Goal: Information Seeking & Learning: Learn about a topic

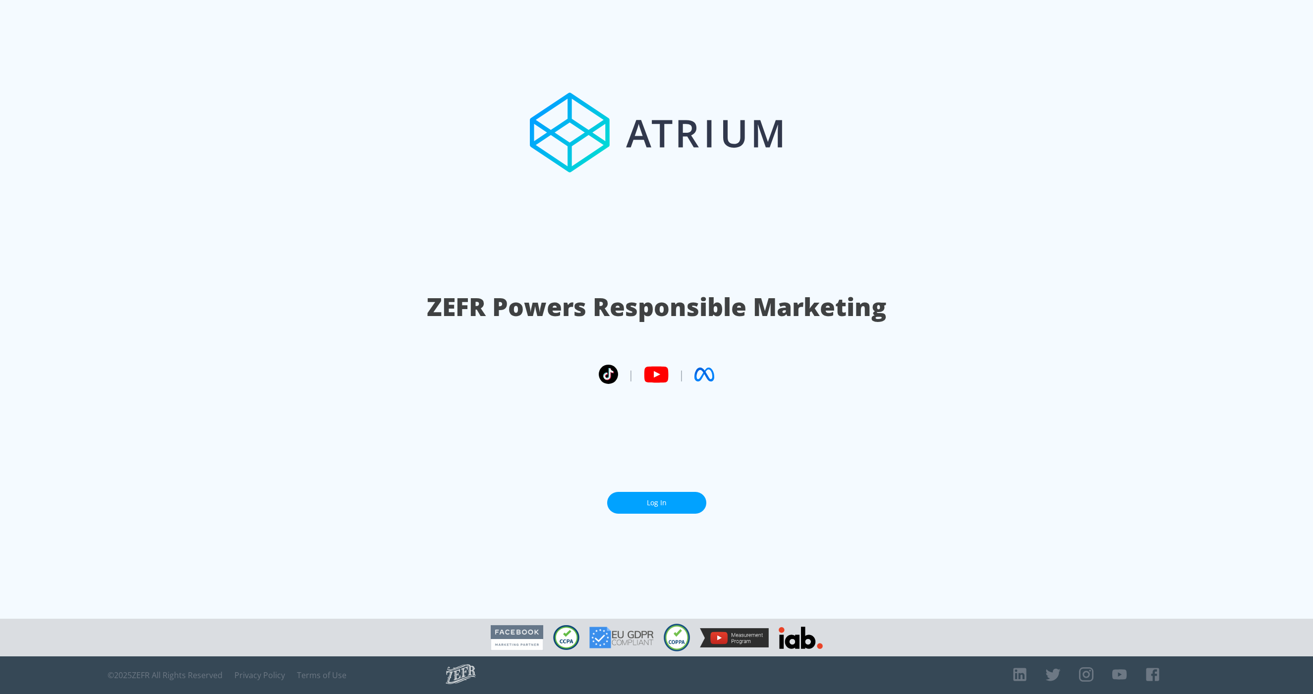
click at [670, 501] on link "Log In" at bounding box center [656, 503] width 99 height 22
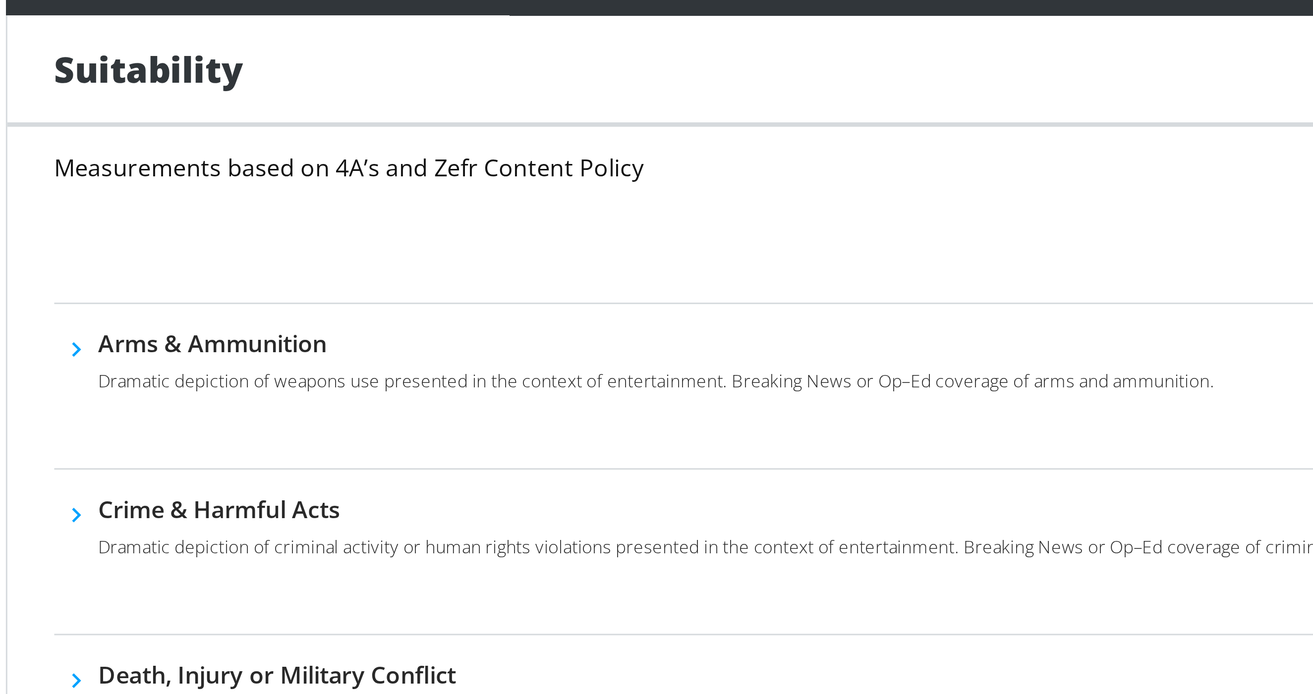
click at [329, 268] on div "Measurements based on 4A’s and Zefr Content Policy Download Brand Suitability R…" at bounding box center [768, 248] width 1027 height 51
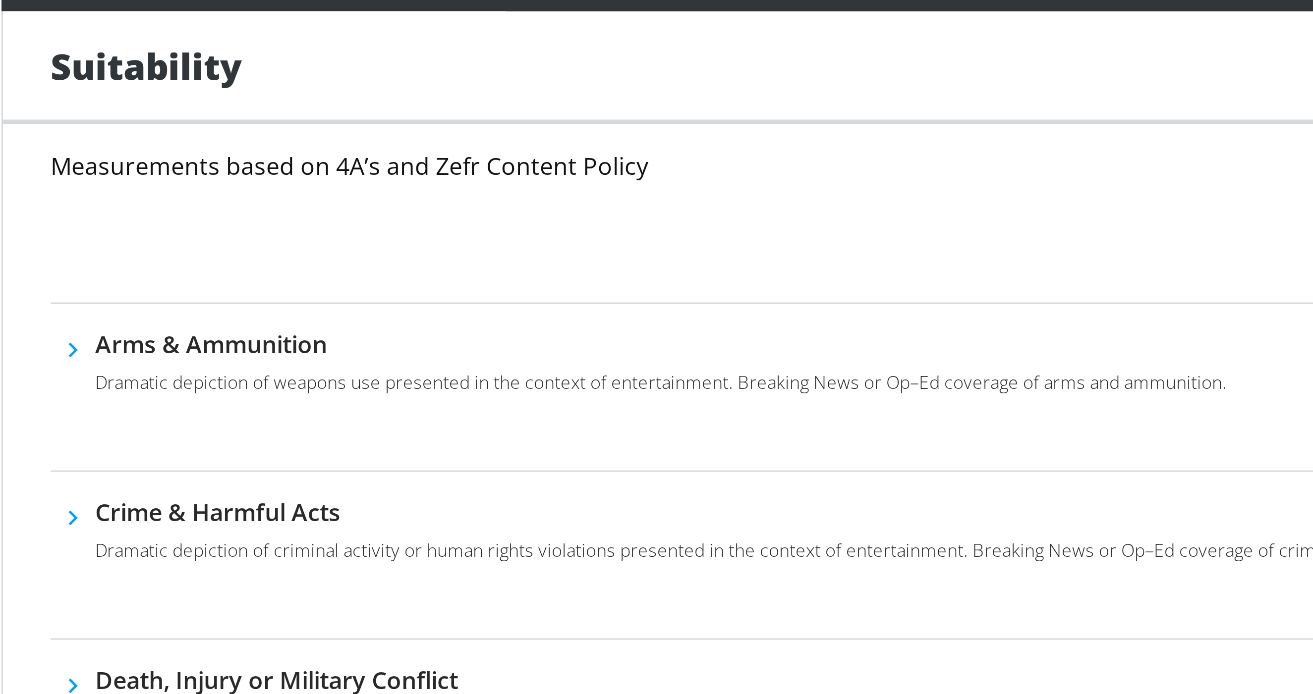
scroll to position [0, 0]
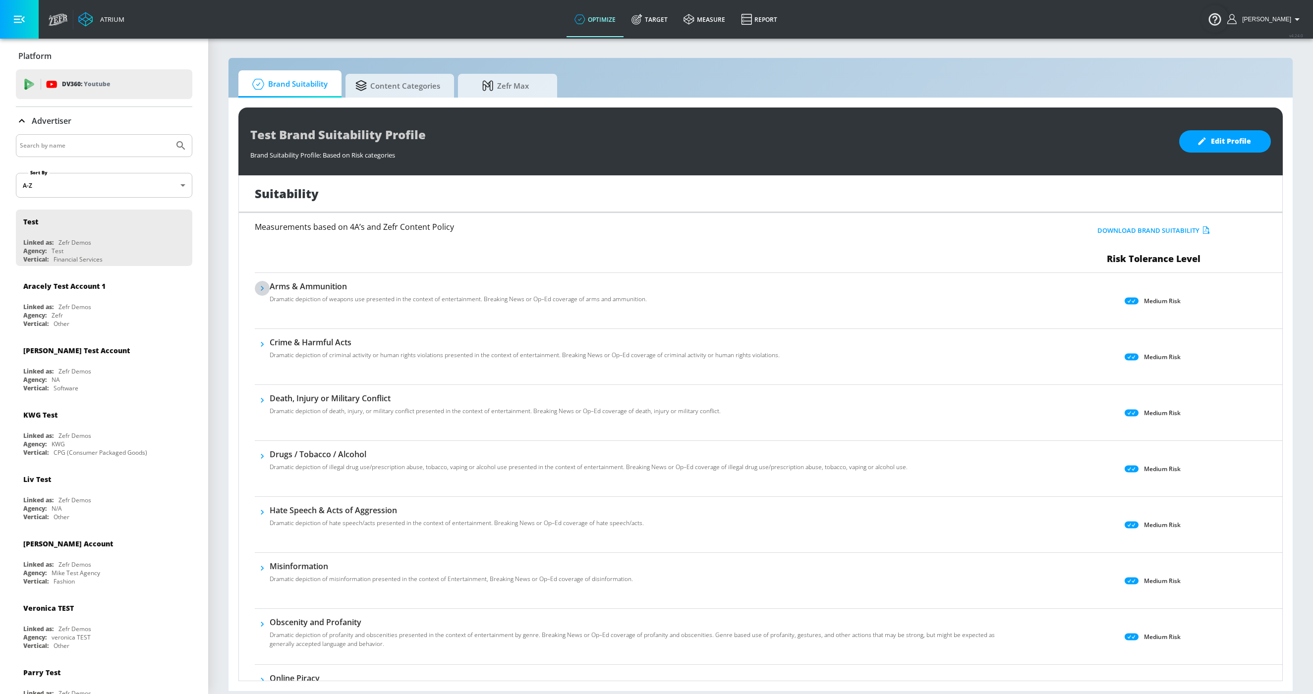
click at [268, 290] on button "button" at bounding box center [262, 288] width 15 height 15
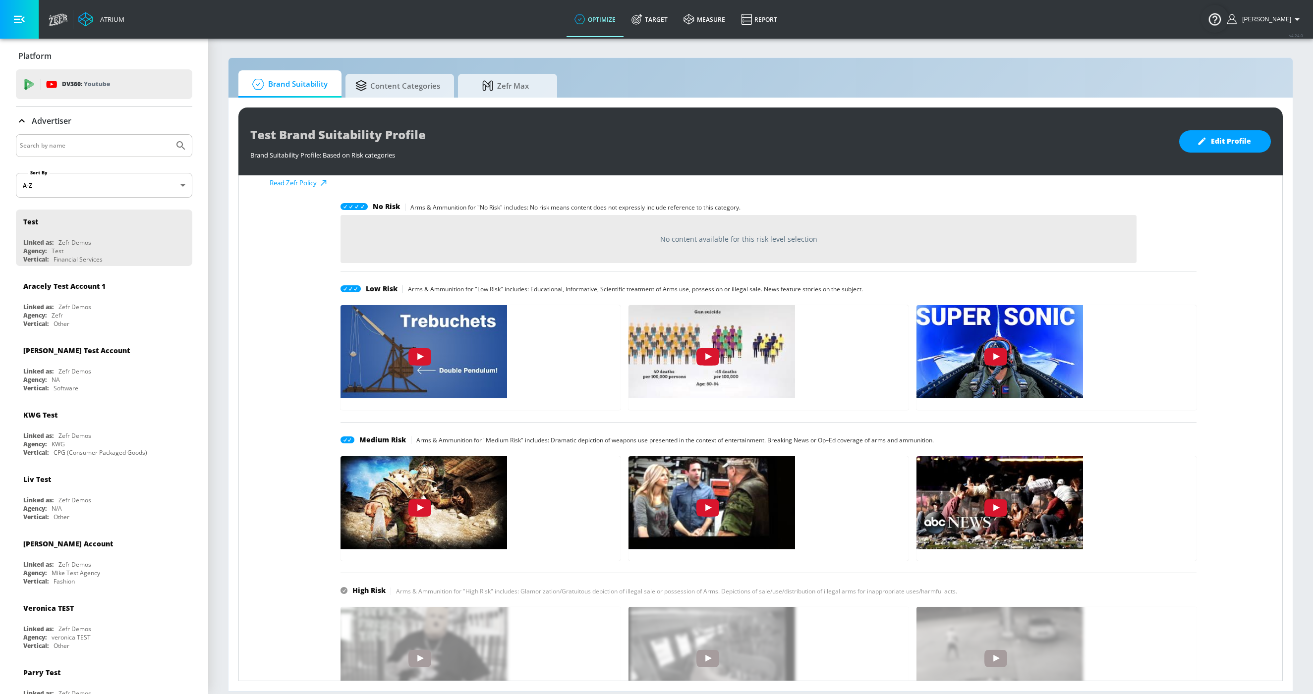
scroll to position [140, 0]
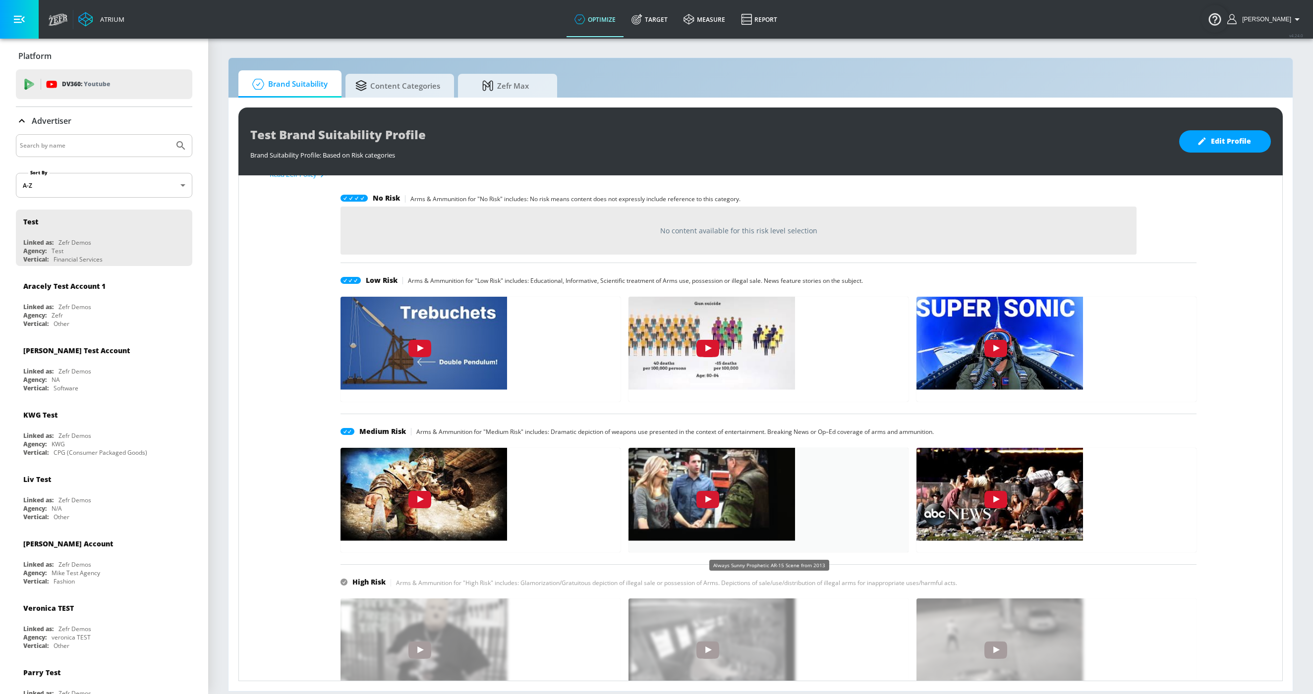
click at [715, 504] on img "gkdqv6aW3jU" at bounding box center [707, 492] width 174 height 98
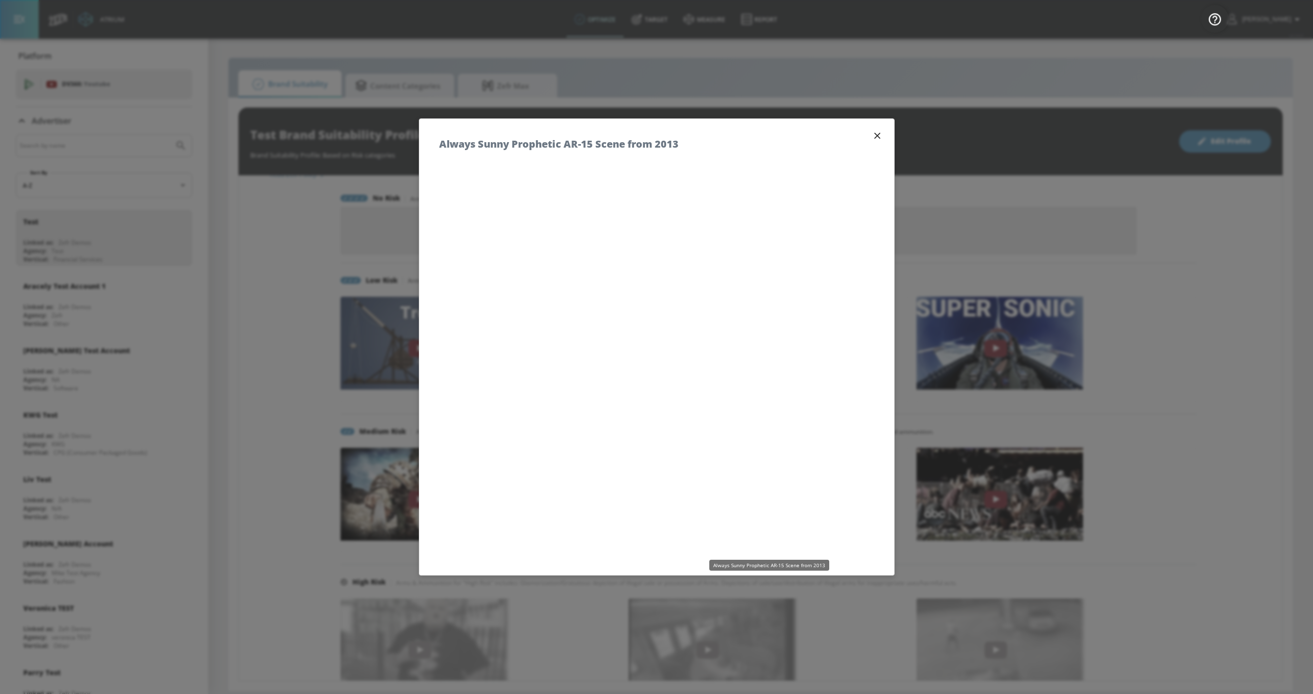
click at [775, 147] on div "Always Sunny Prophetic AR-15 Scene from 2013" at bounding box center [656, 139] width 475 height 40
click at [877, 137] on icon "button" at bounding box center [877, 135] width 11 height 11
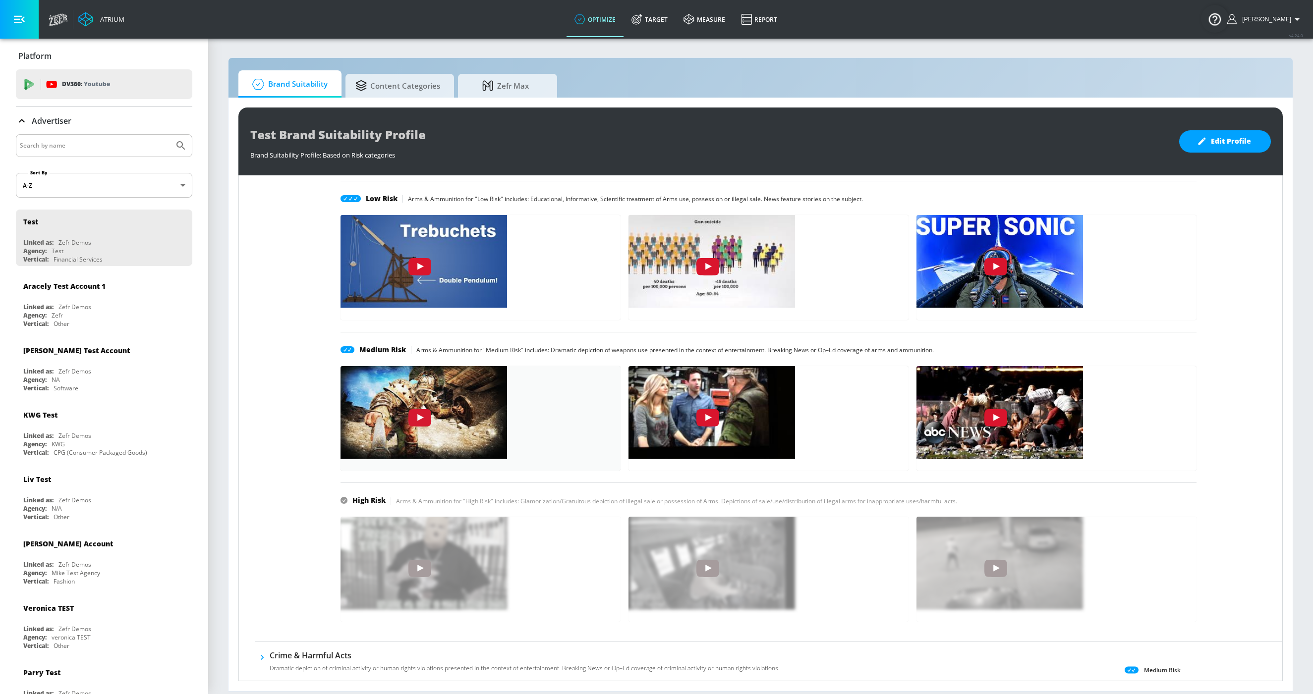
scroll to position [328, 0]
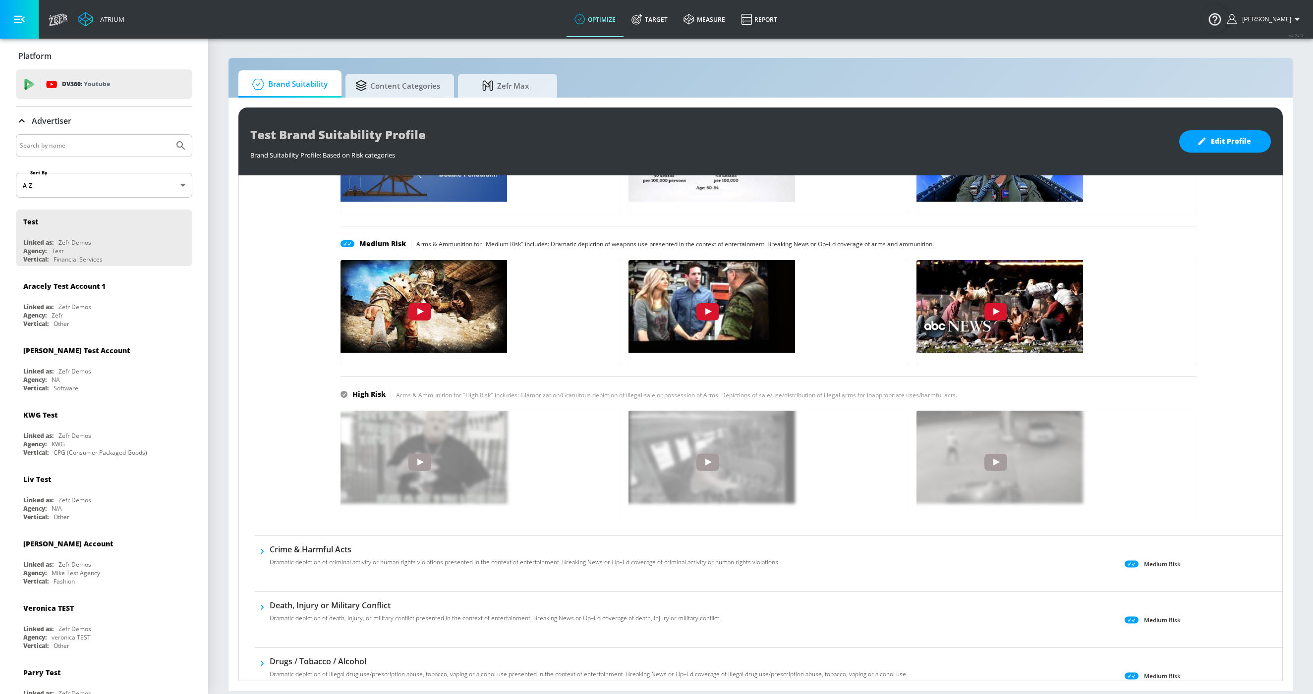
click at [293, 548] on h6 "Crime & Harmful Acts" at bounding box center [525, 549] width 510 height 11
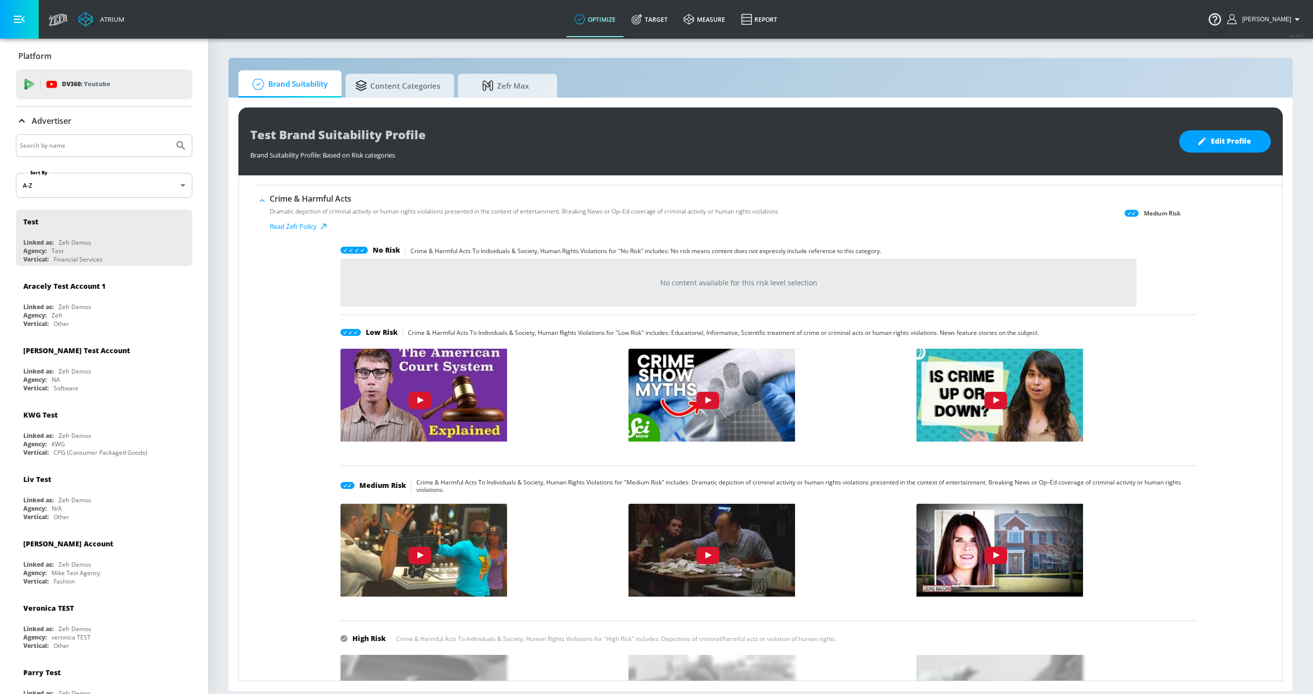
scroll to position [671, 0]
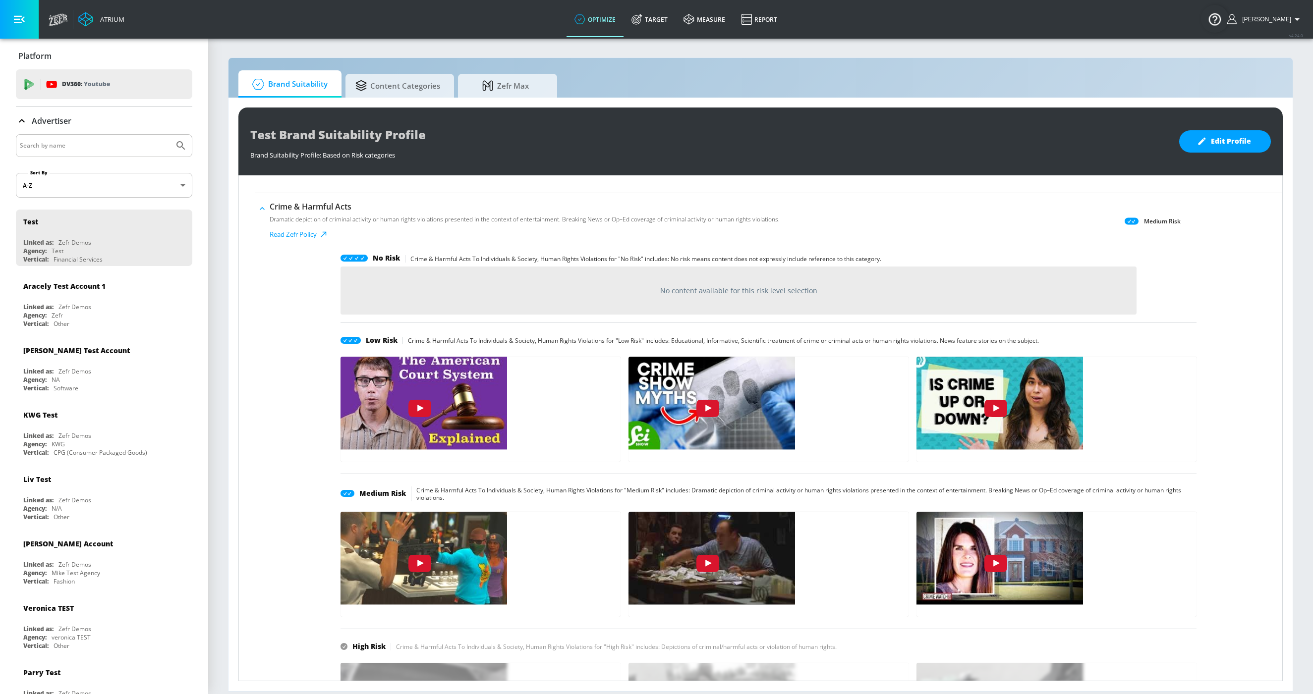
click at [265, 210] on icon "button" at bounding box center [262, 209] width 10 height 10
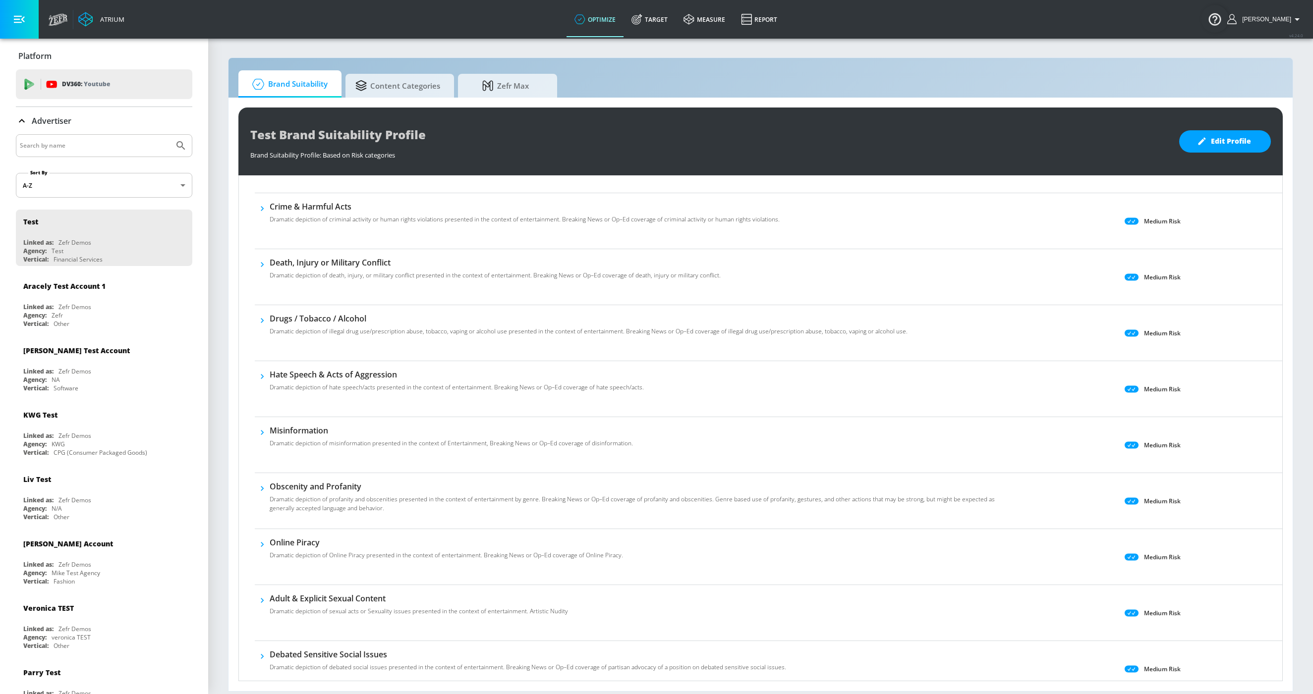
click at [266, 322] on icon "button" at bounding box center [262, 321] width 10 height 10
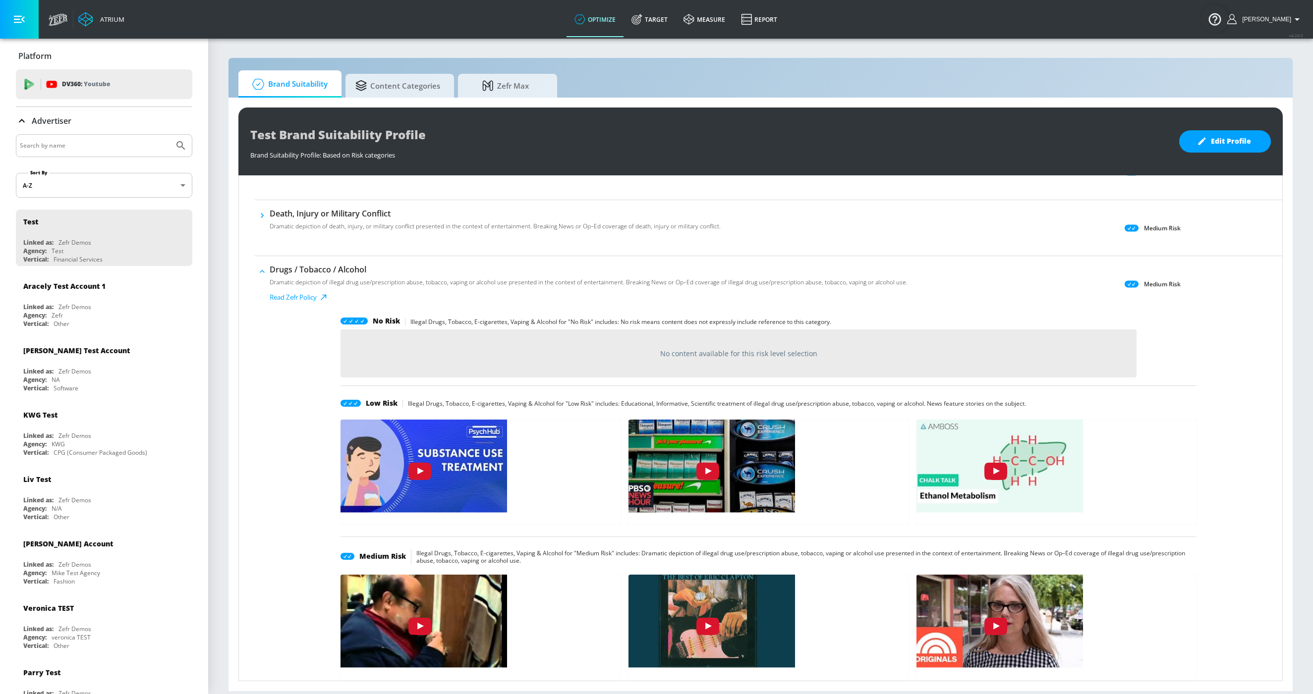
scroll to position [708, 0]
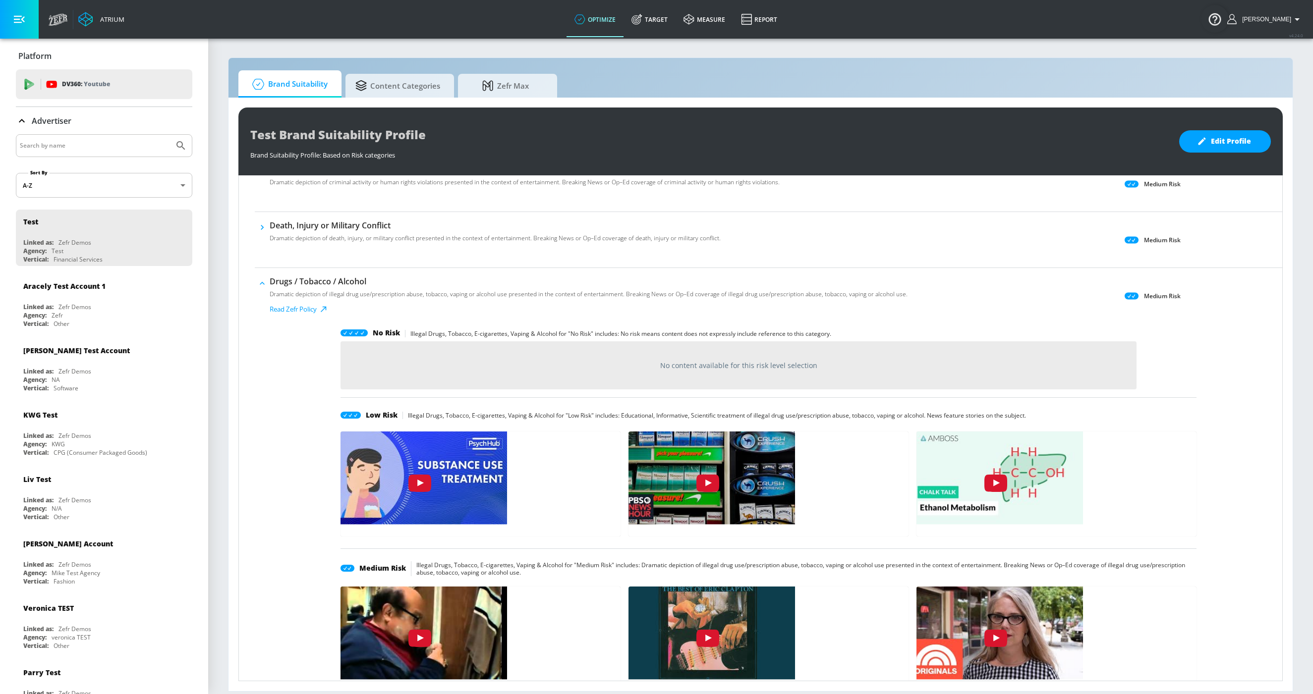
click at [256, 284] on button "button" at bounding box center [262, 283] width 15 height 15
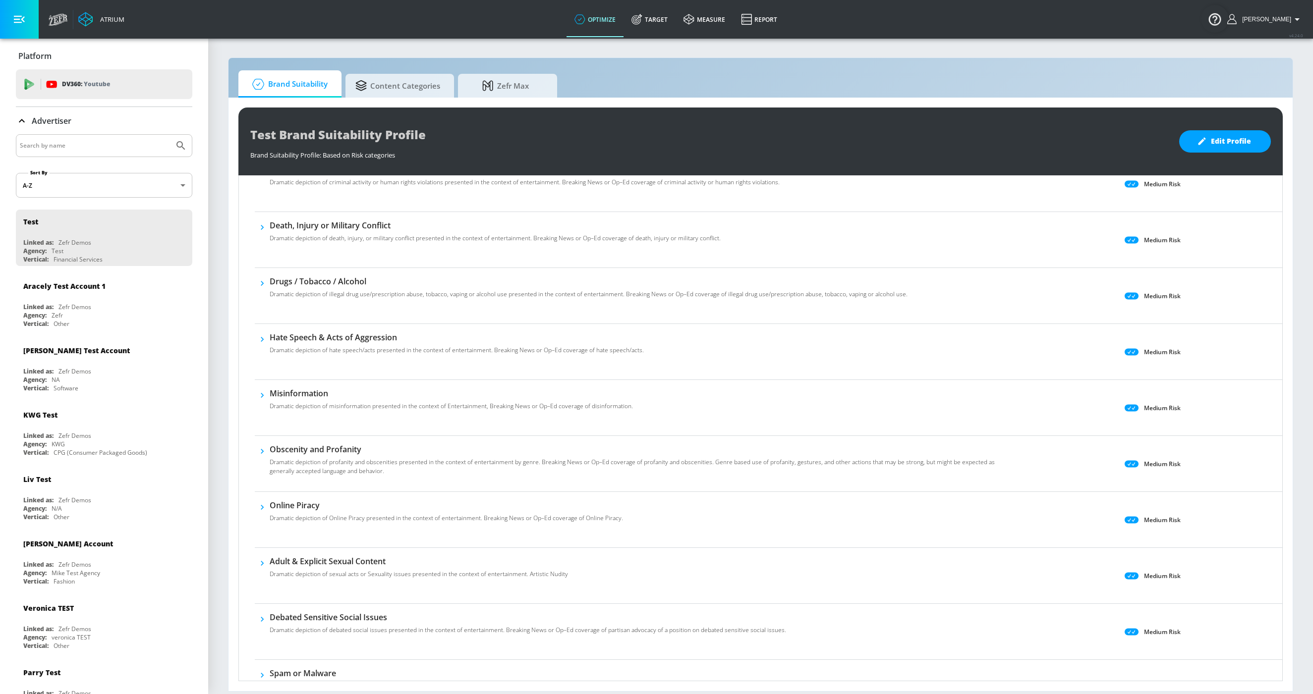
click at [271, 348] on p "Dramatic depiction of hate speech/acts presented in the context of entertainmen…" at bounding box center [457, 350] width 374 height 9
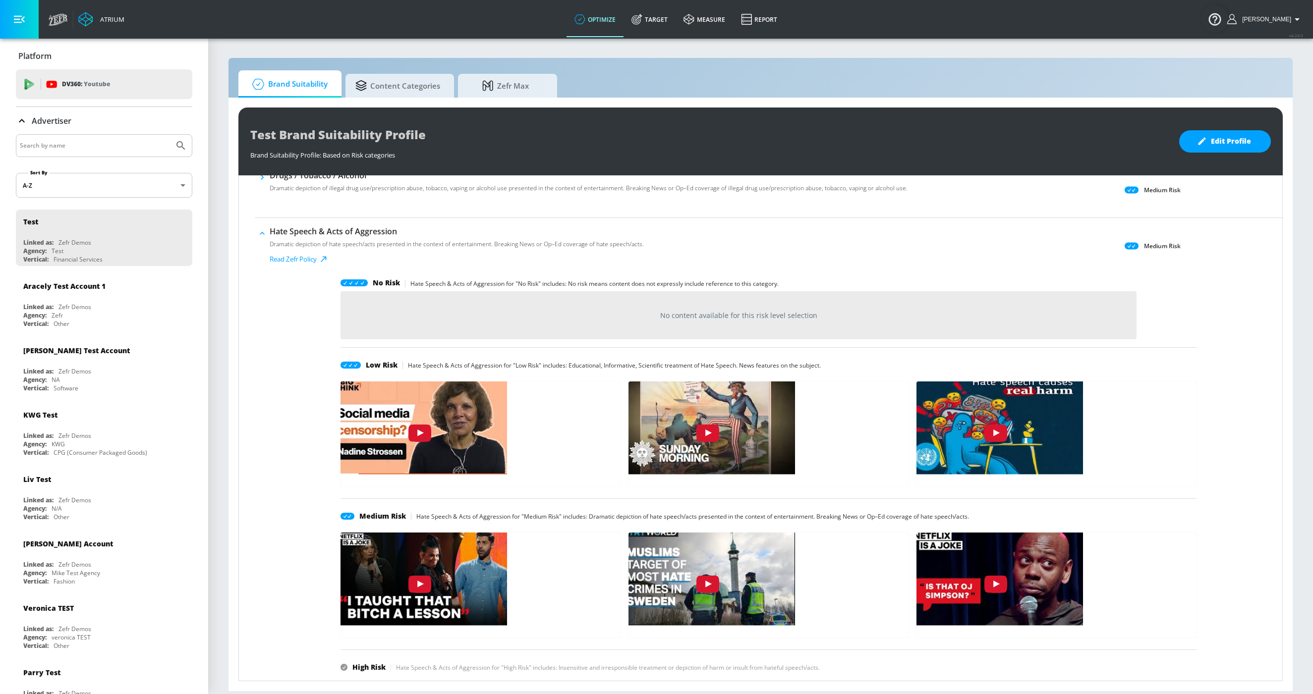
scroll to position [816, 0]
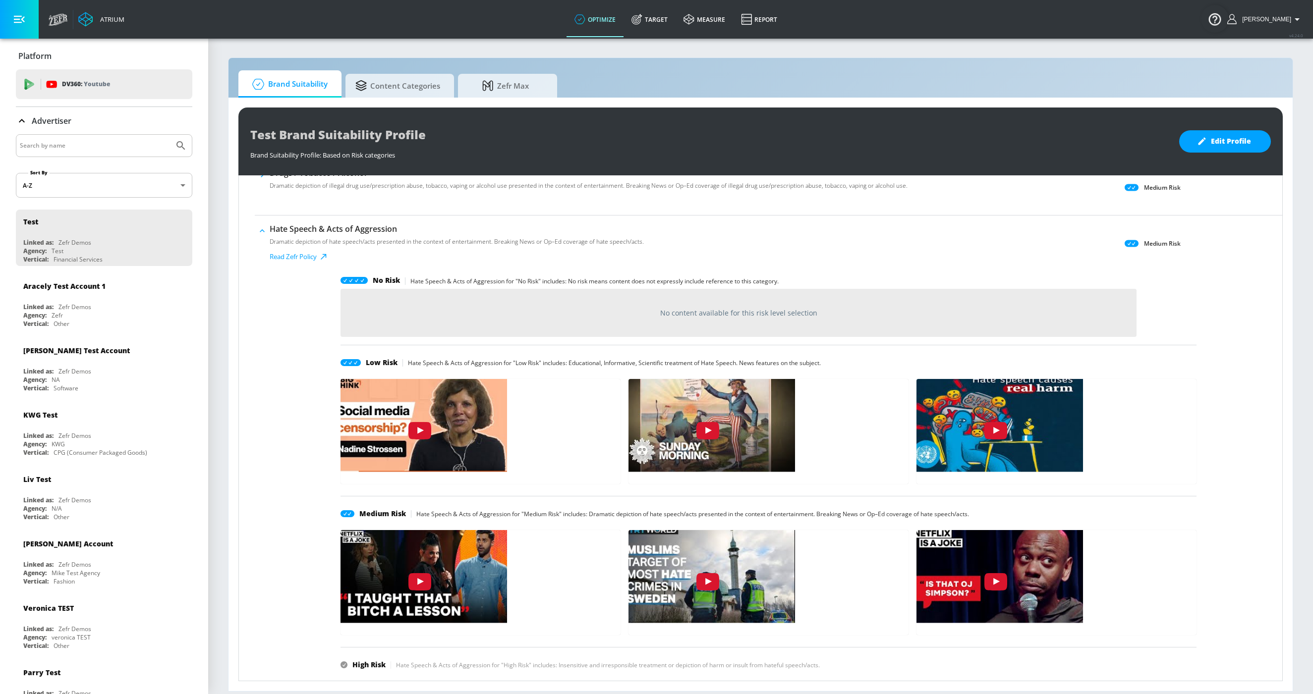
click at [258, 229] on icon "button" at bounding box center [262, 231] width 10 height 10
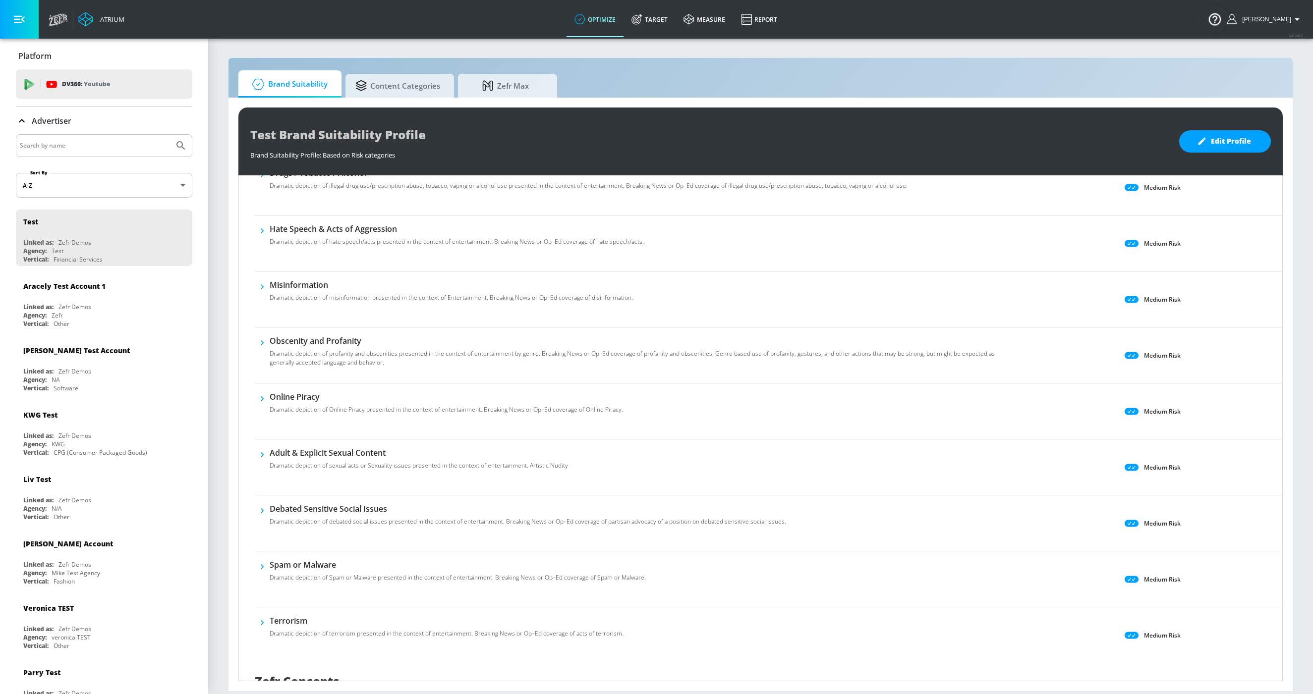
click at [266, 346] on icon "button" at bounding box center [262, 343] width 10 height 10
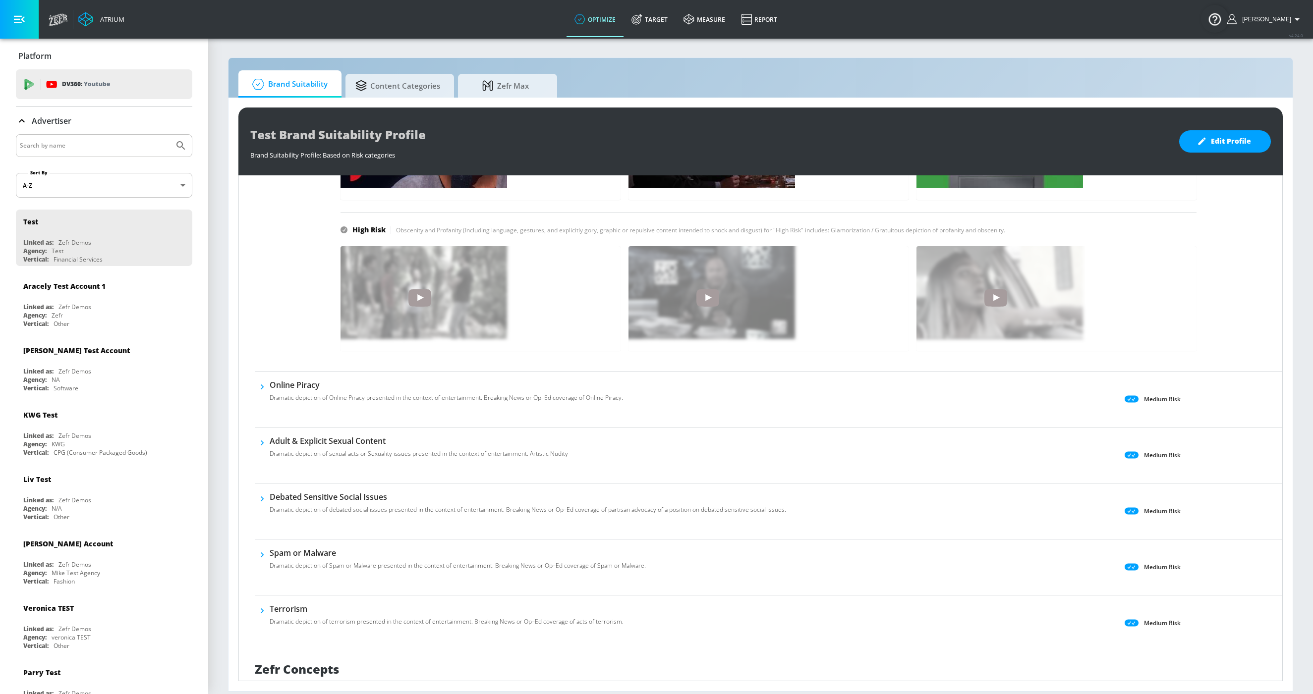
scroll to position [1384, 0]
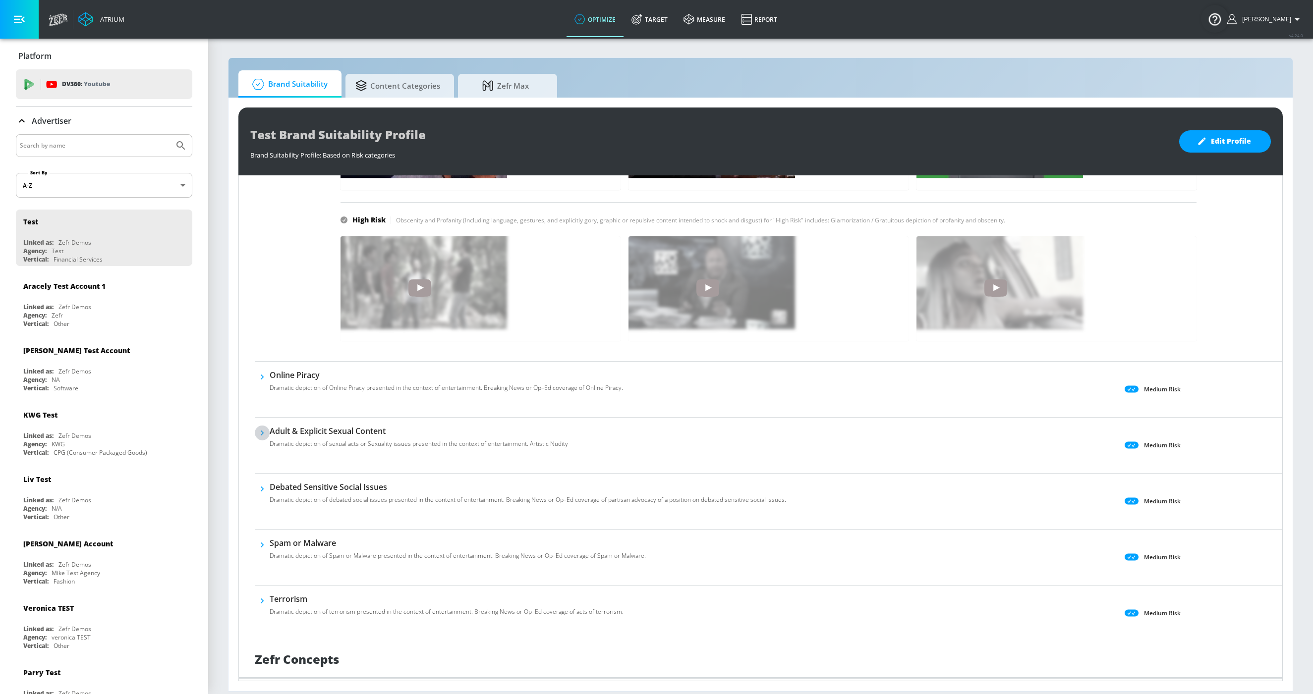
click at [265, 434] on icon "button" at bounding box center [262, 433] width 10 height 10
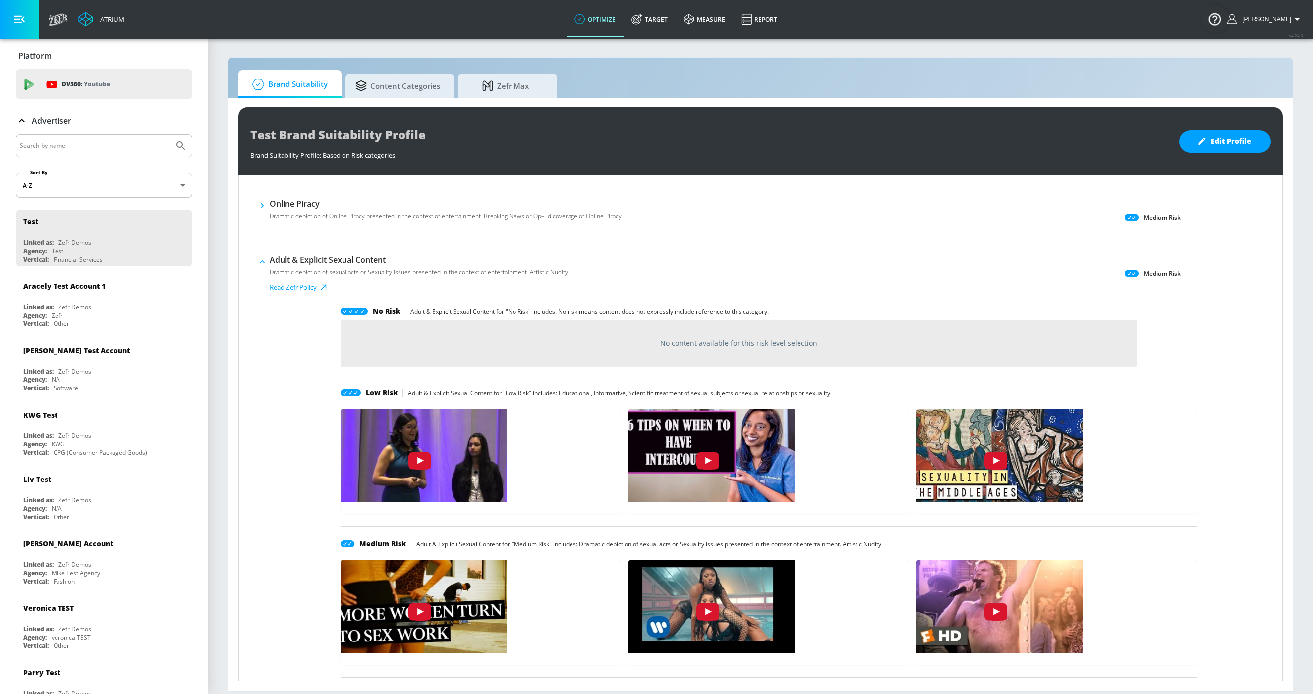
scroll to position [1554, 0]
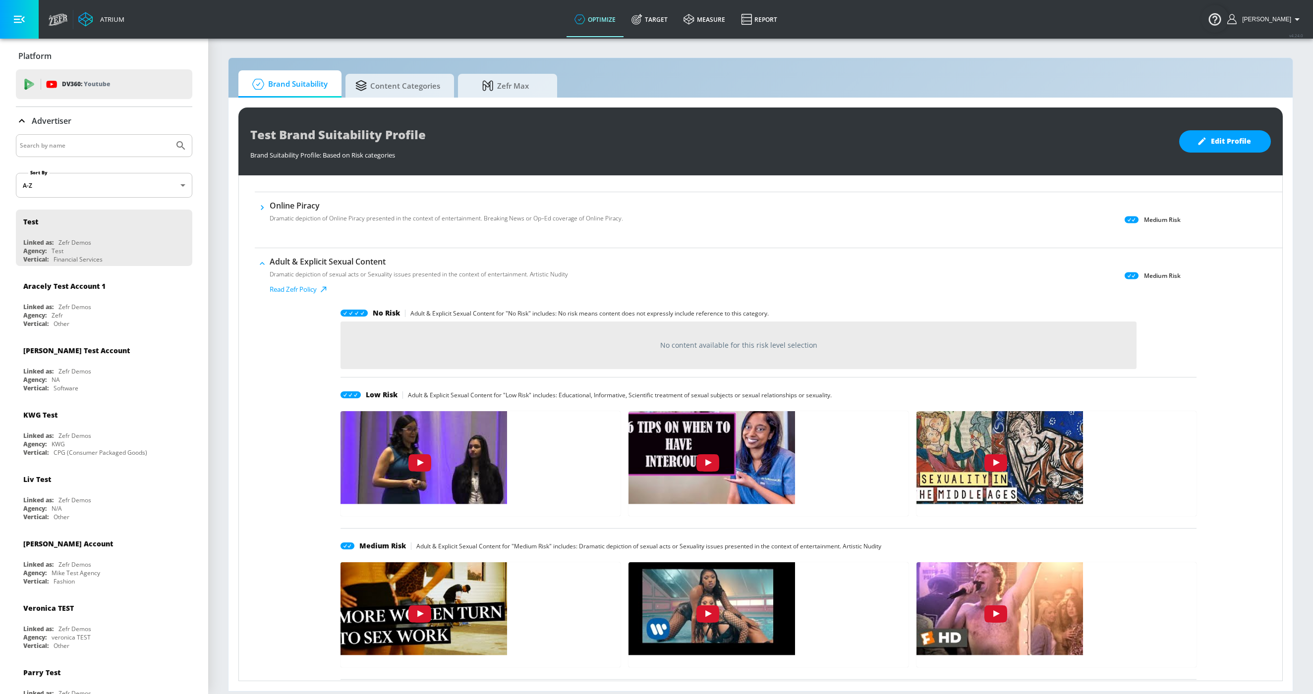
click at [270, 260] on h6 "Adult & Explicit Sexual Content" at bounding box center [419, 261] width 298 height 11
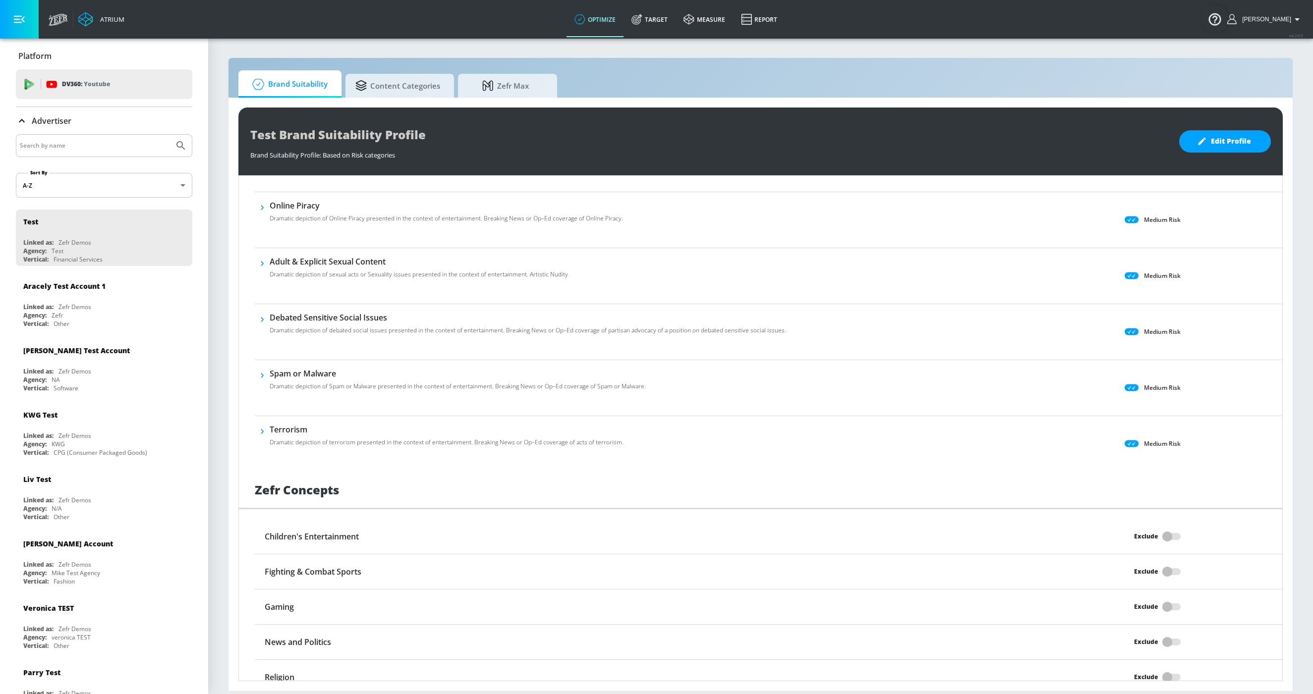
click at [269, 376] on button "button" at bounding box center [262, 375] width 15 height 15
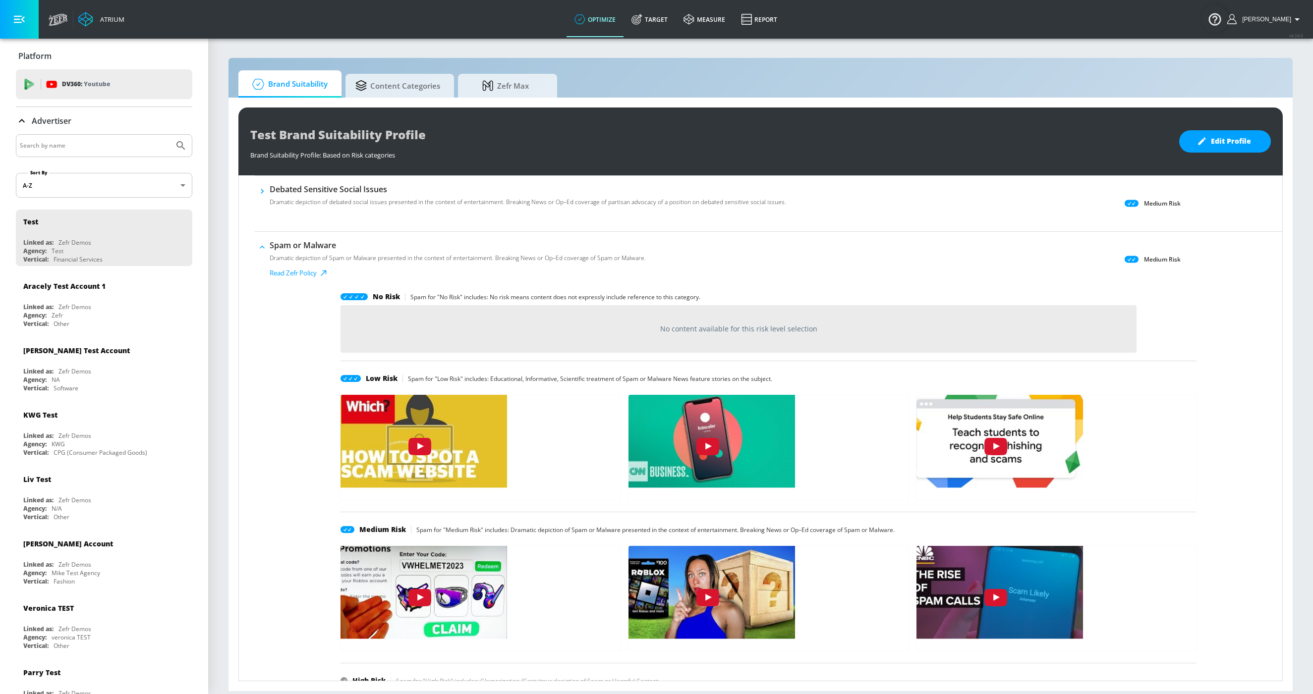
scroll to position [1697, 0]
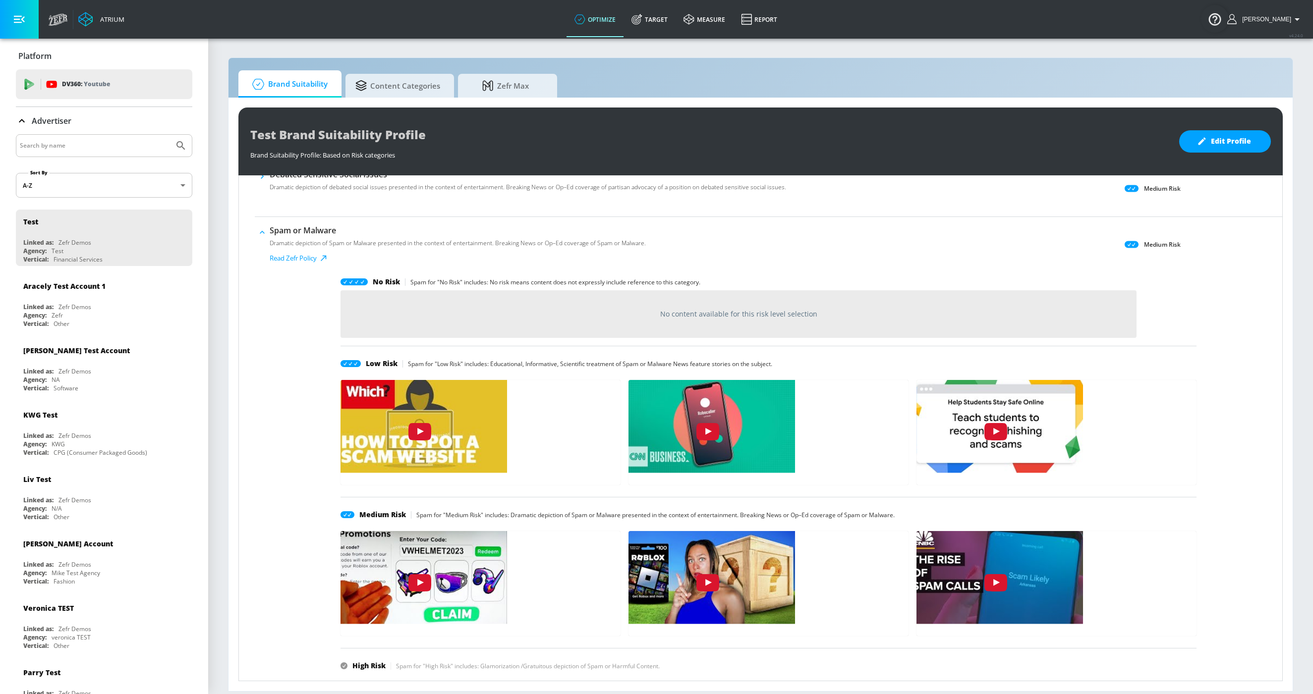
click at [262, 234] on icon "button" at bounding box center [262, 232] width 10 height 10
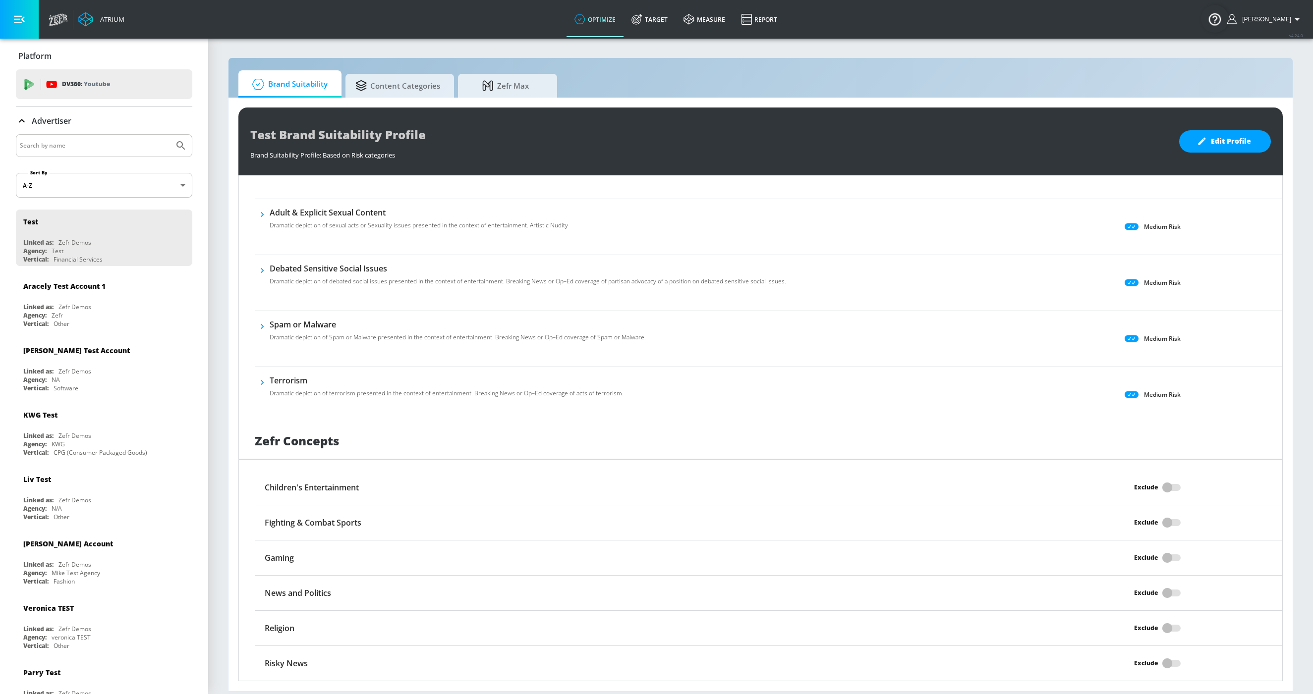
scroll to position [1605, 0]
click at [265, 383] on icon "button" at bounding box center [262, 383] width 10 height 10
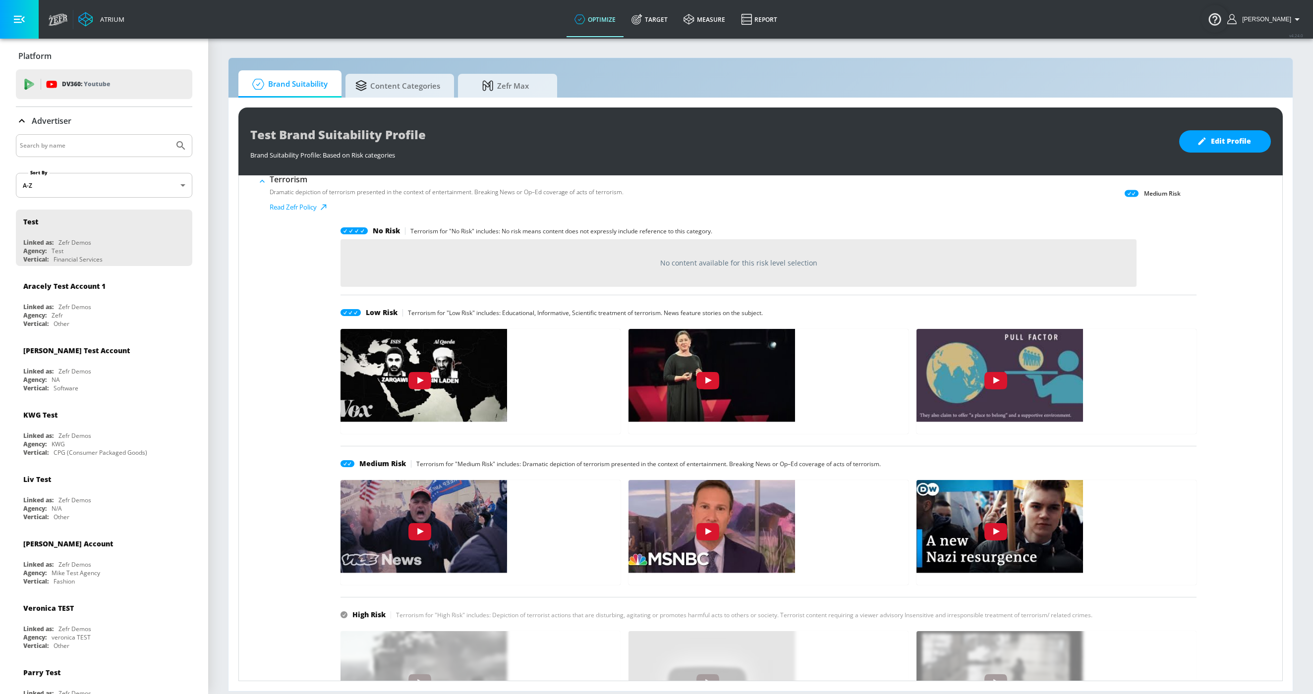
scroll to position [1803, 0]
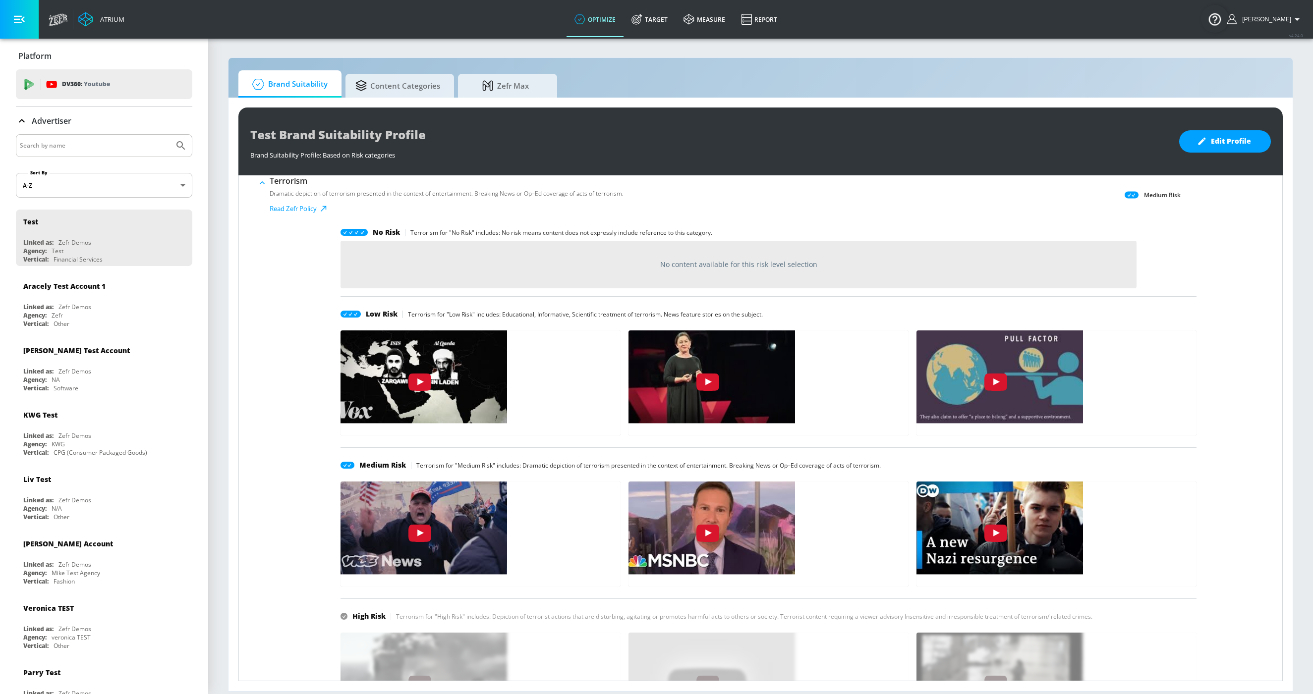
click at [271, 190] on p "Dramatic depiction of terrorism presented in the context of entertainment. Brea…" at bounding box center [447, 193] width 354 height 9
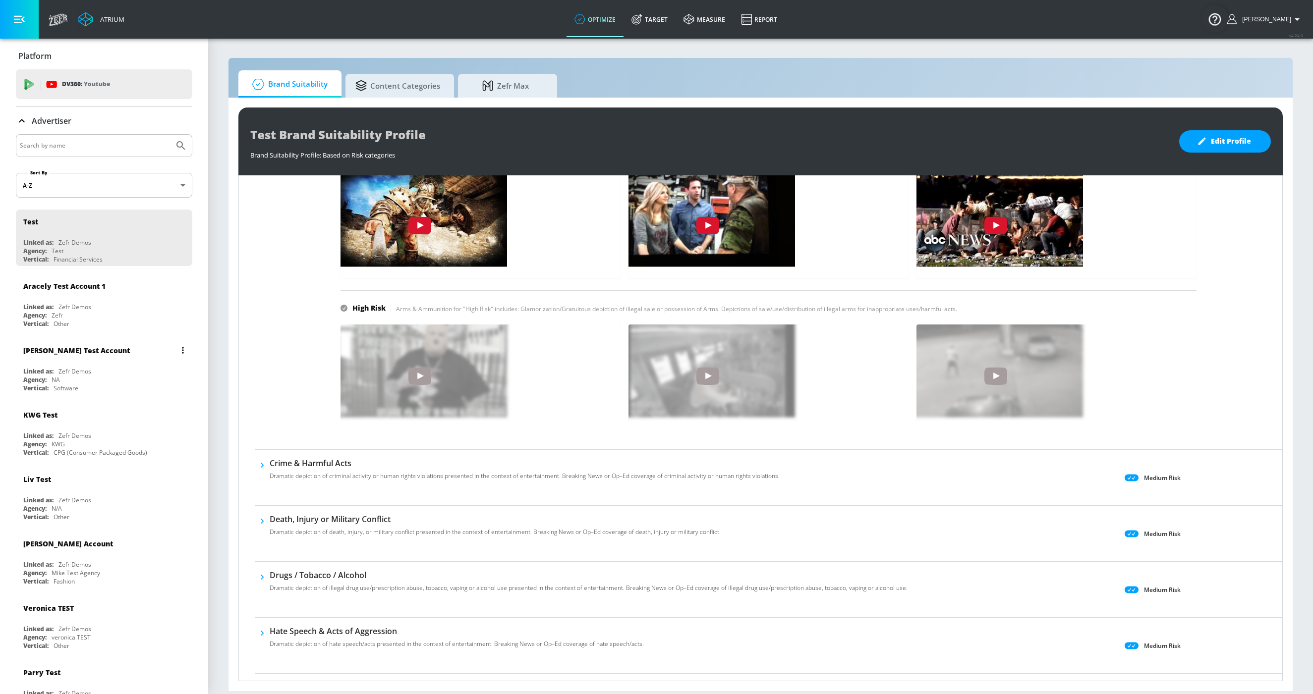
scroll to position [421, 0]
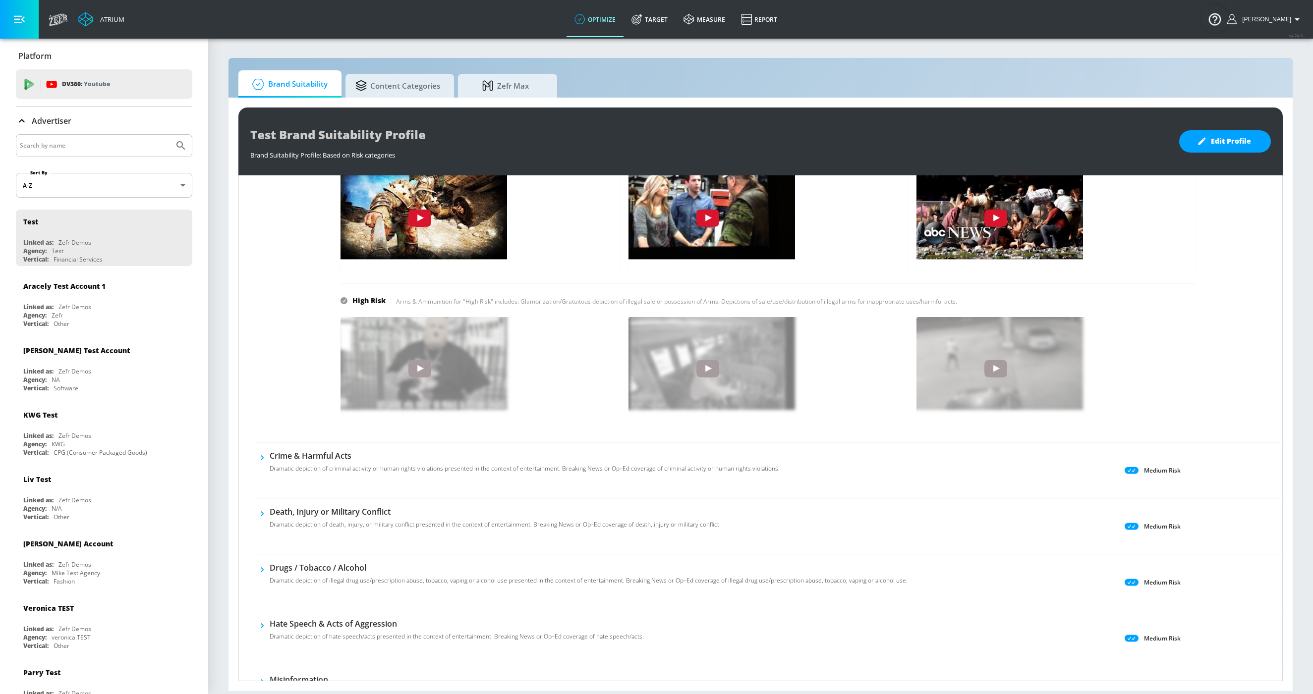
click at [310, 453] on h6 "Crime & Harmful Acts" at bounding box center [525, 456] width 510 height 11
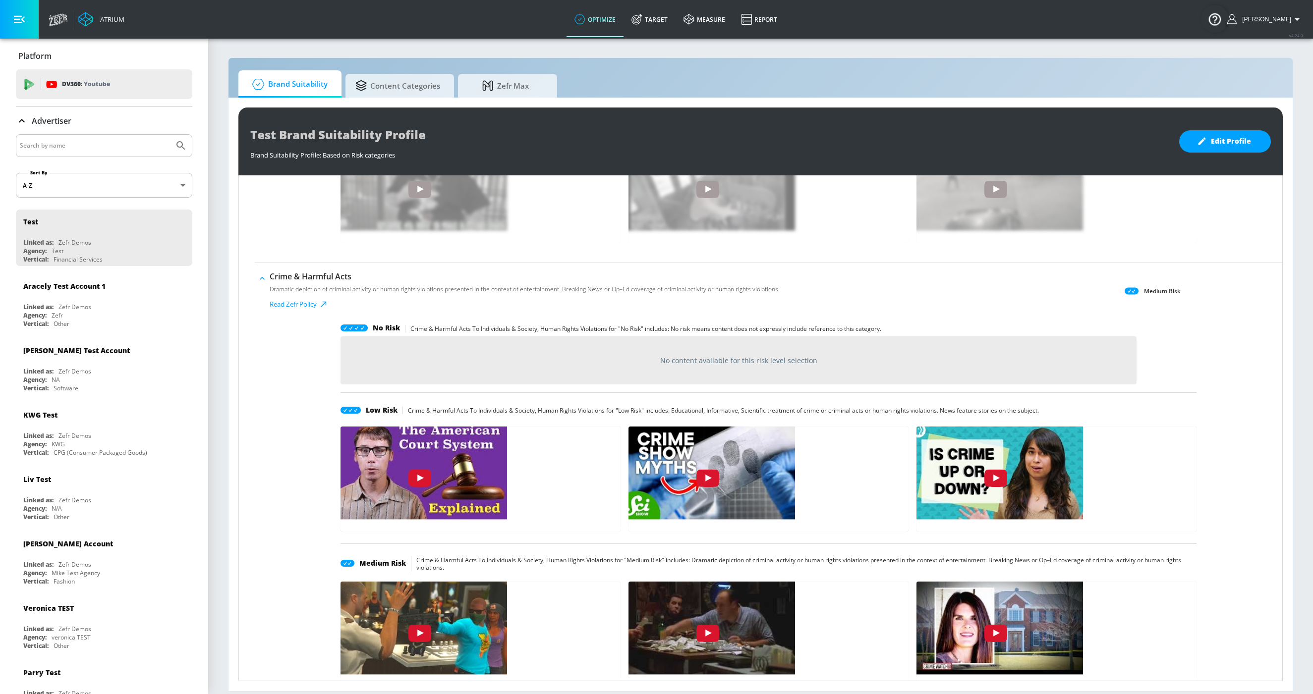
click at [297, 278] on h6 "Crime & Harmful Acts" at bounding box center [525, 276] width 510 height 11
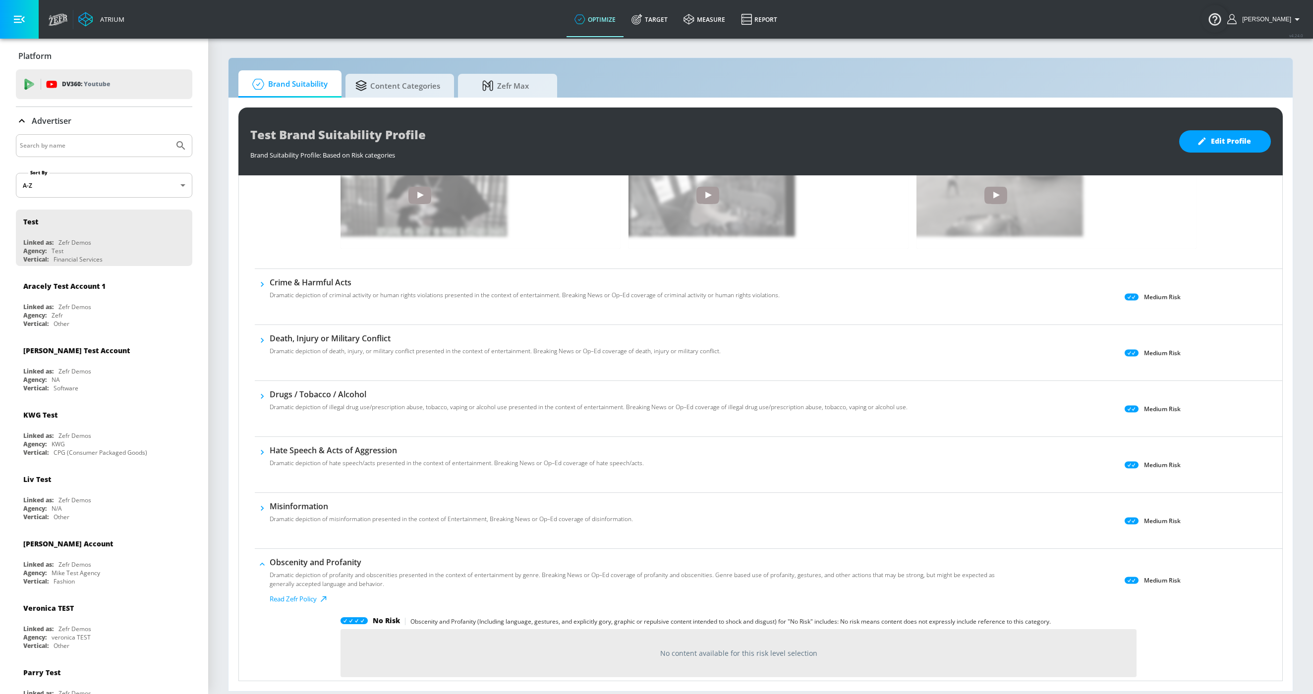
scroll to position [588, 0]
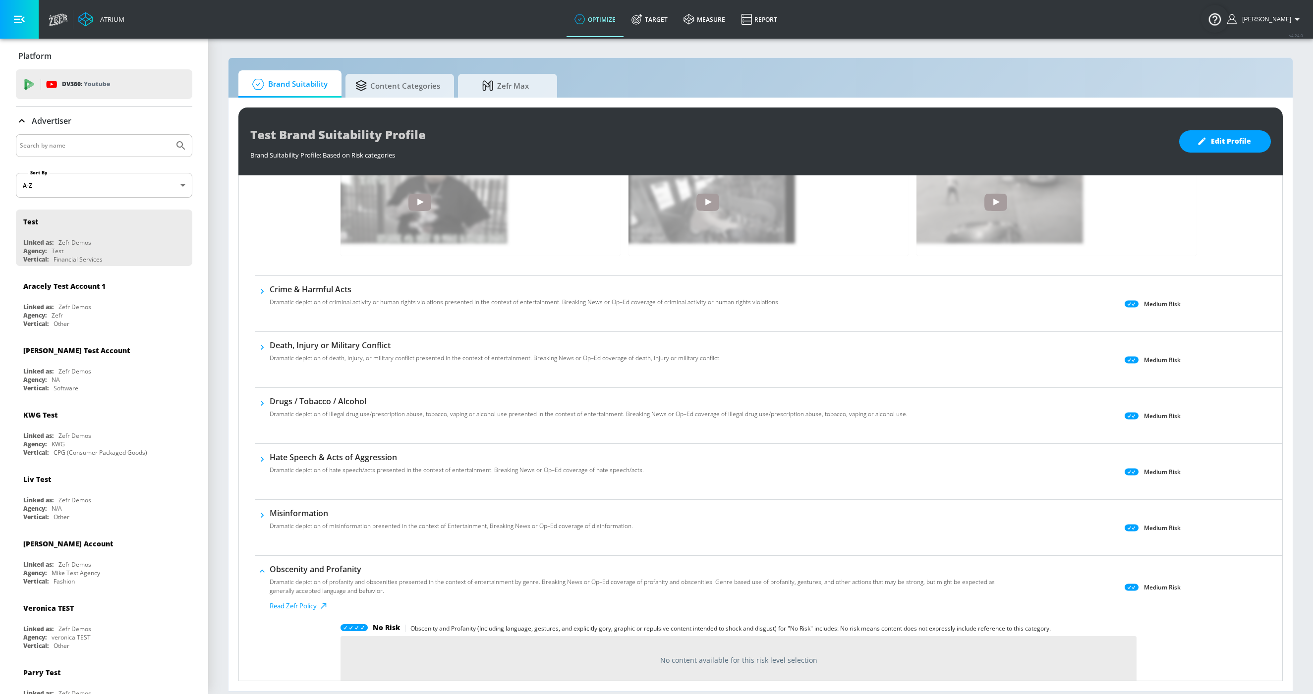
click at [294, 340] on h6 "Death, Injury or Military Conflict" at bounding box center [495, 345] width 451 height 11
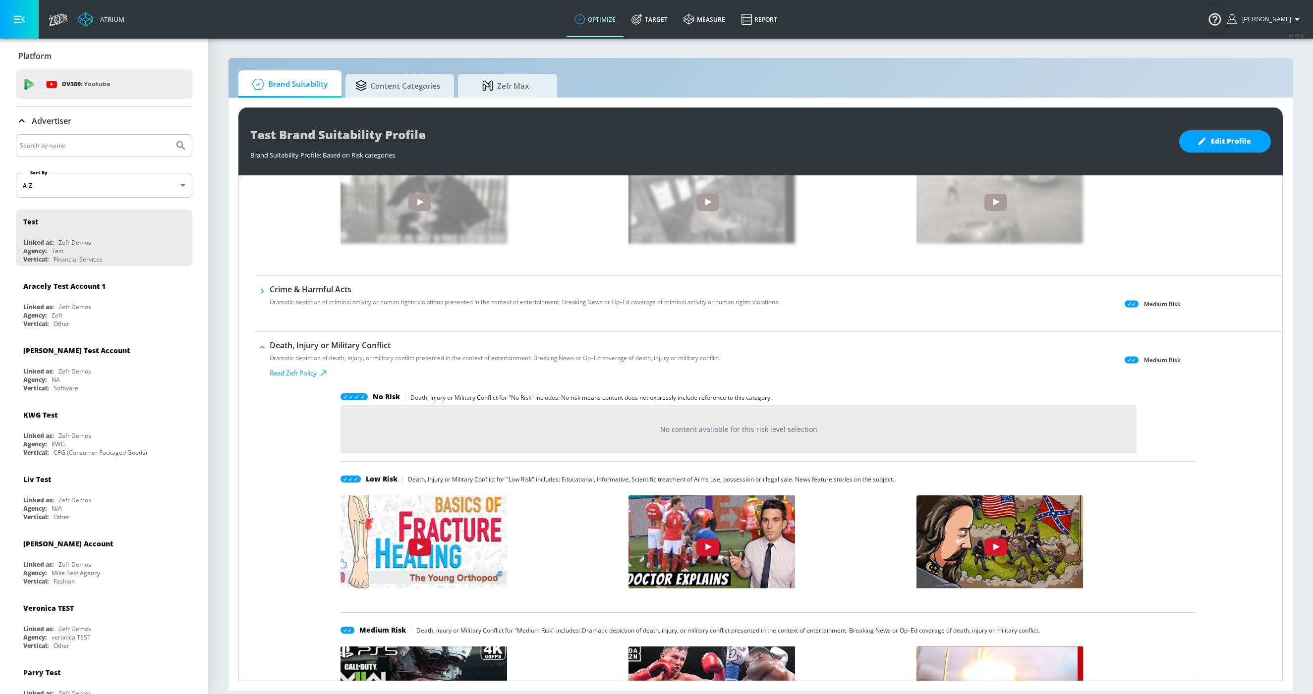
drag, startPoint x: 292, startPoint y: 352, endPoint x: 11, endPoint y: 361, distance: 280.7
click at [292, 352] on div "Dramatic depiction of death, injury, or military conflict presented in the cont…" at bounding box center [495, 360] width 451 height 18
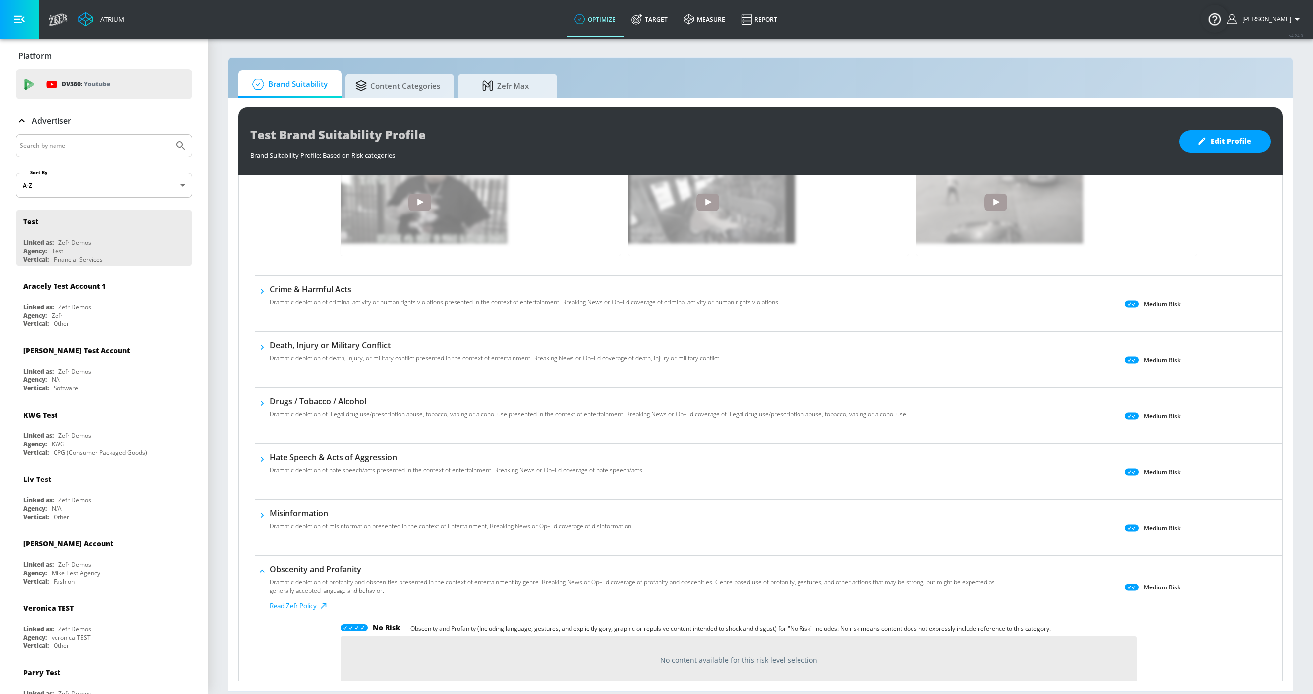
click at [317, 397] on h6 "Drugs / Tobacco / Alcohol" at bounding box center [589, 401] width 638 height 11
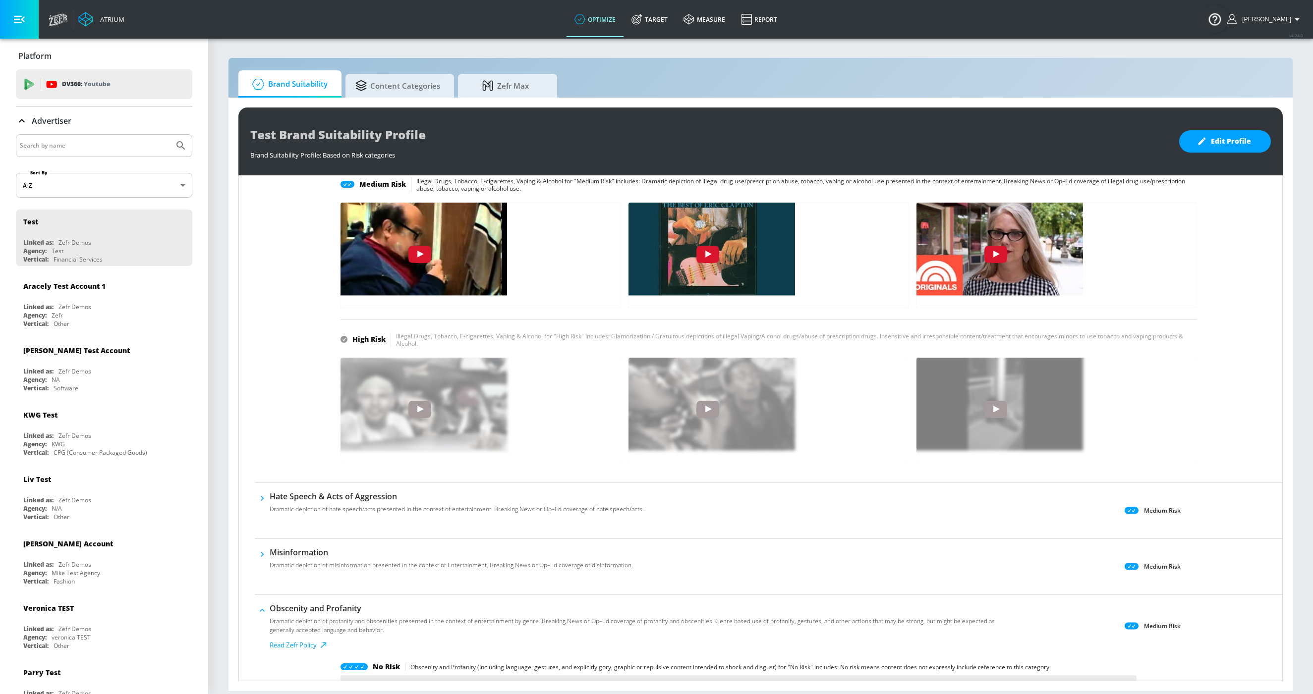
scroll to position [1102, 0]
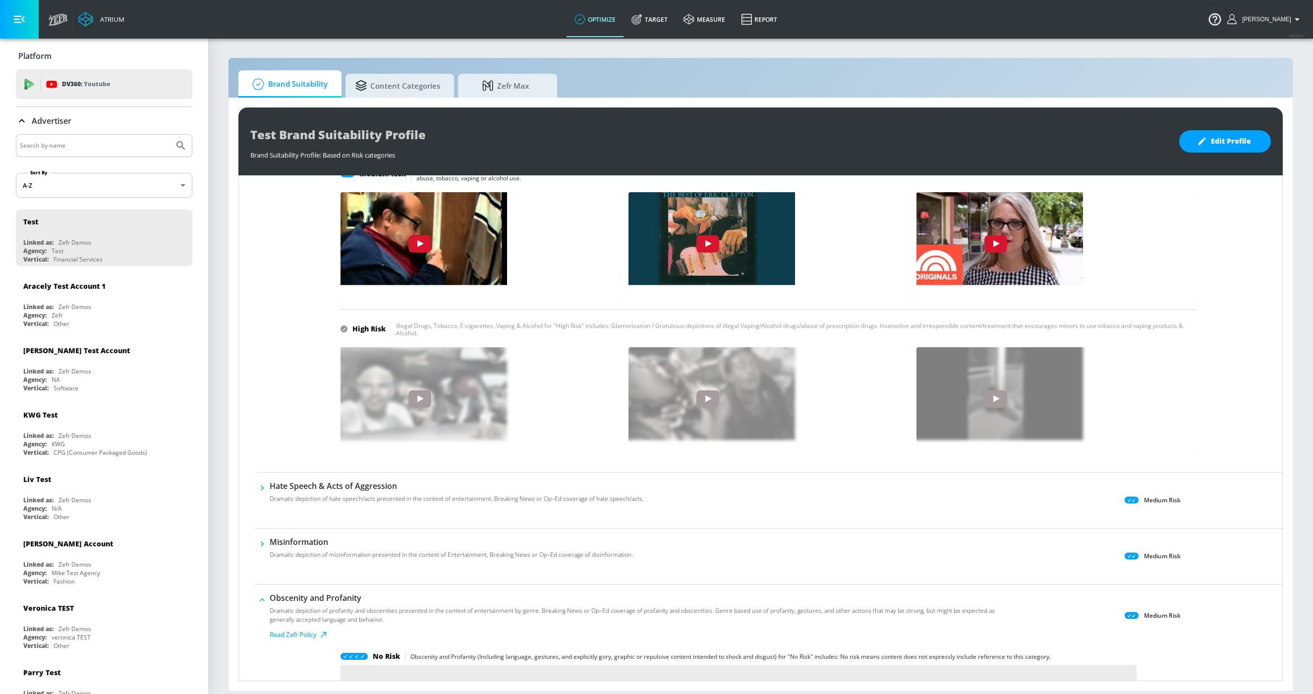
click at [302, 509] on div "Hate Speech & Acts of Aggression Dramatic depiction of hate speech/acts present…" at bounding box center [640, 501] width 771 height 40
click at [296, 497] on p "Dramatic depiction of hate speech/acts presented in the context of entertainmen…" at bounding box center [457, 499] width 374 height 9
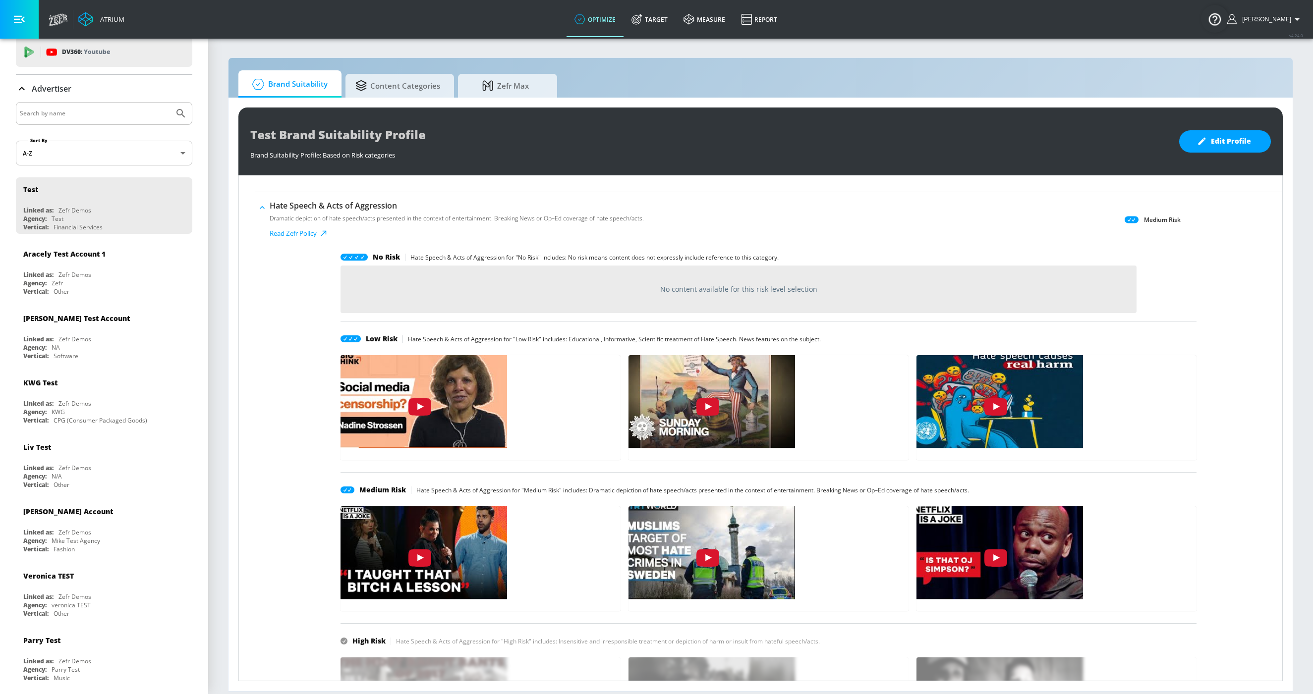
scroll to position [58, 0]
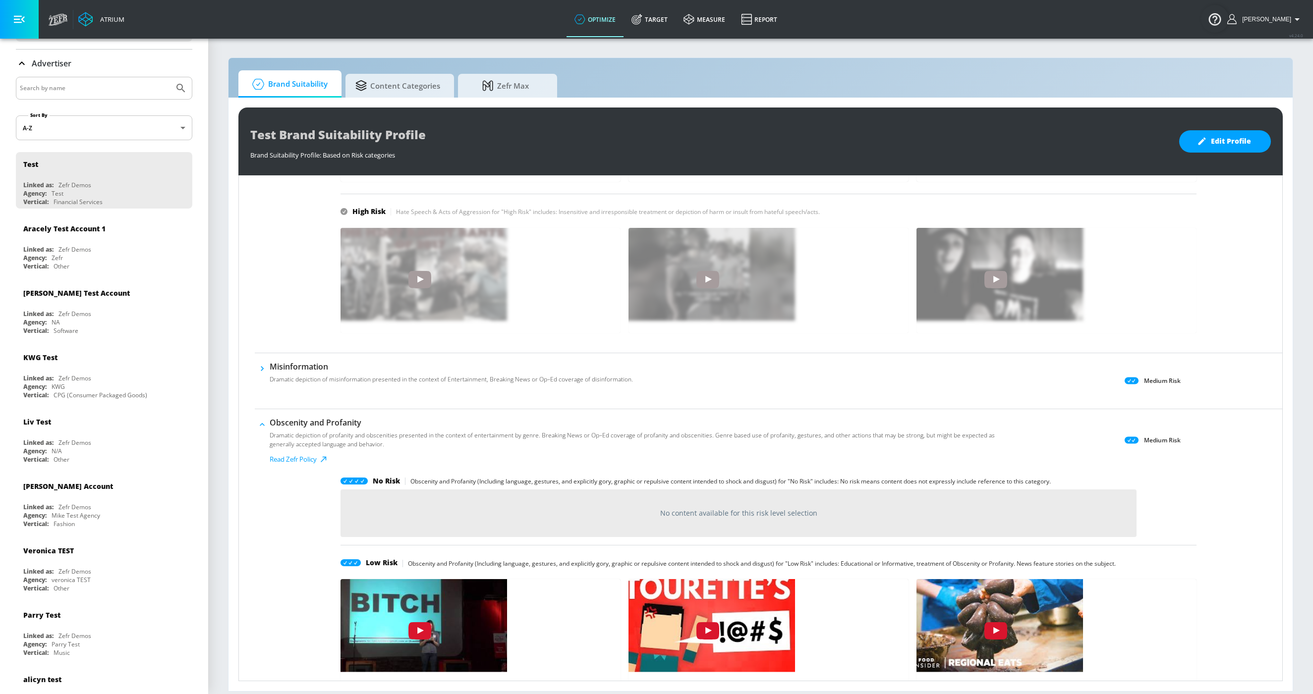
click at [309, 378] on p "Dramatic depiction of misinformation presented in the context of Entertainment,…" at bounding box center [451, 379] width 363 height 9
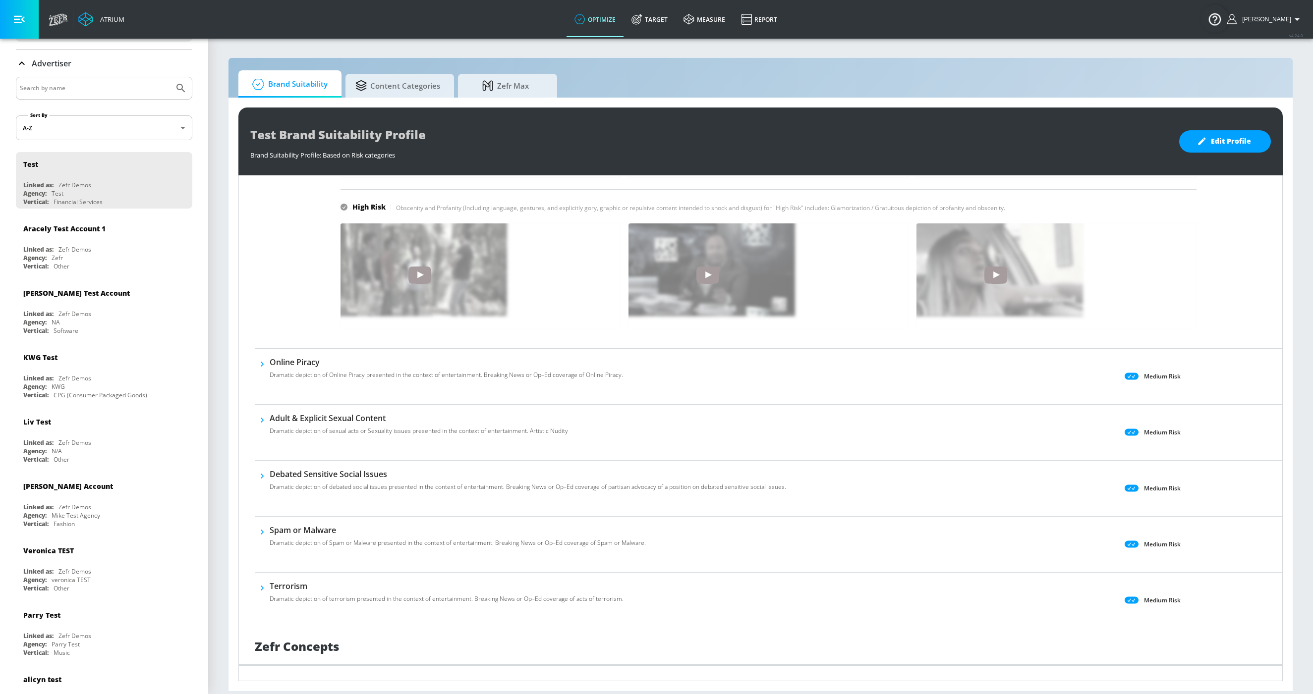
scroll to position [3008, 0]
click at [283, 372] on p "Dramatic depiction of Online Piracy presented in the context of entertainment. …" at bounding box center [446, 376] width 353 height 9
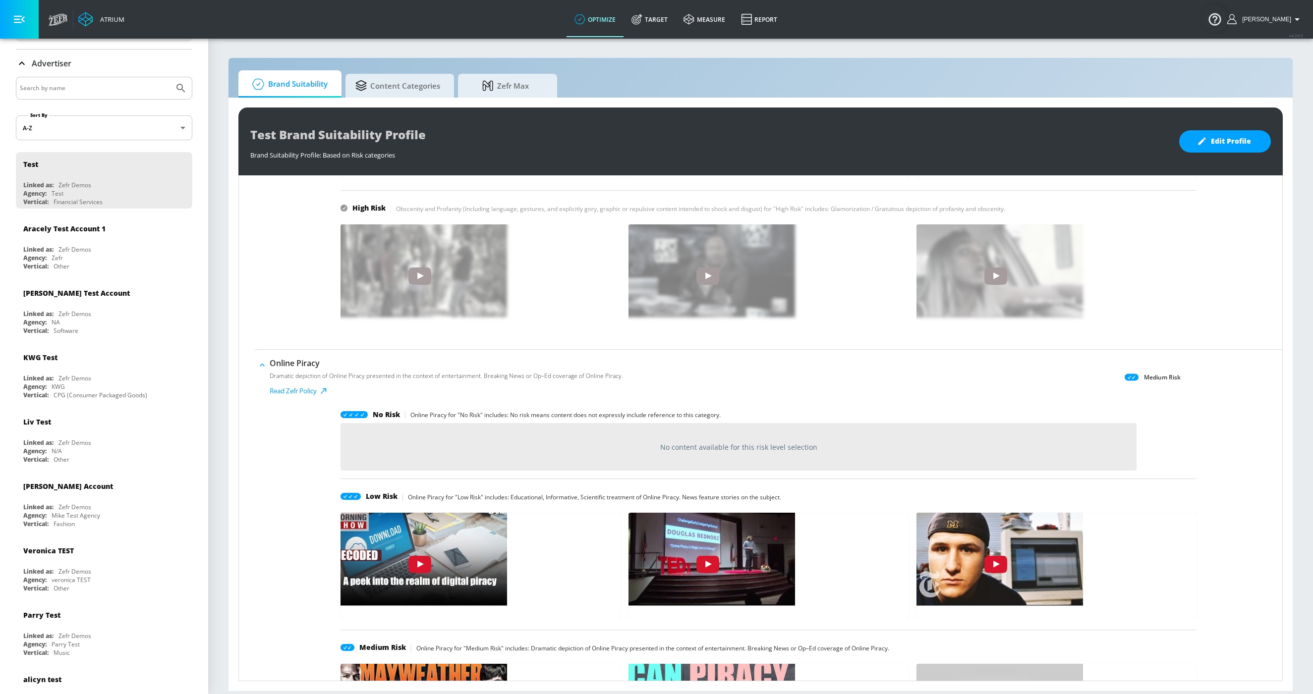
click at [280, 372] on p "Dramatic depiction of Online Piracy presented in the context of entertainment. …" at bounding box center [446, 376] width 353 height 9
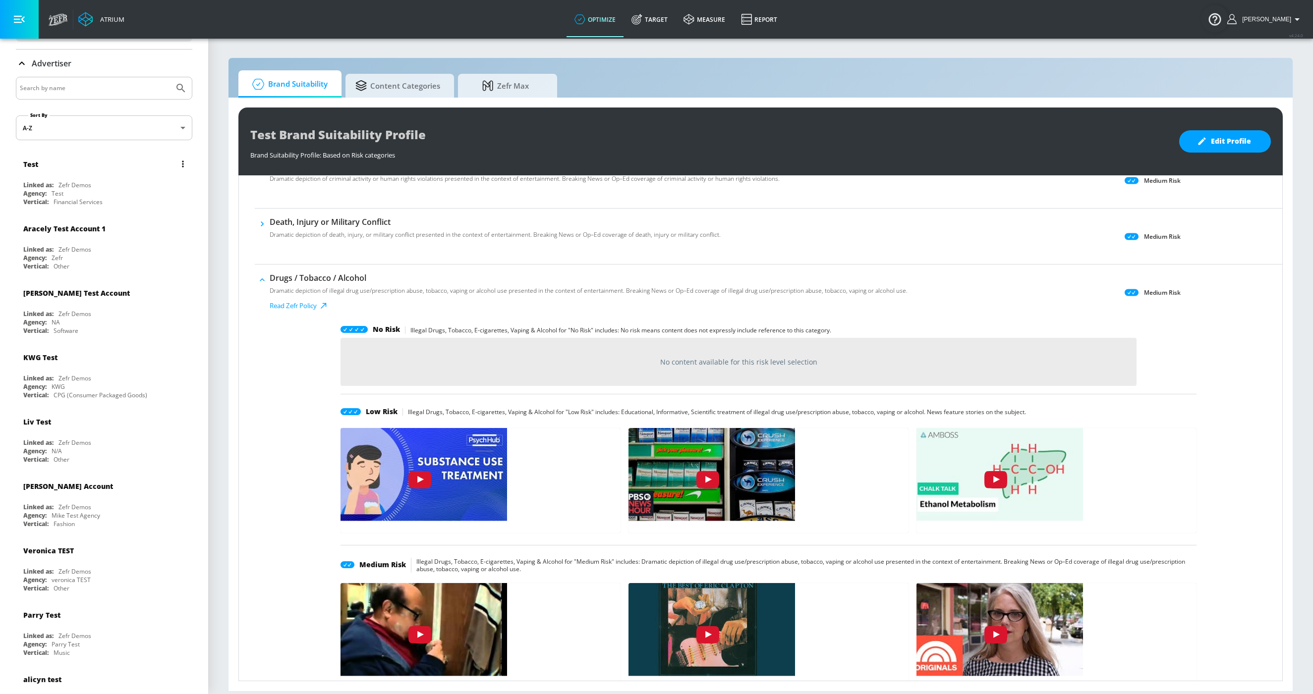
scroll to position [0, 0]
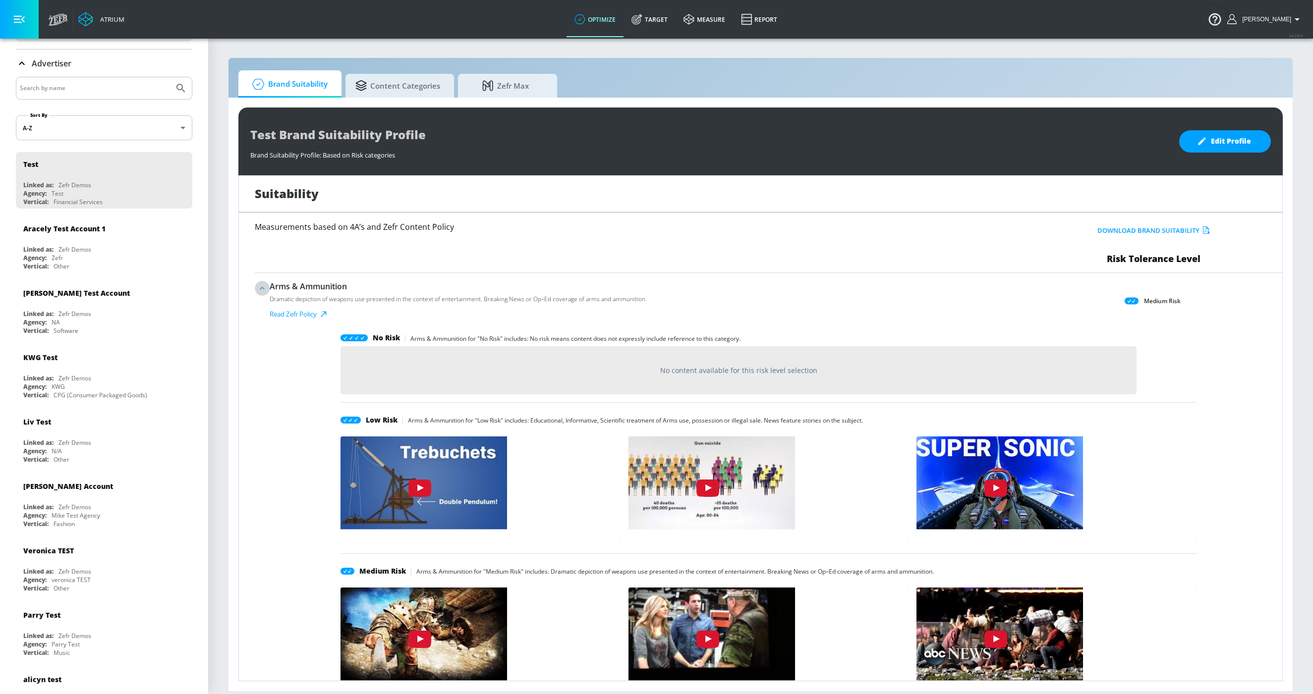
click at [262, 291] on icon "button" at bounding box center [262, 288] width 10 height 10
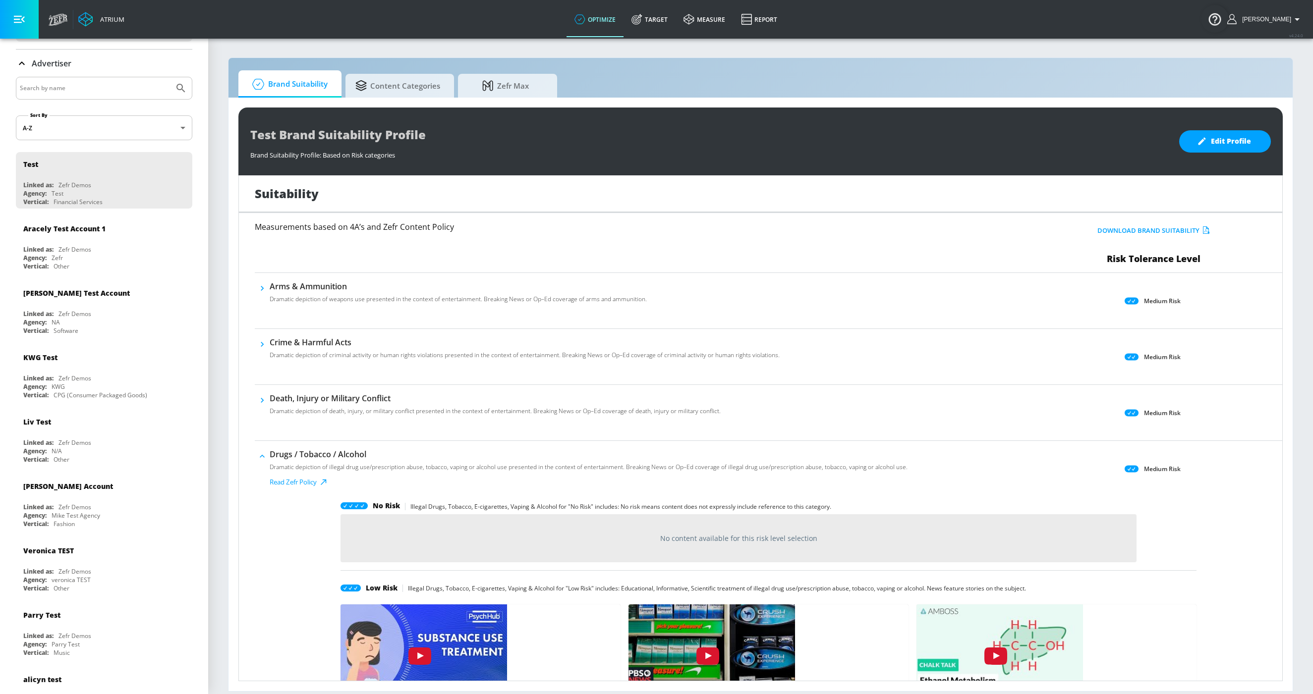
click at [262, 291] on icon "button" at bounding box center [262, 288] width 3 height 5
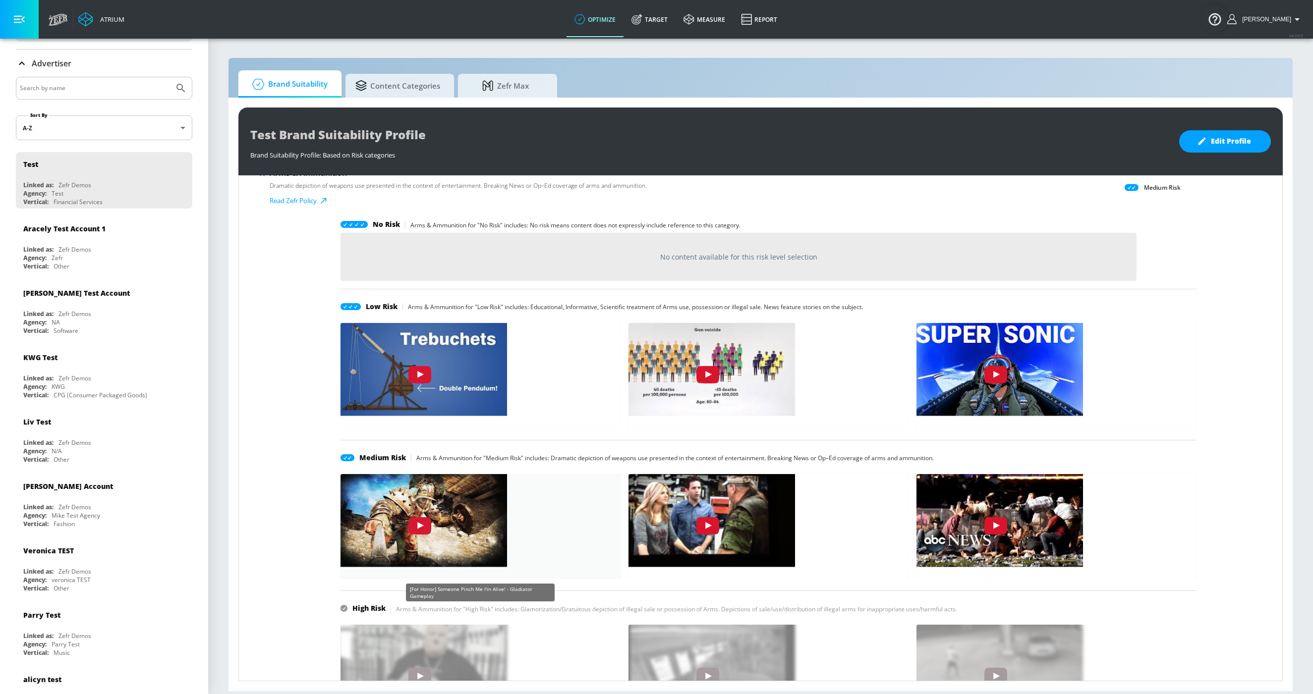
scroll to position [116, 0]
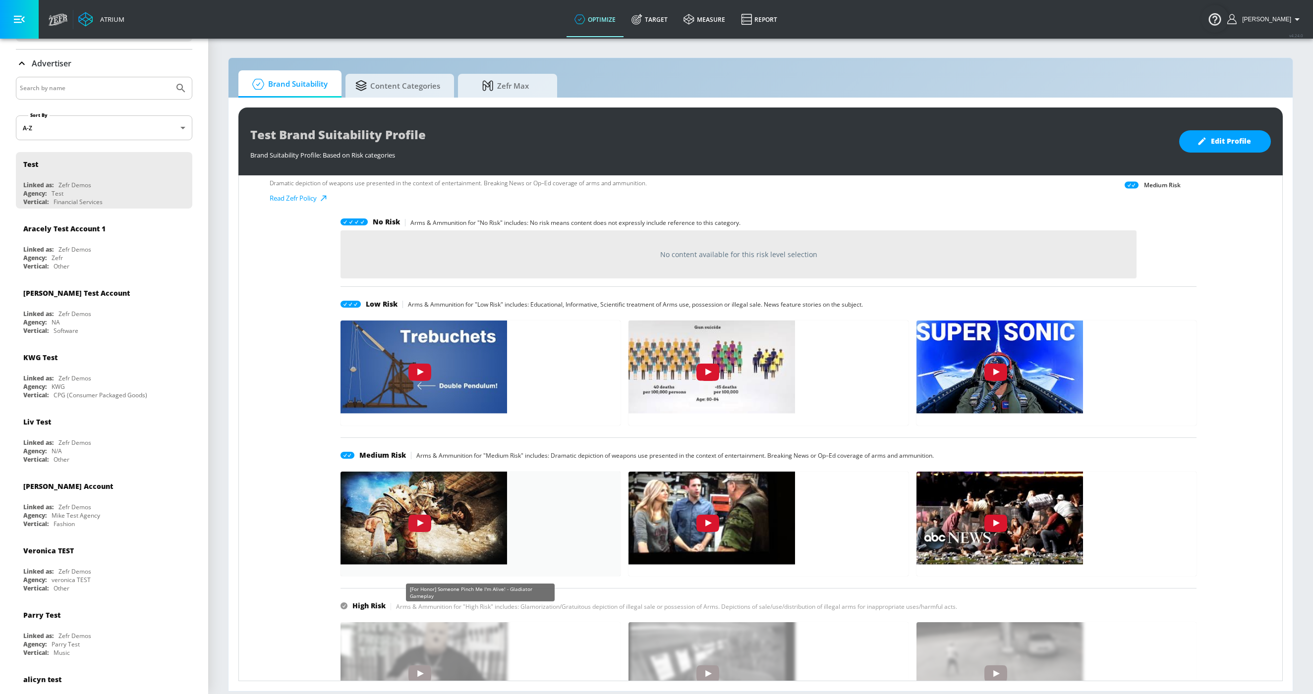
click at [470, 515] on img "ivr5erURs68" at bounding box center [420, 515] width 174 height 98
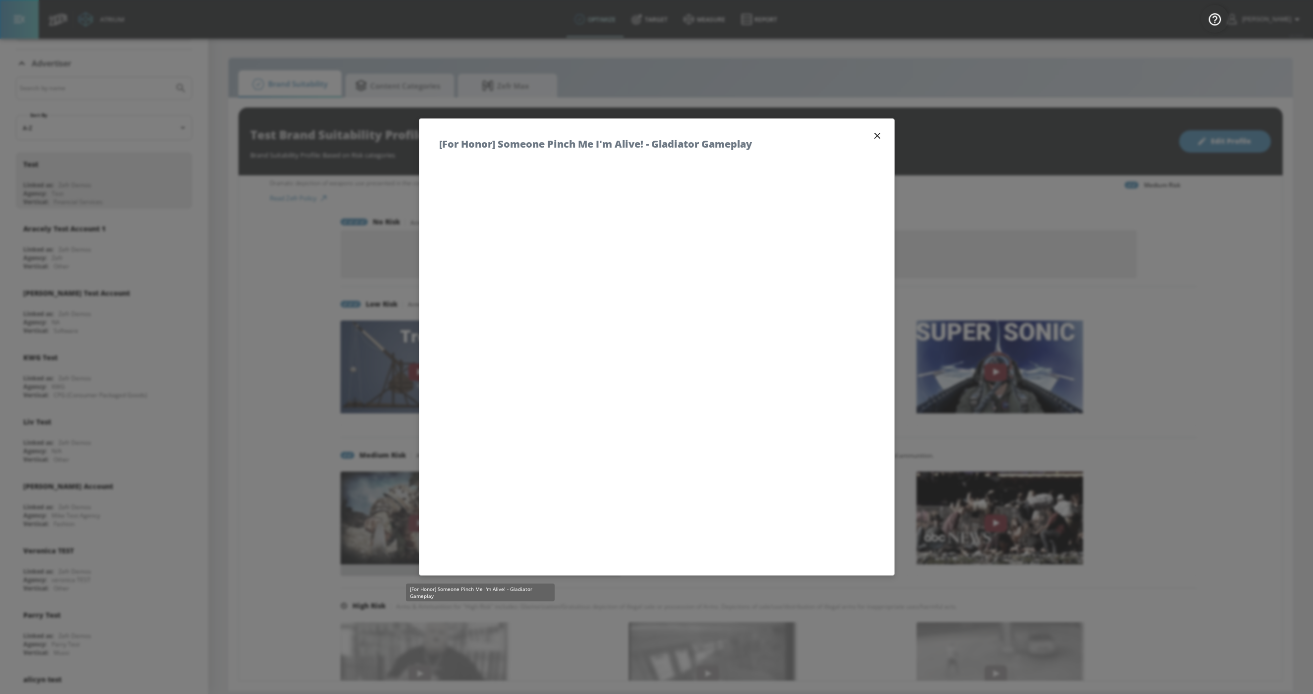
click at [872, 123] on div "[For Honor] Someone Pinch Me I'm Alive! - Gladiator Gameplay" at bounding box center [656, 139] width 475 height 40
click at [874, 133] on icon "button" at bounding box center [877, 136] width 6 height 6
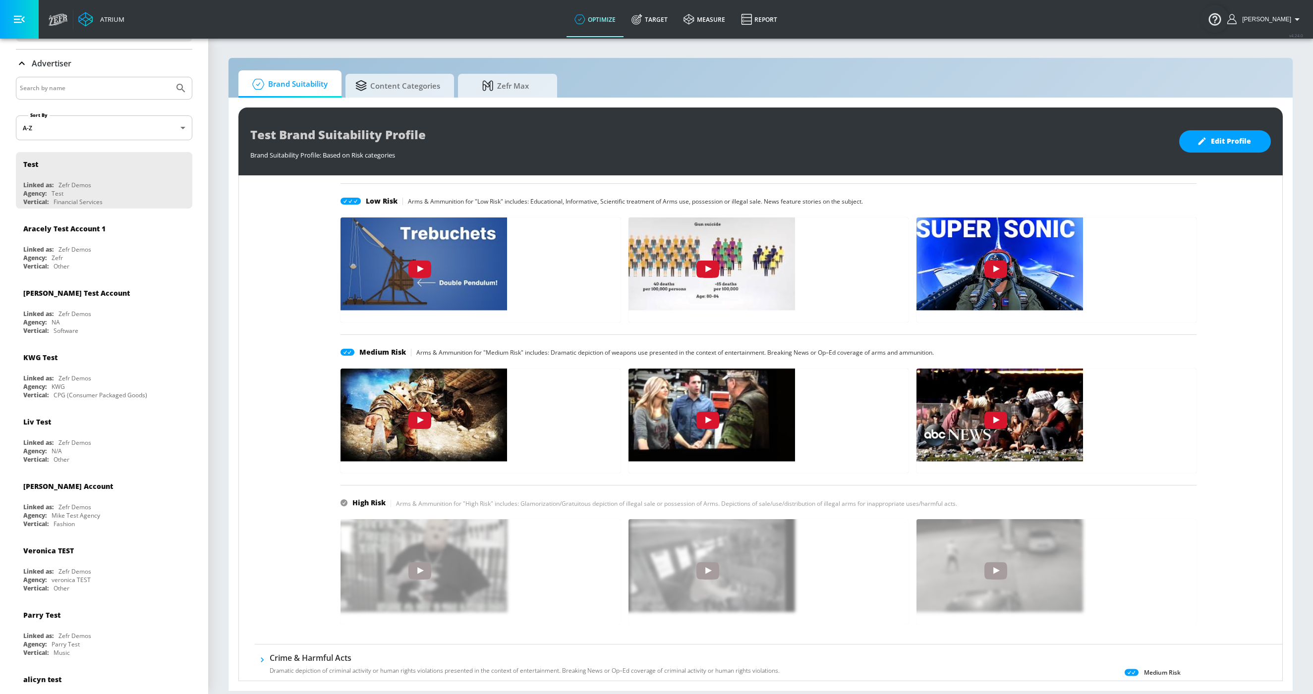
scroll to position [252, 0]
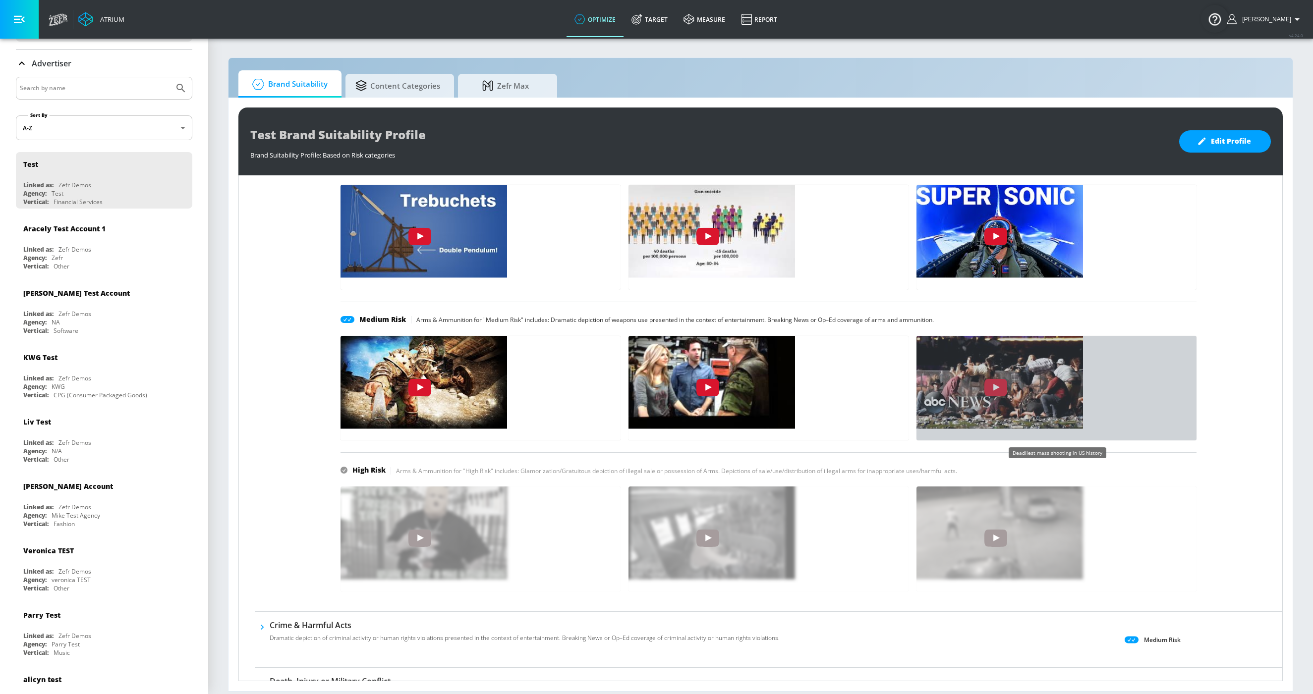
click at [947, 350] on img "ih5_5-LtPP4" at bounding box center [995, 380] width 174 height 98
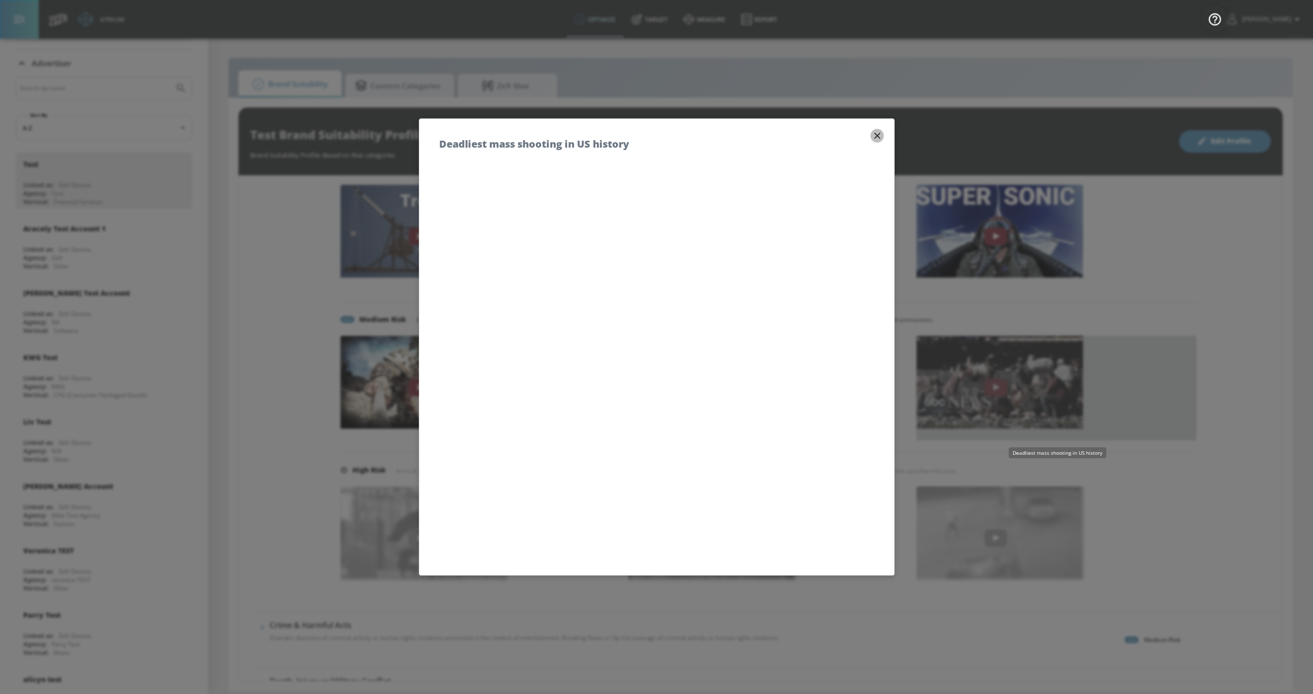
click at [879, 133] on icon "button" at bounding box center [877, 136] width 6 height 6
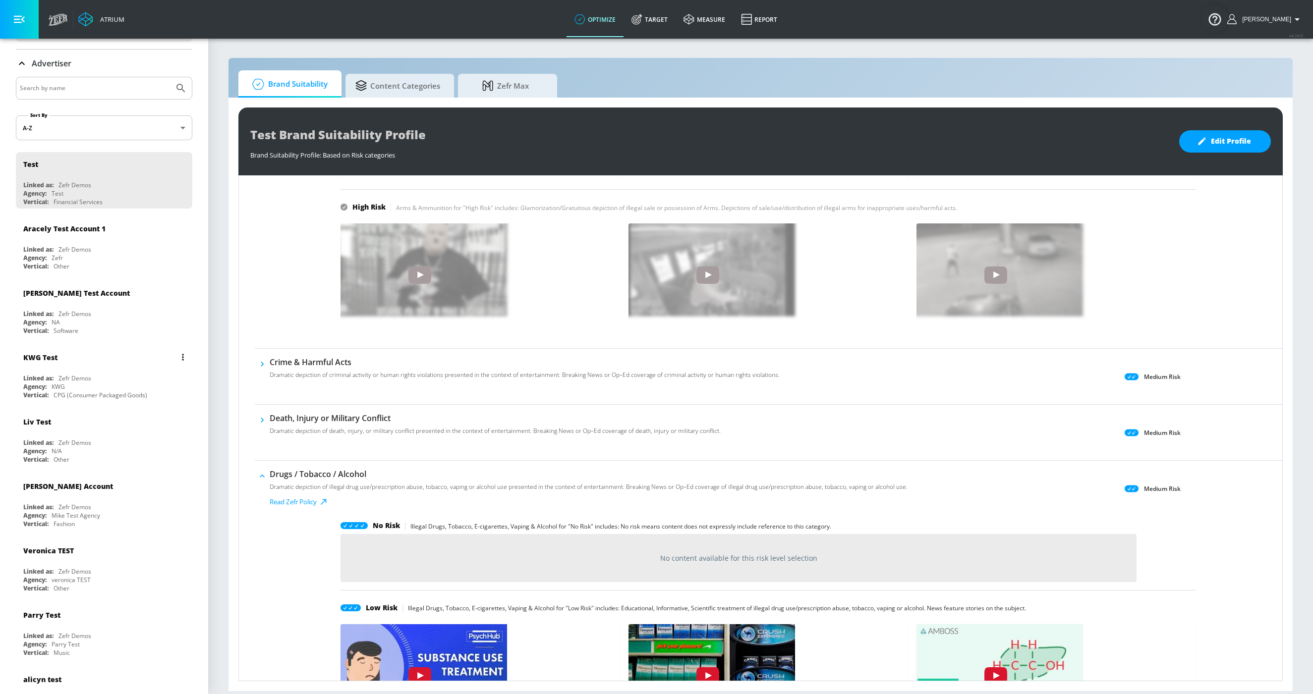
scroll to position [524, 0]
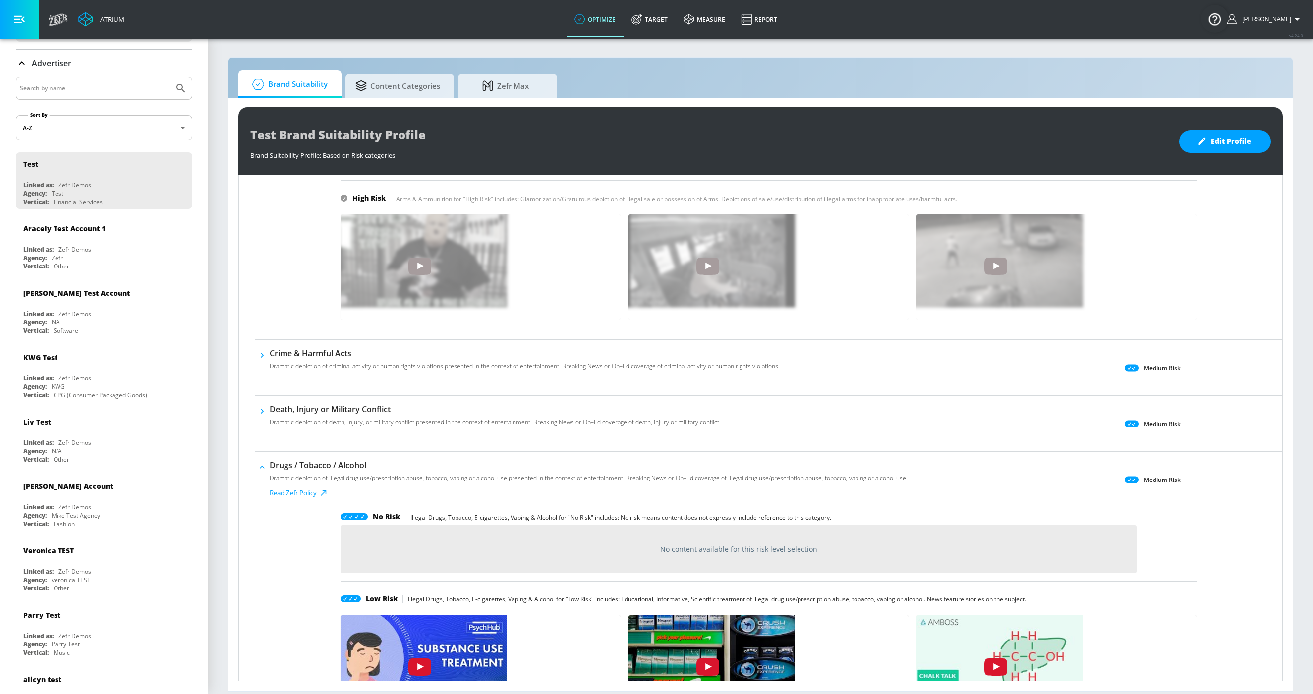
click at [407, 411] on h6 "Death, Injury or Military Conflict" at bounding box center [495, 409] width 451 height 11
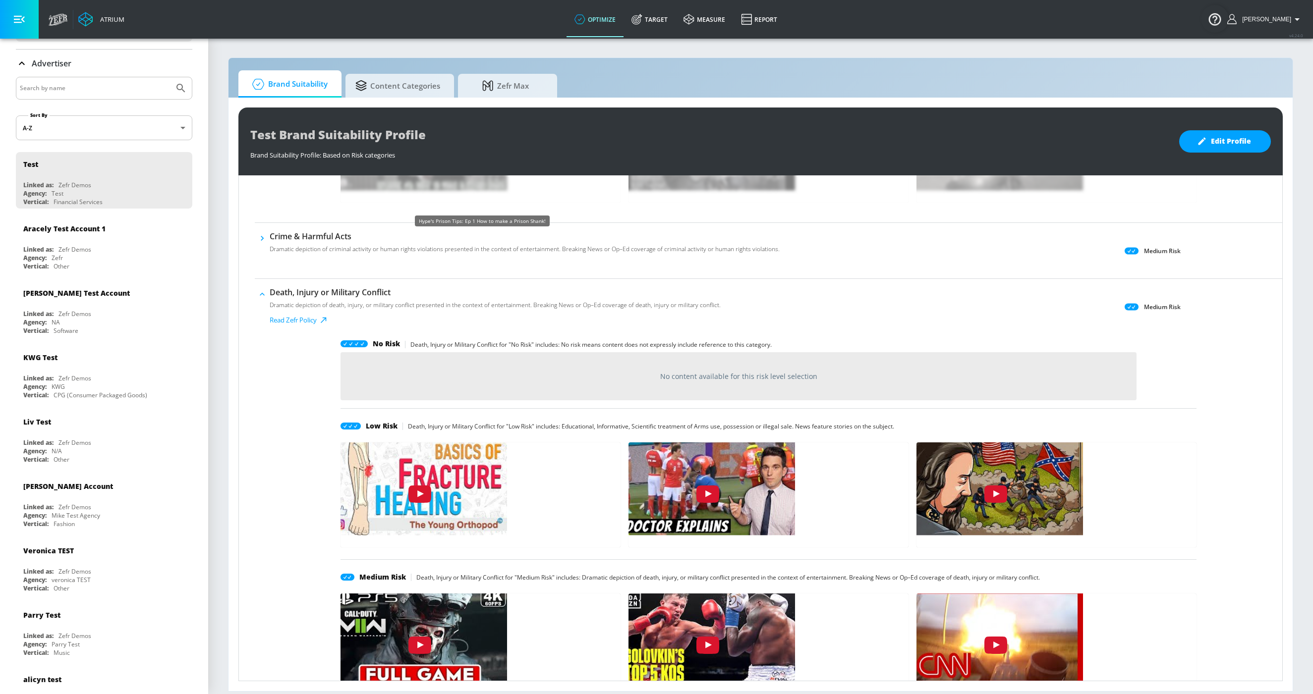
scroll to position [635, 0]
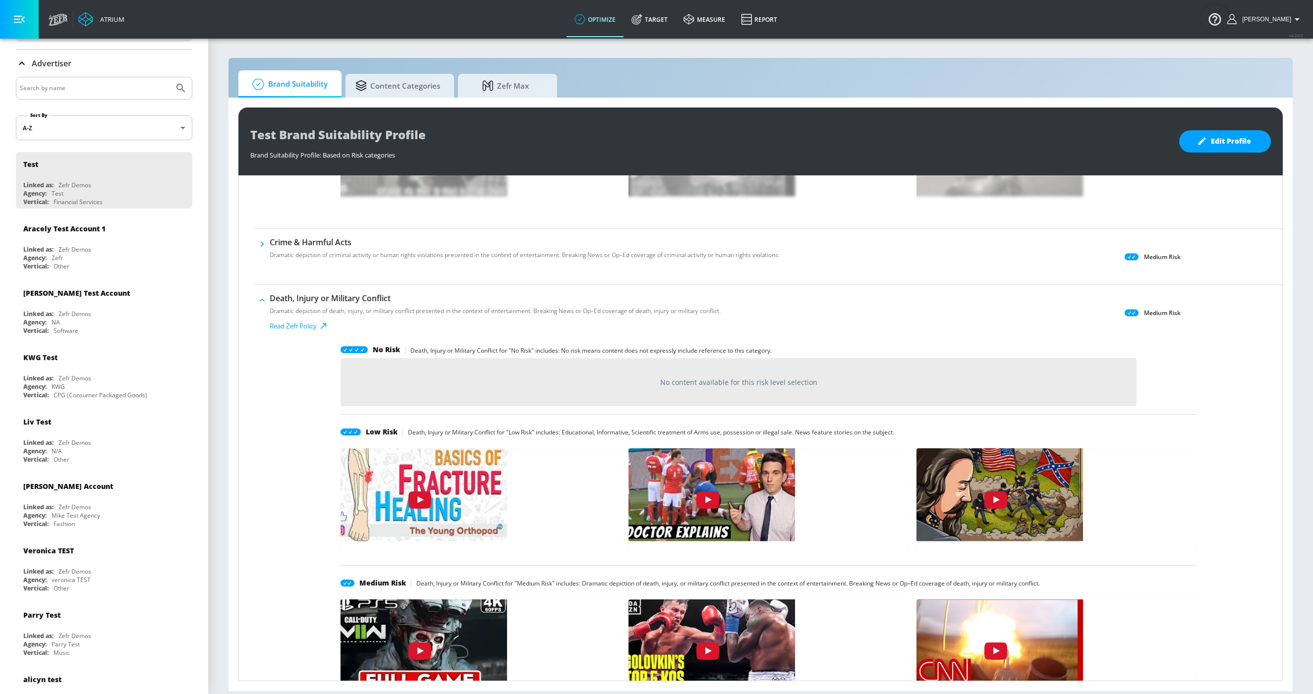
click at [265, 302] on icon "button" at bounding box center [262, 300] width 10 height 10
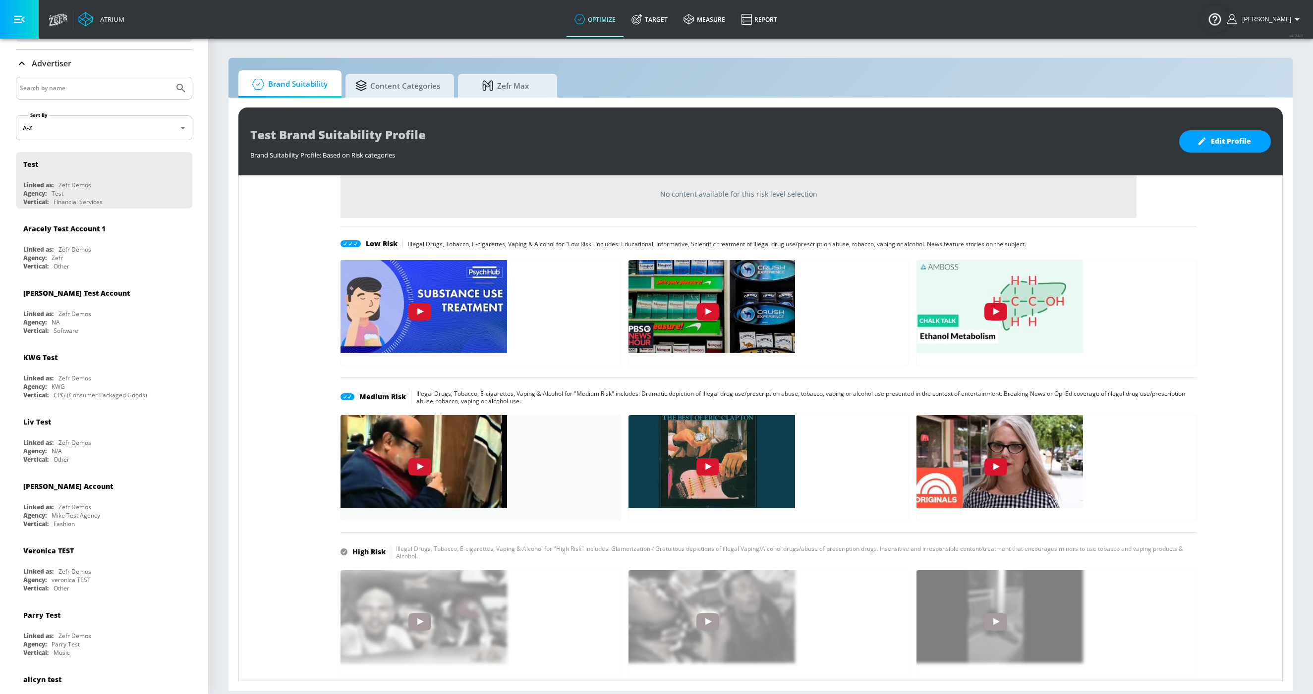
scroll to position [880, 0]
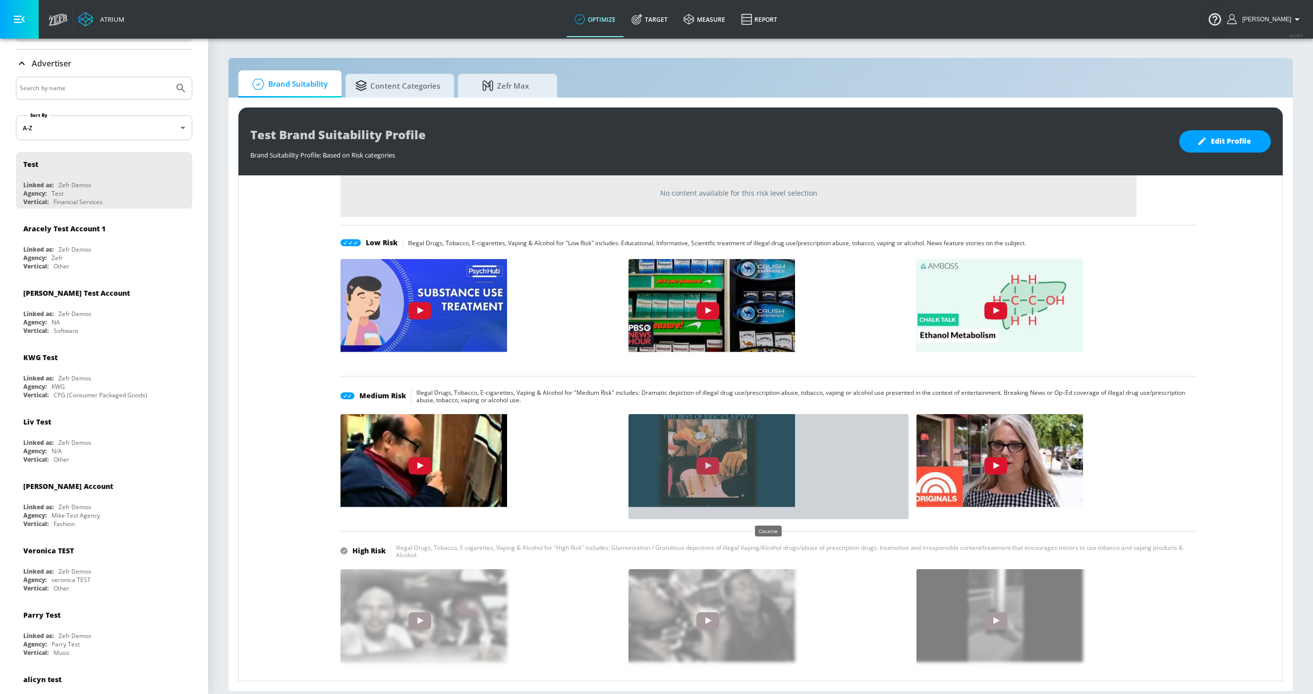
click at [724, 455] on img "TTeAQFy5Ltw" at bounding box center [707, 458] width 174 height 98
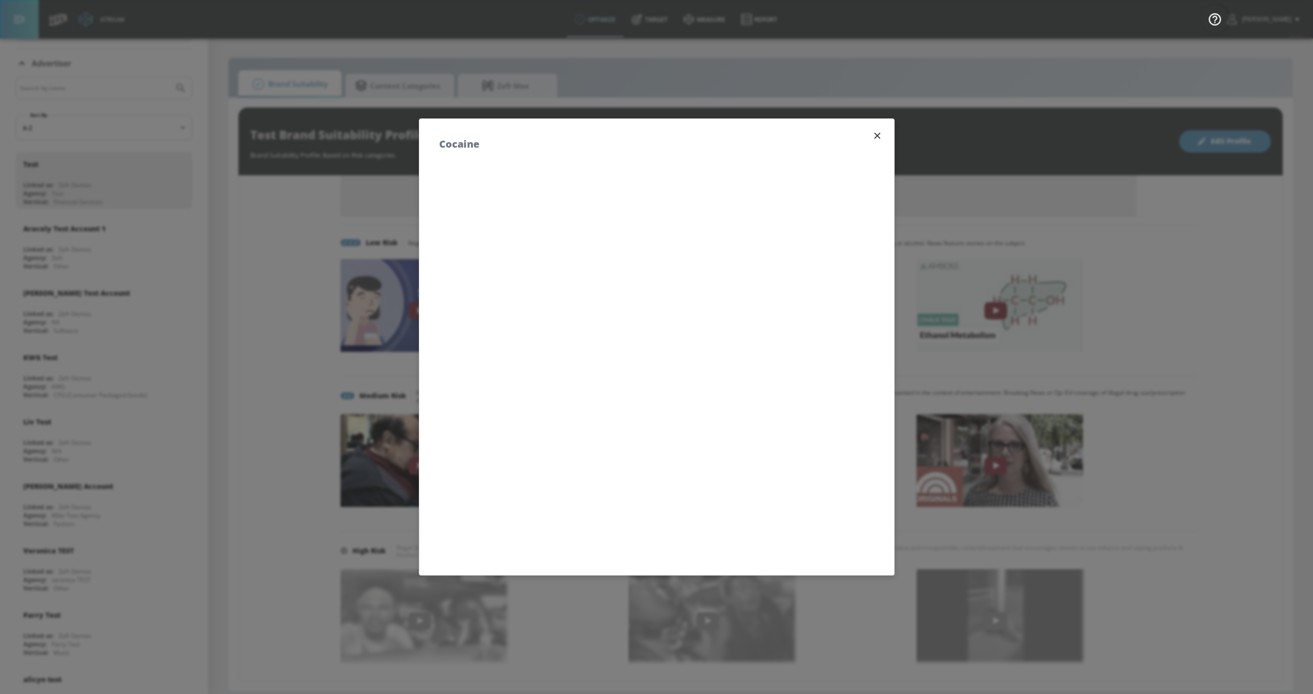
scroll to position [2, 0]
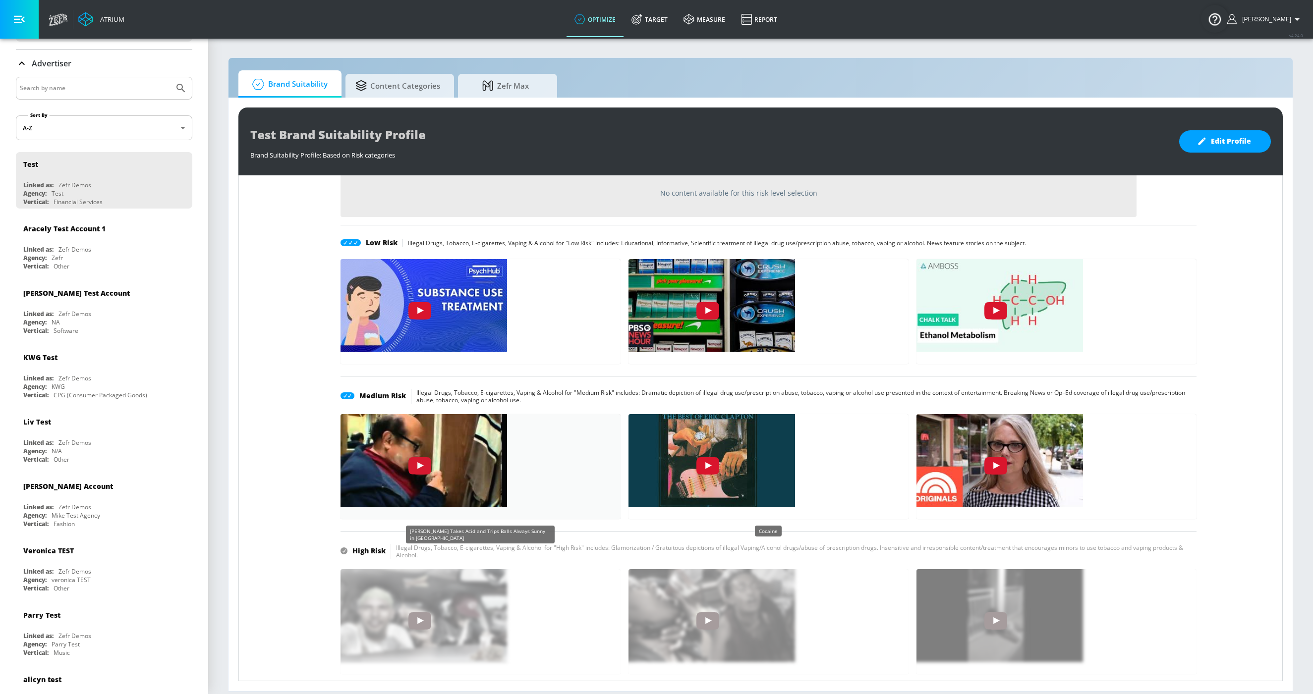
click at [447, 453] on img "1aZoieVR51c" at bounding box center [420, 458] width 174 height 98
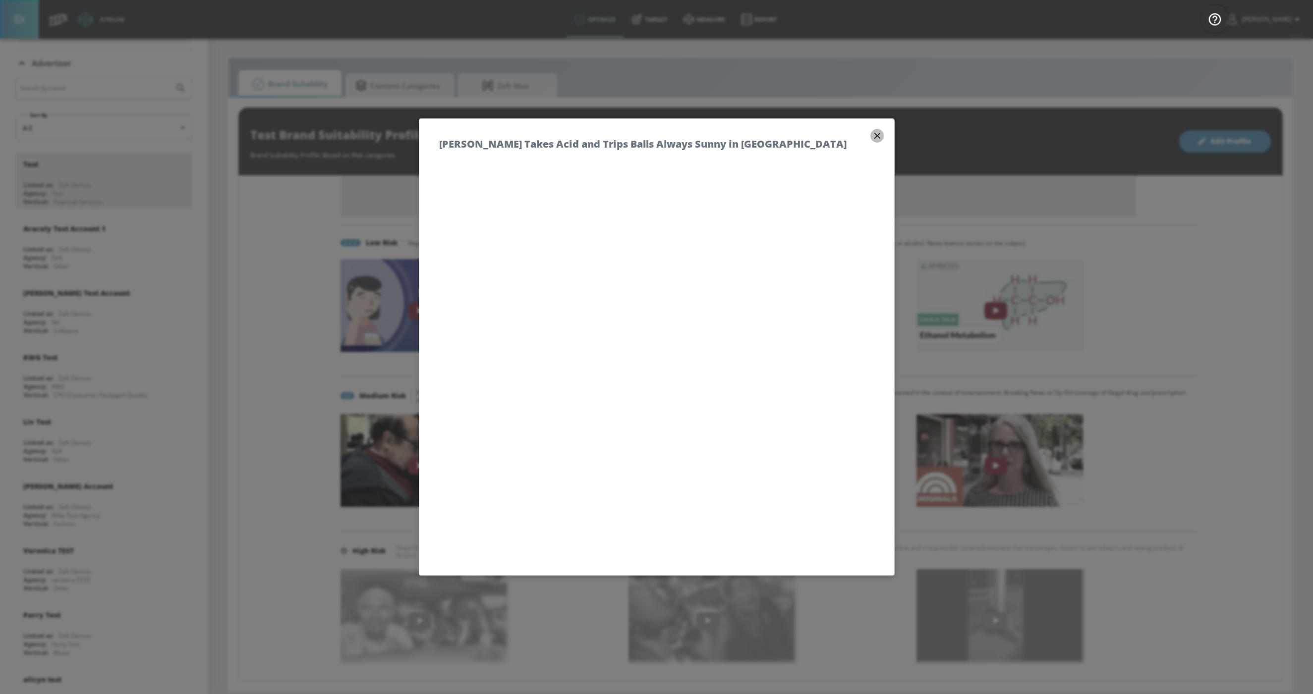
click at [876, 139] on icon "button" at bounding box center [877, 135] width 11 height 11
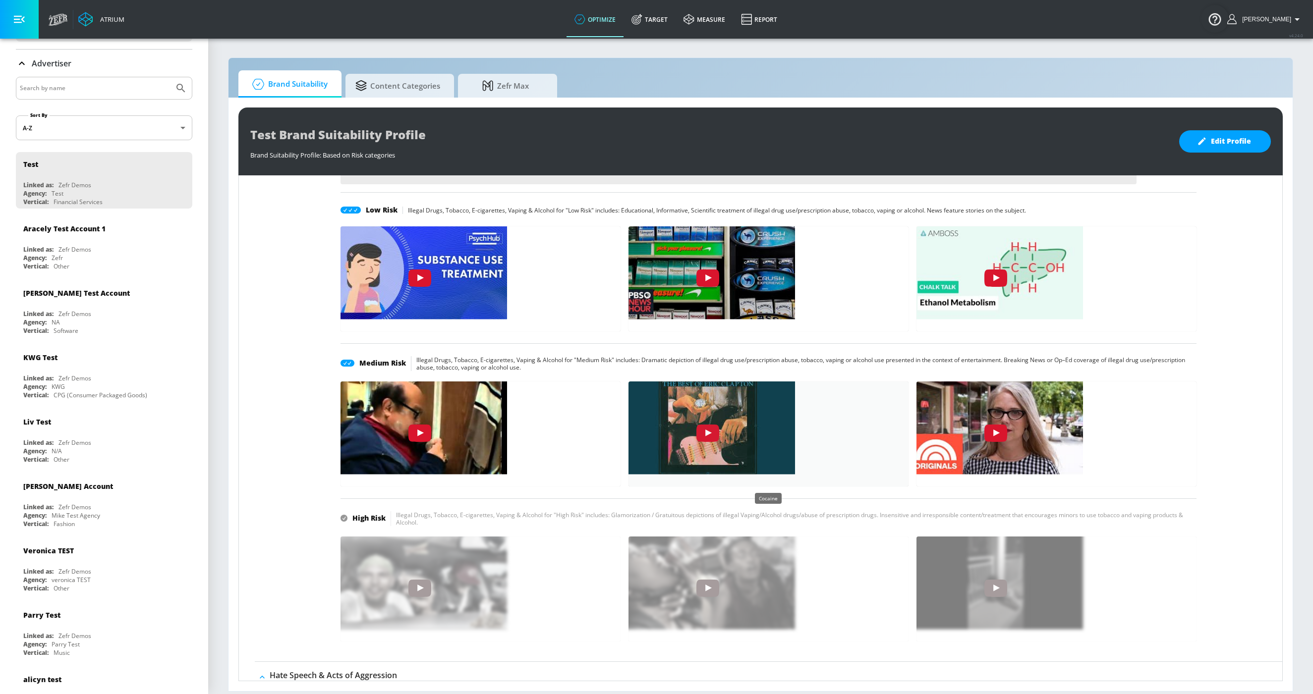
scroll to position [916, 0]
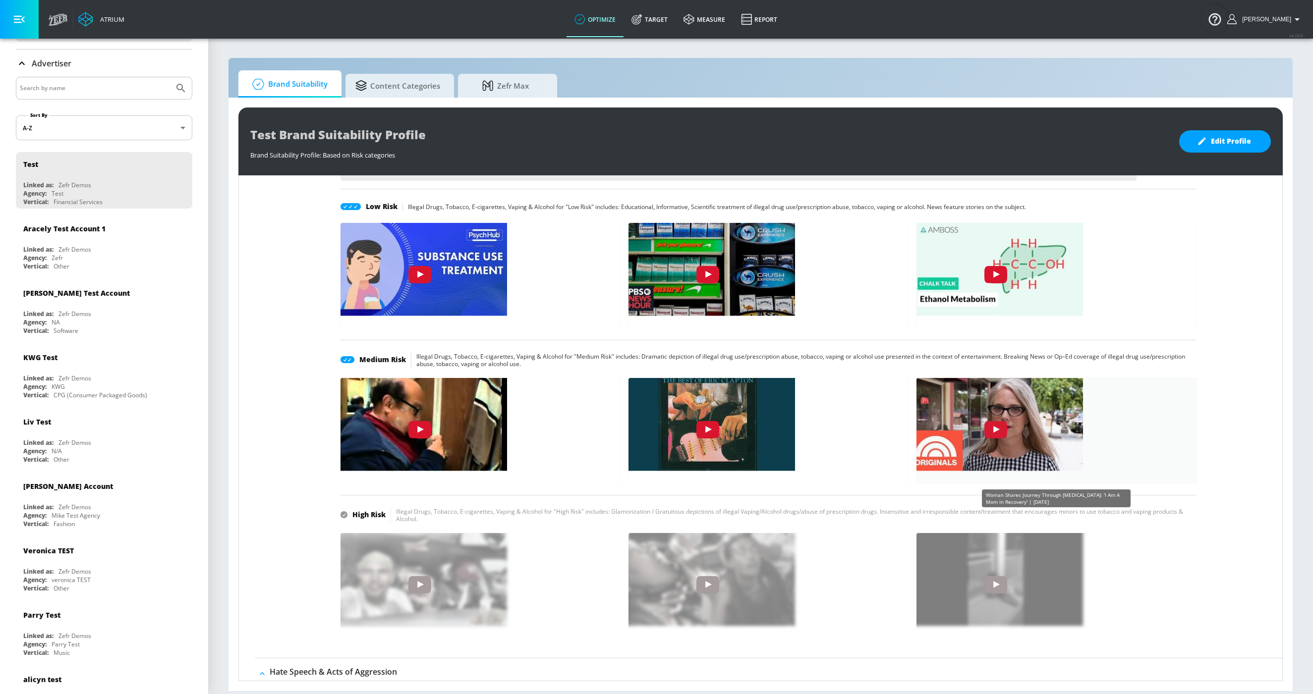
click at [986, 420] on img "7_kZup8J1O4" at bounding box center [995, 422] width 174 height 98
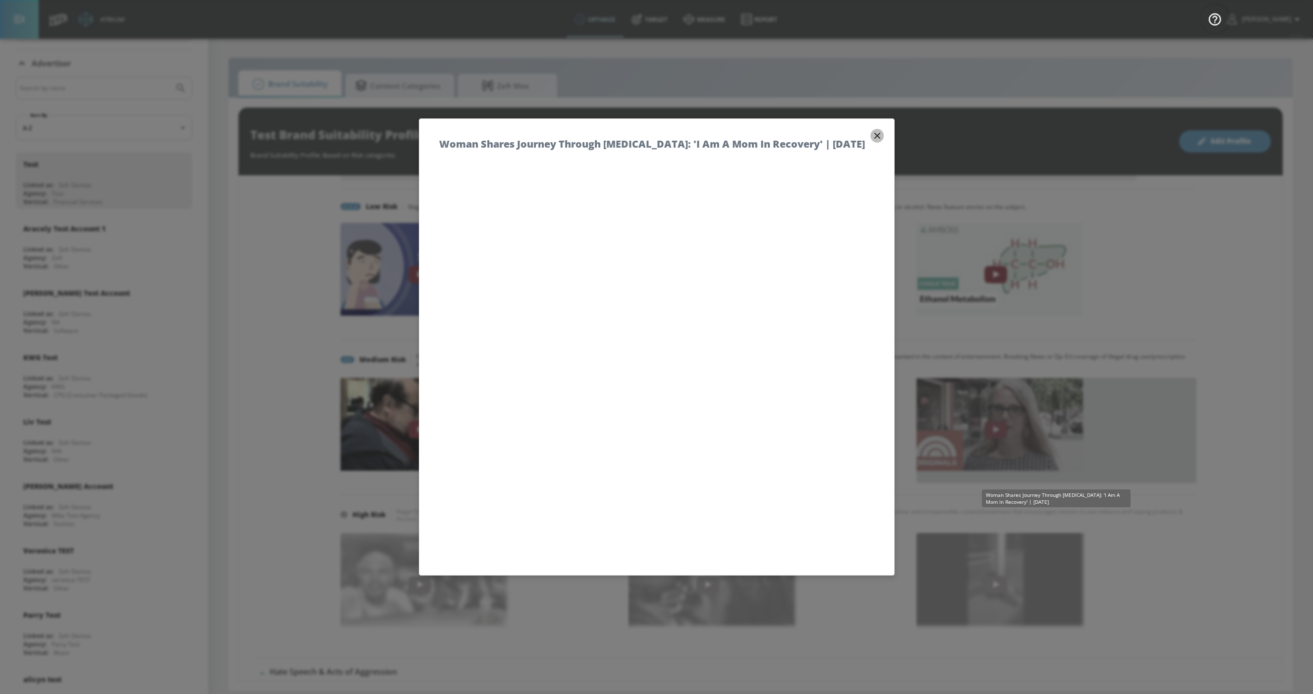
click at [876, 134] on icon "button" at bounding box center [877, 135] width 11 height 11
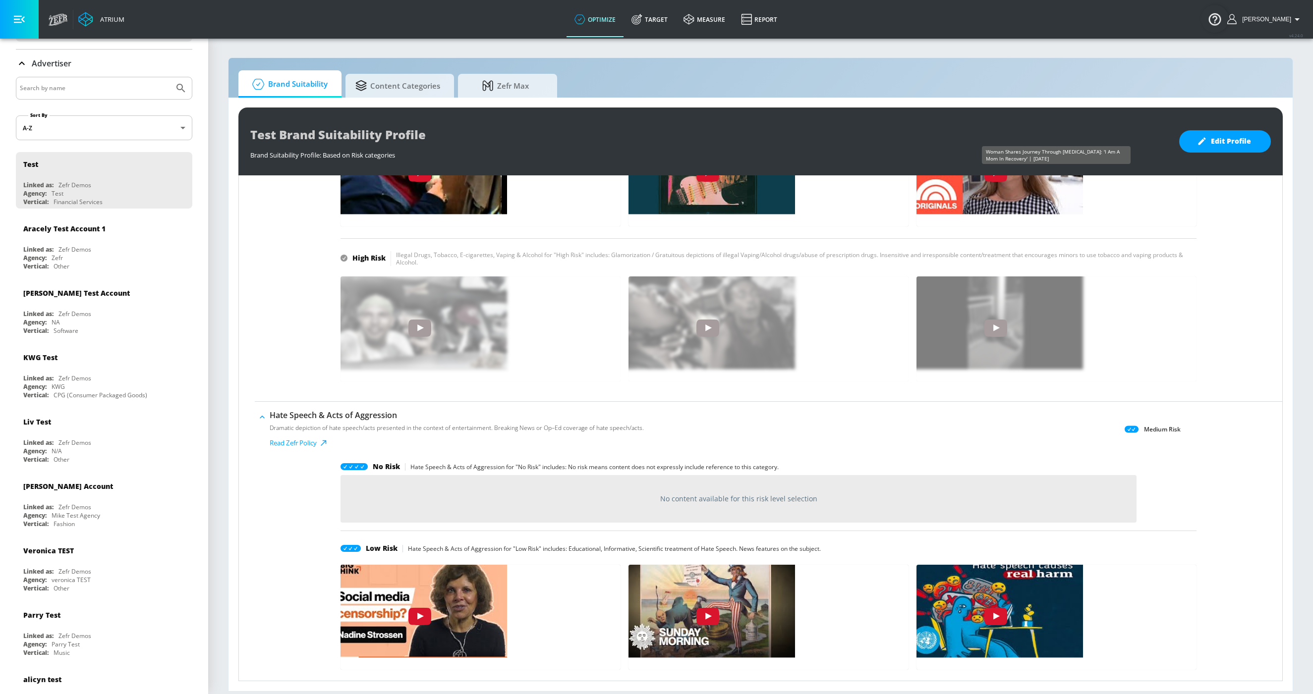
scroll to position [1260, 0]
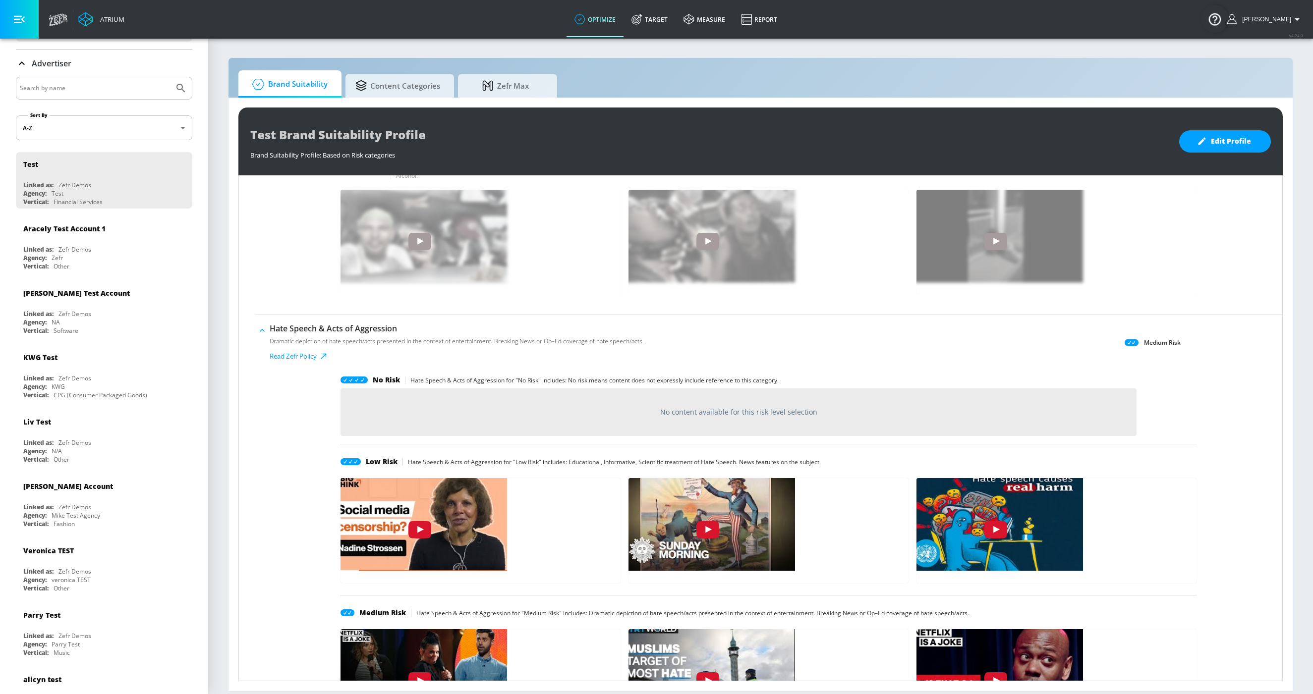
click at [263, 332] on icon "button" at bounding box center [262, 331] width 10 height 10
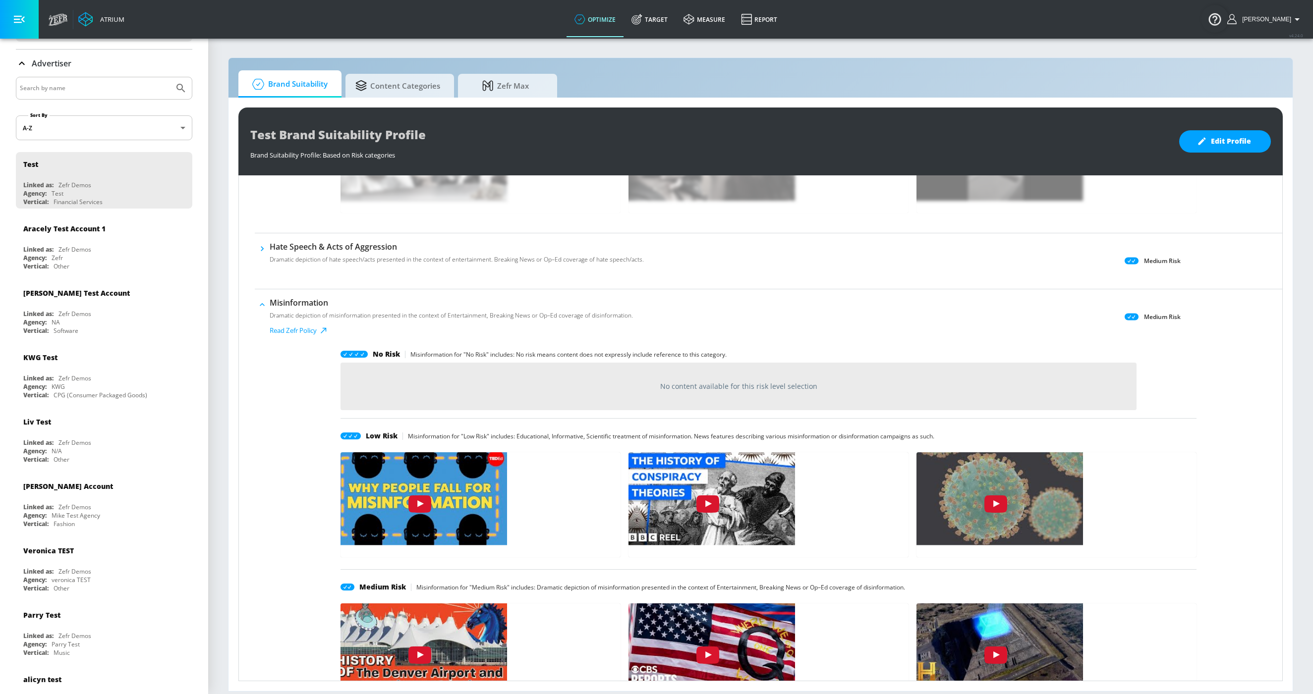
scroll to position [1346, 0]
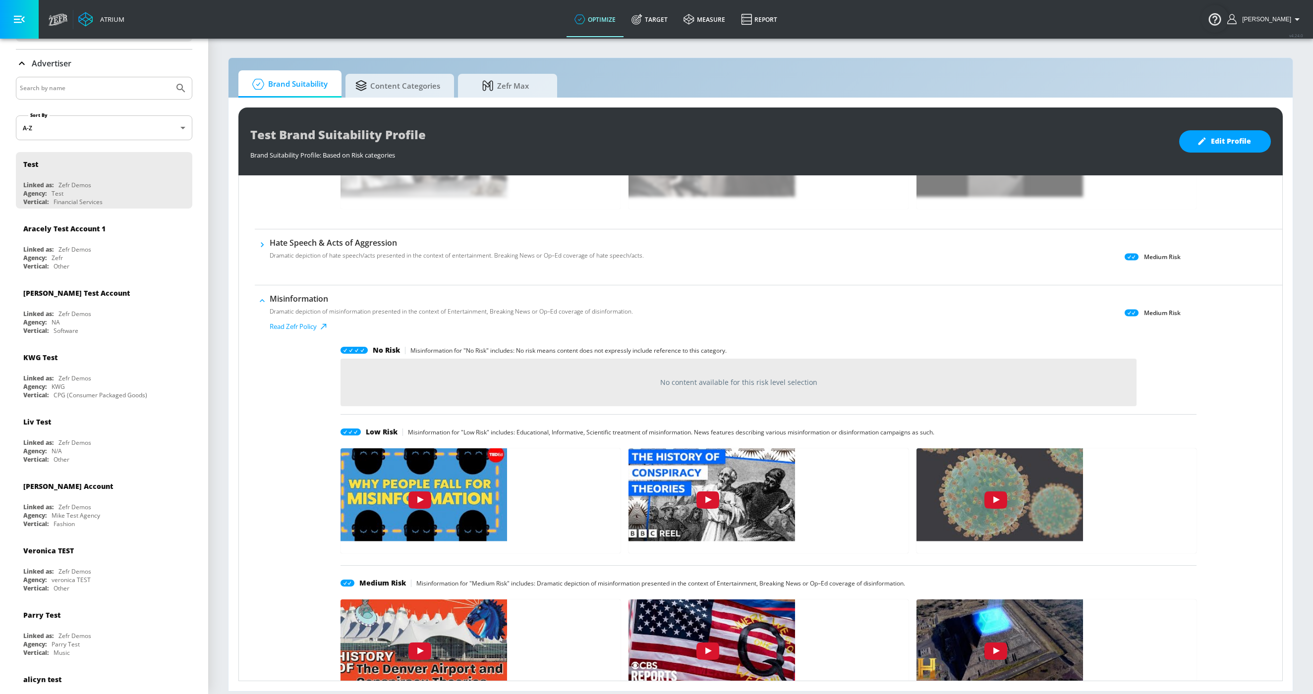
click at [261, 301] on icon "button" at bounding box center [262, 300] width 5 height 3
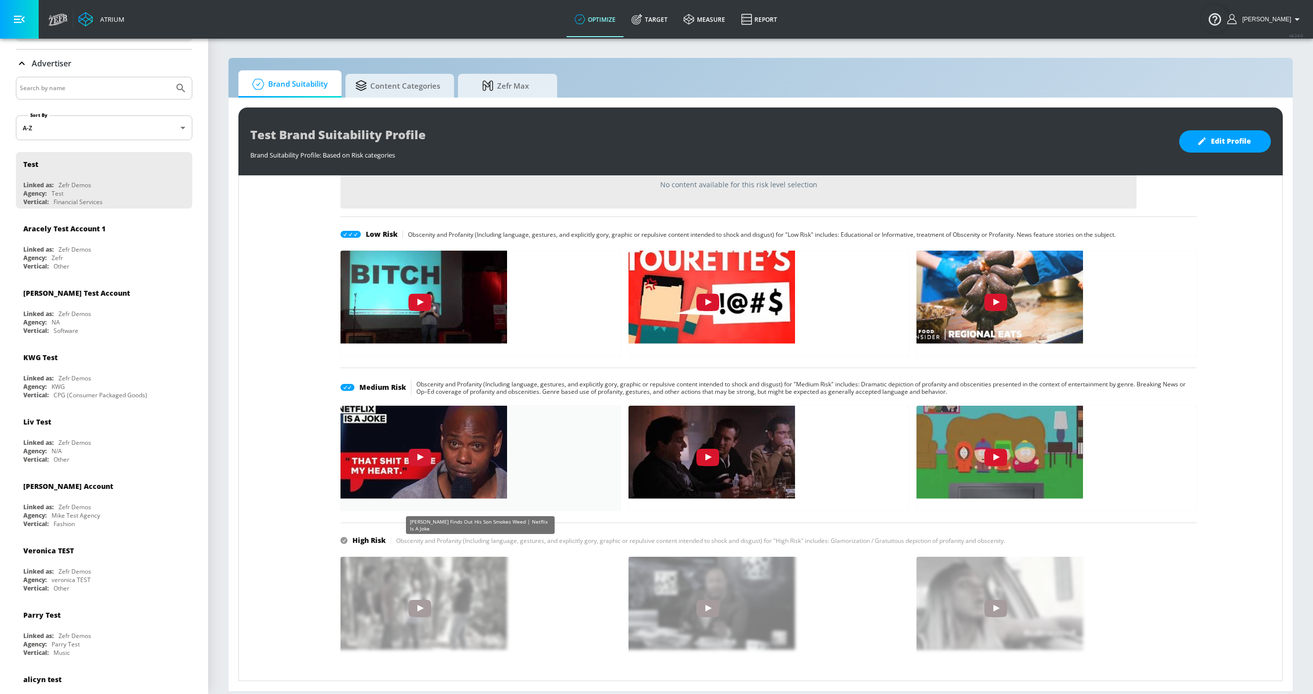
scroll to position [1607, 0]
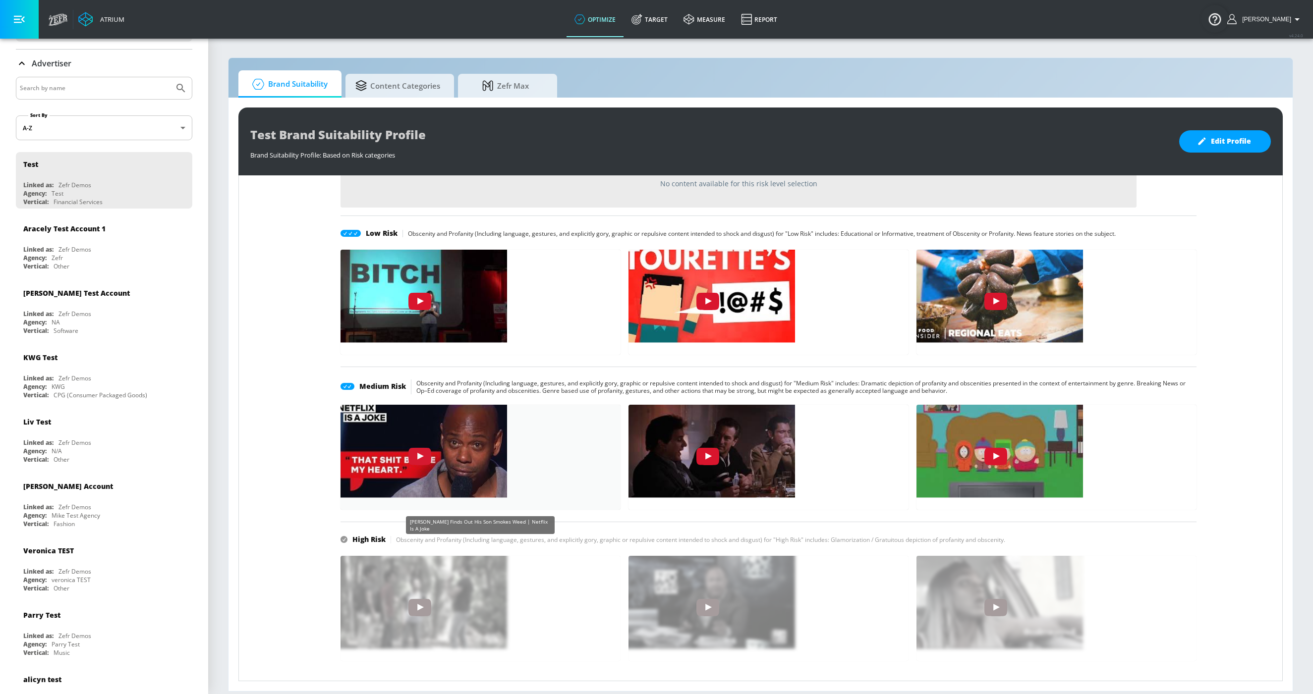
click at [410, 458] on img "HK8Yv5w-iVk" at bounding box center [420, 448] width 174 height 98
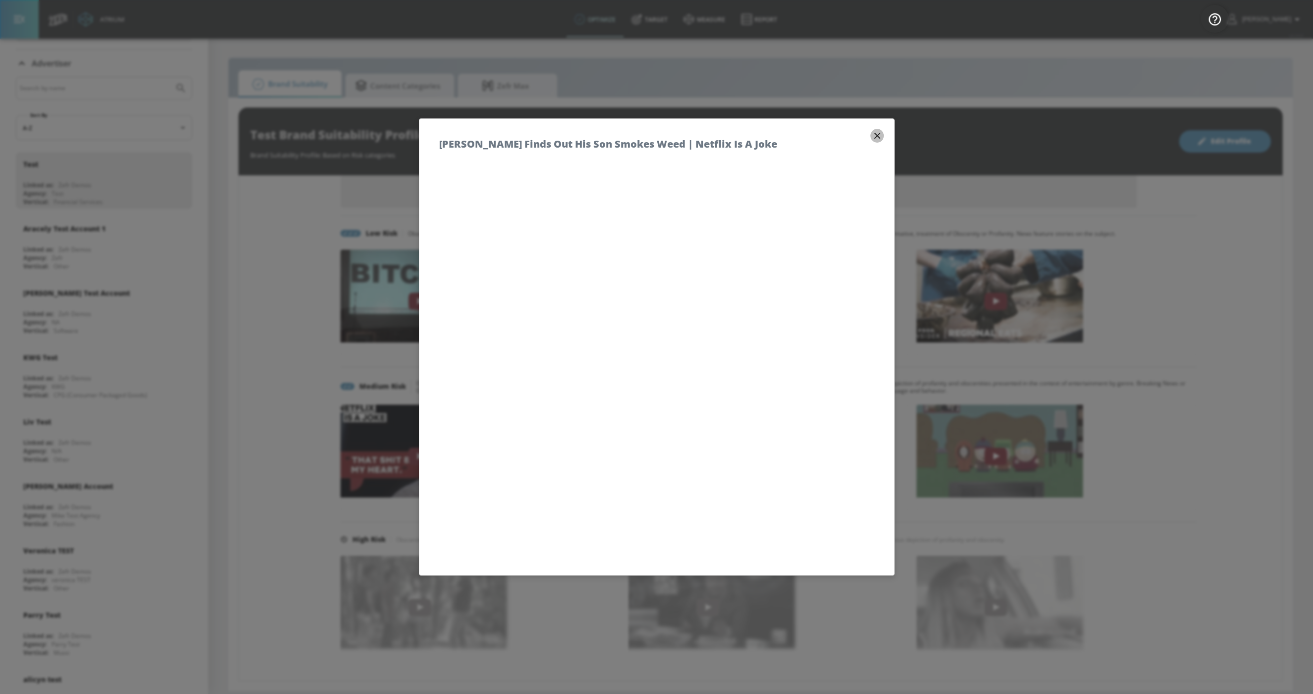
click at [877, 136] on icon "button" at bounding box center [877, 136] width 6 height 6
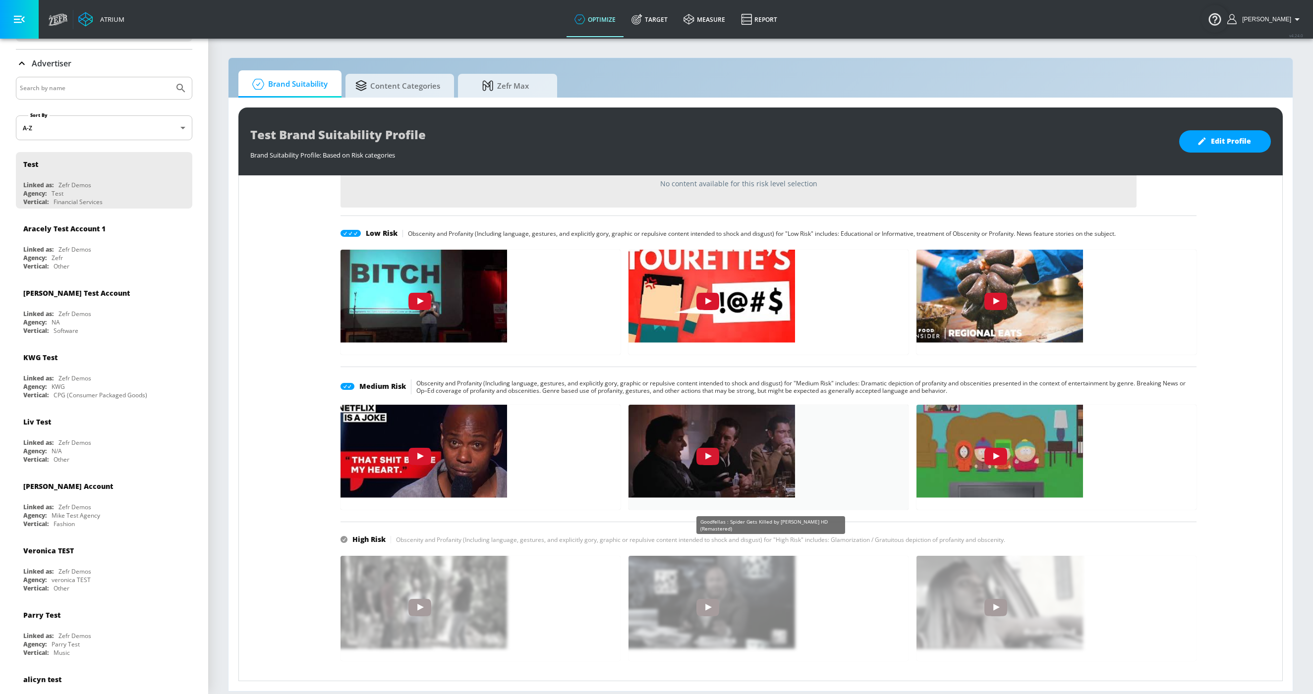
click at [722, 446] on img "IDYKslnO0r0" at bounding box center [707, 448] width 174 height 98
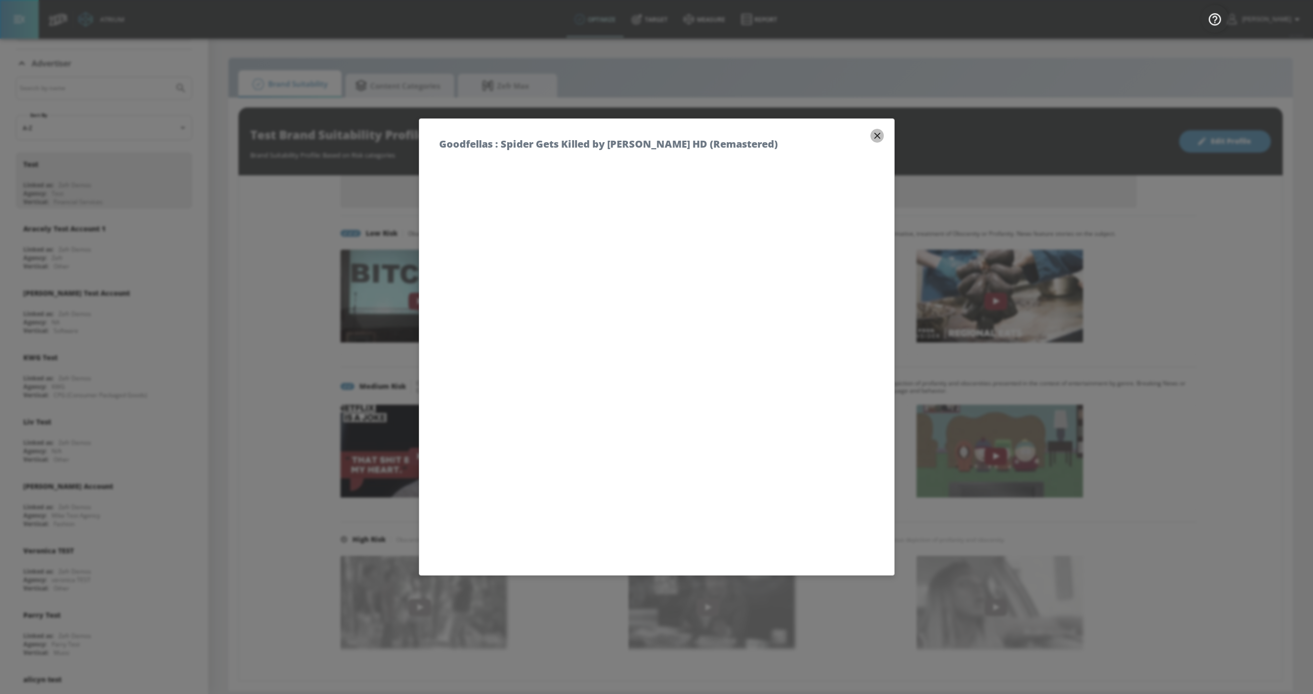
click at [880, 135] on icon "button" at bounding box center [877, 135] width 11 height 11
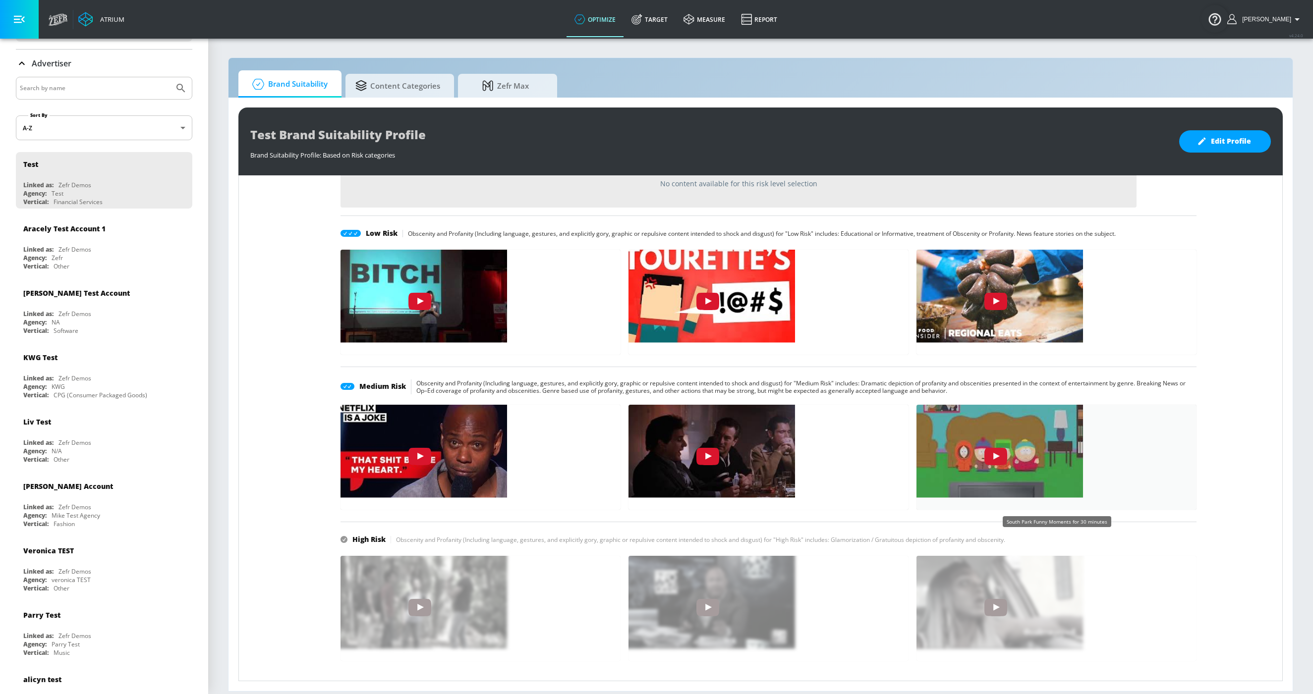
click at [998, 462] on img "Cl9Wg_8nmCM" at bounding box center [995, 448] width 174 height 98
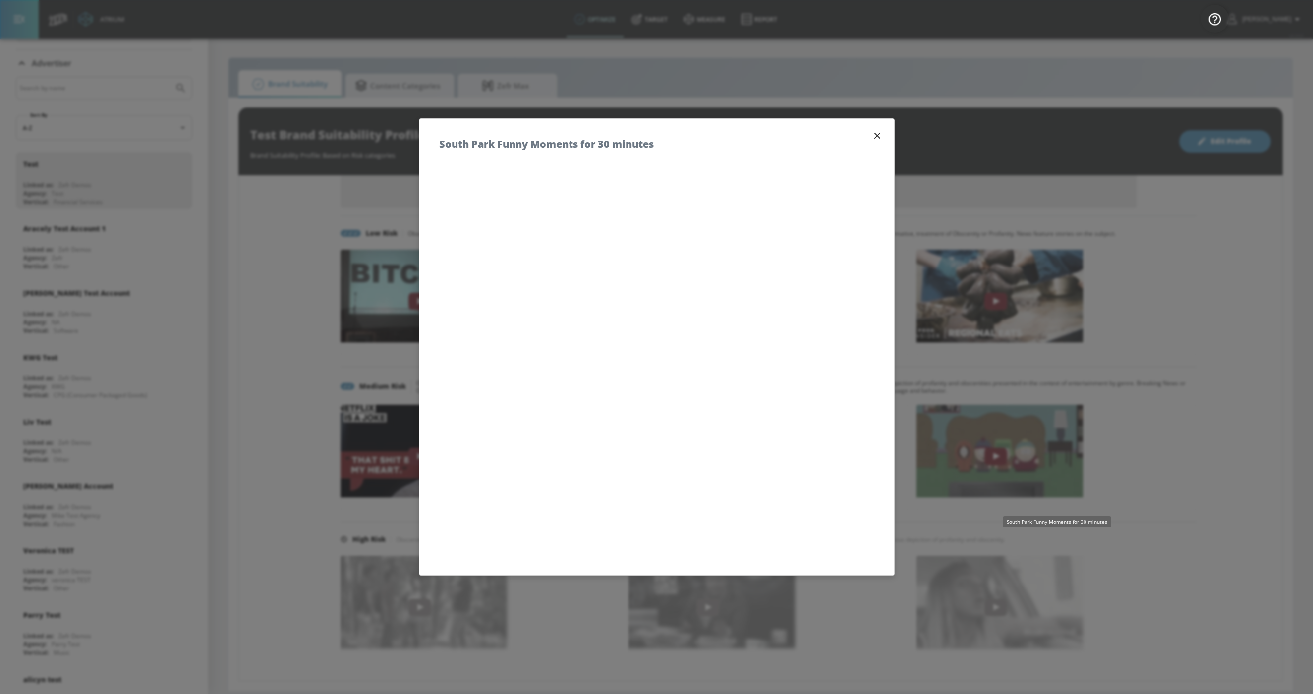
drag, startPoint x: 876, startPoint y: 136, endPoint x: 990, endPoint y: 26, distance: 158.8
click at [877, 135] on icon "button" at bounding box center [877, 136] width 6 height 6
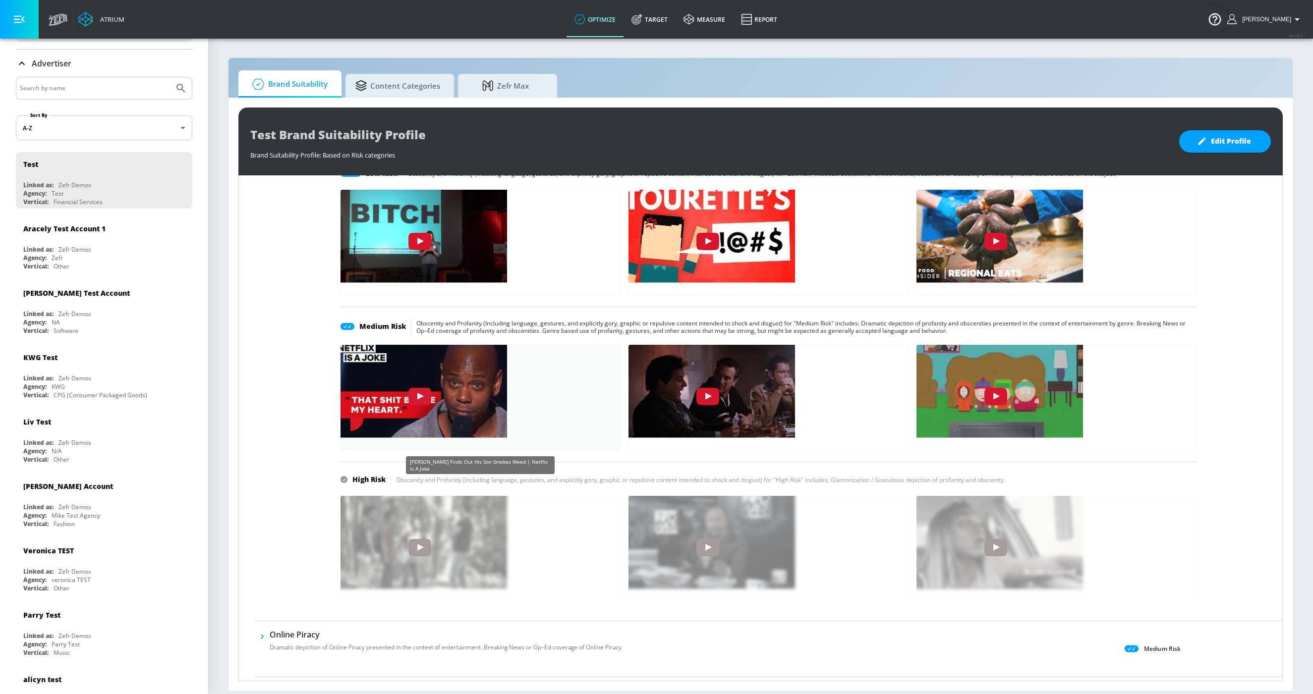
scroll to position [1666, 0]
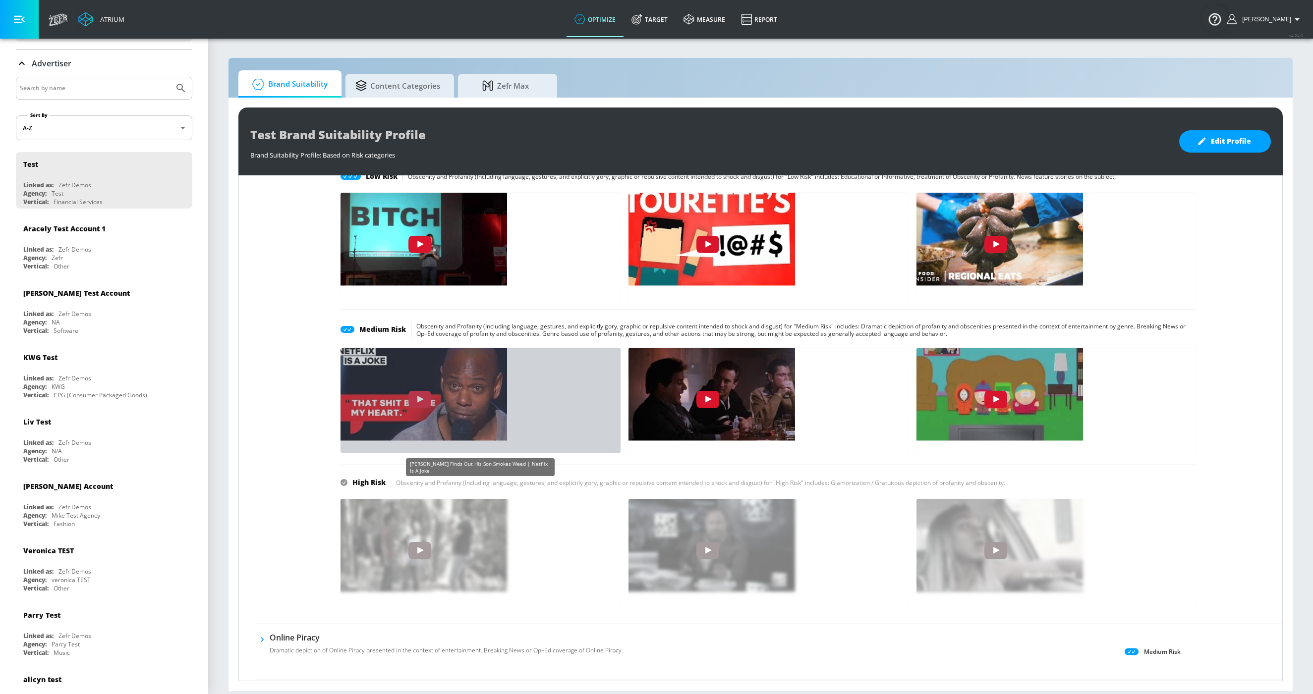
click at [419, 383] on img "HK8Yv5w-iVk" at bounding box center [420, 391] width 174 height 98
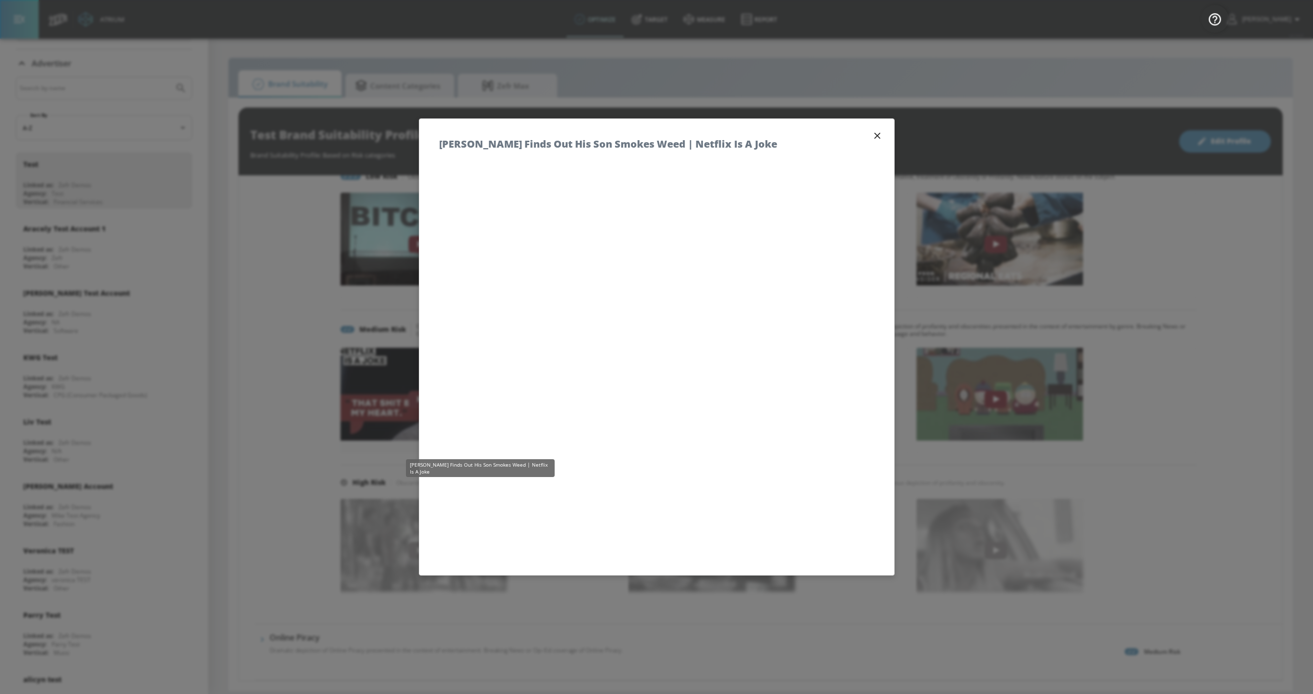
scroll to position [1667, 0]
click at [879, 133] on icon "button" at bounding box center [877, 136] width 6 height 6
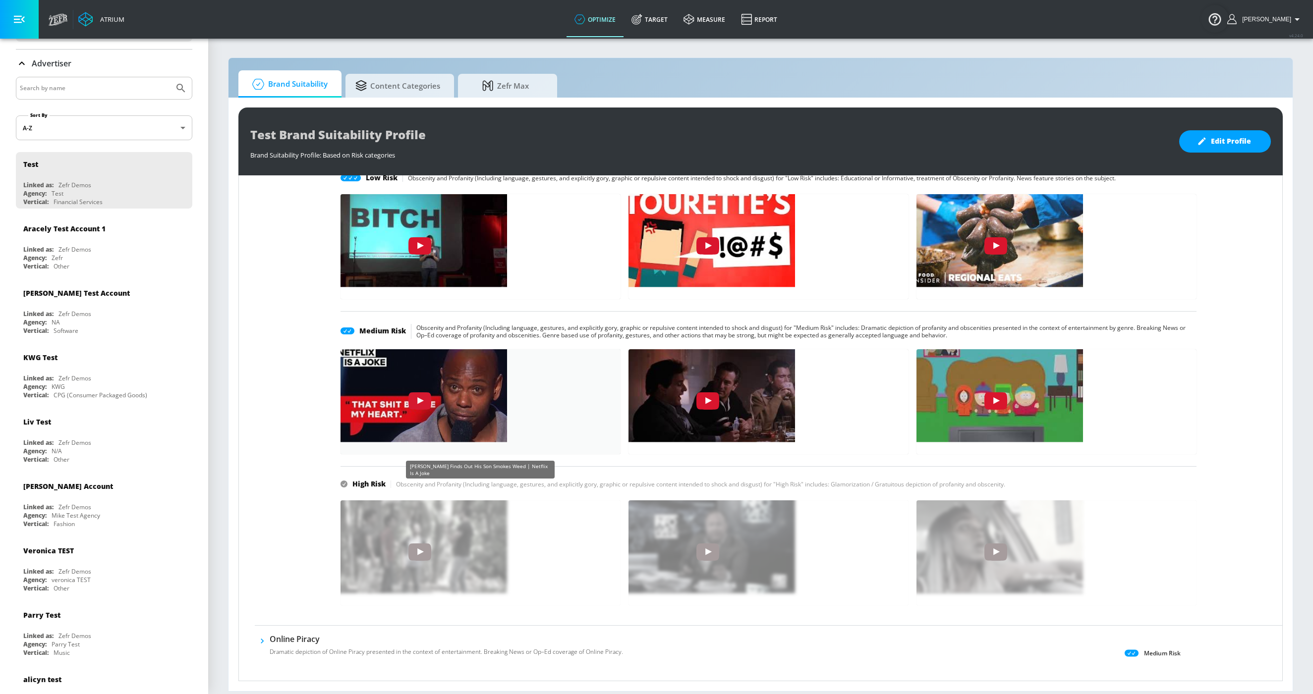
scroll to position [1852, 0]
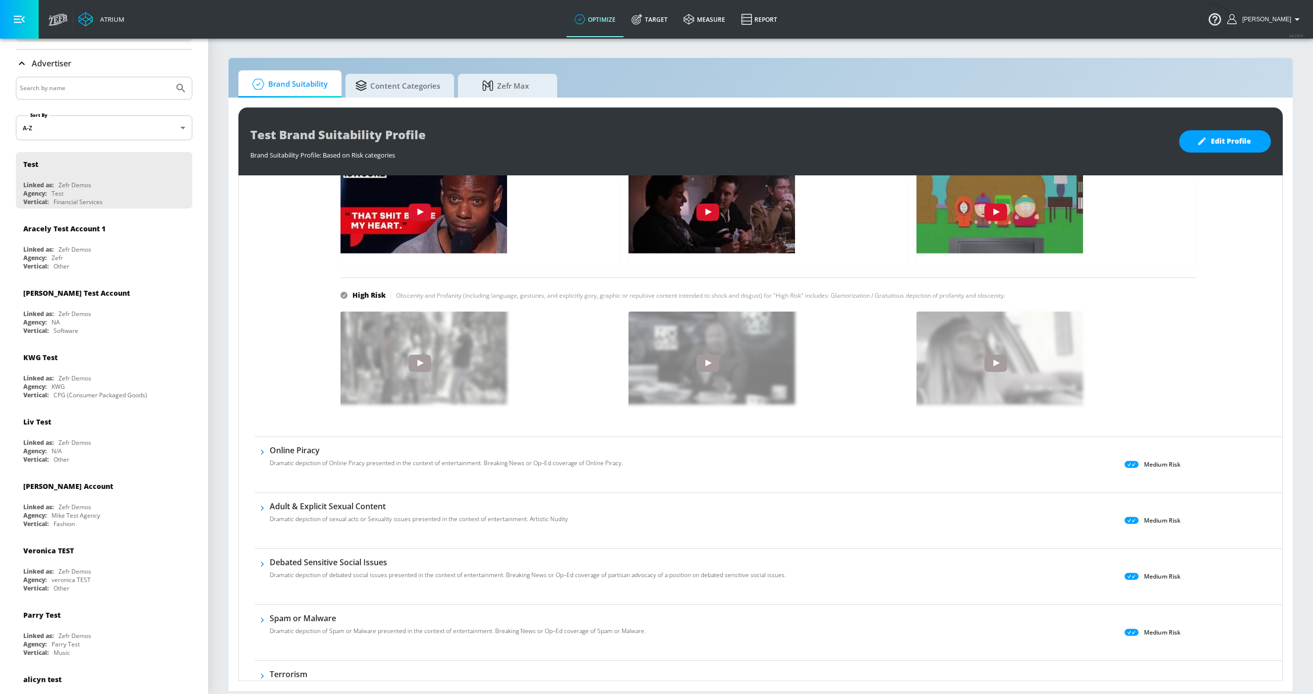
click at [276, 452] on h6 "Online Piracy" at bounding box center [446, 450] width 353 height 11
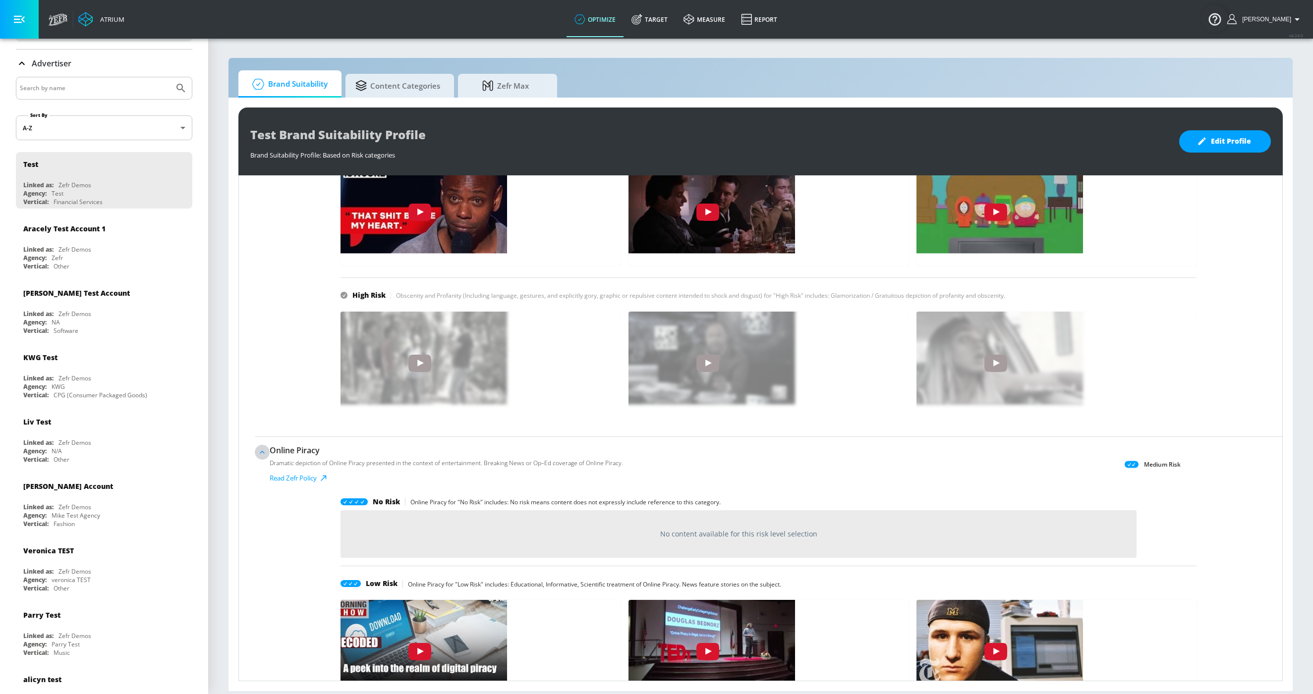
click at [265, 452] on icon "button" at bounding box center [262, 453] width 10 height 10
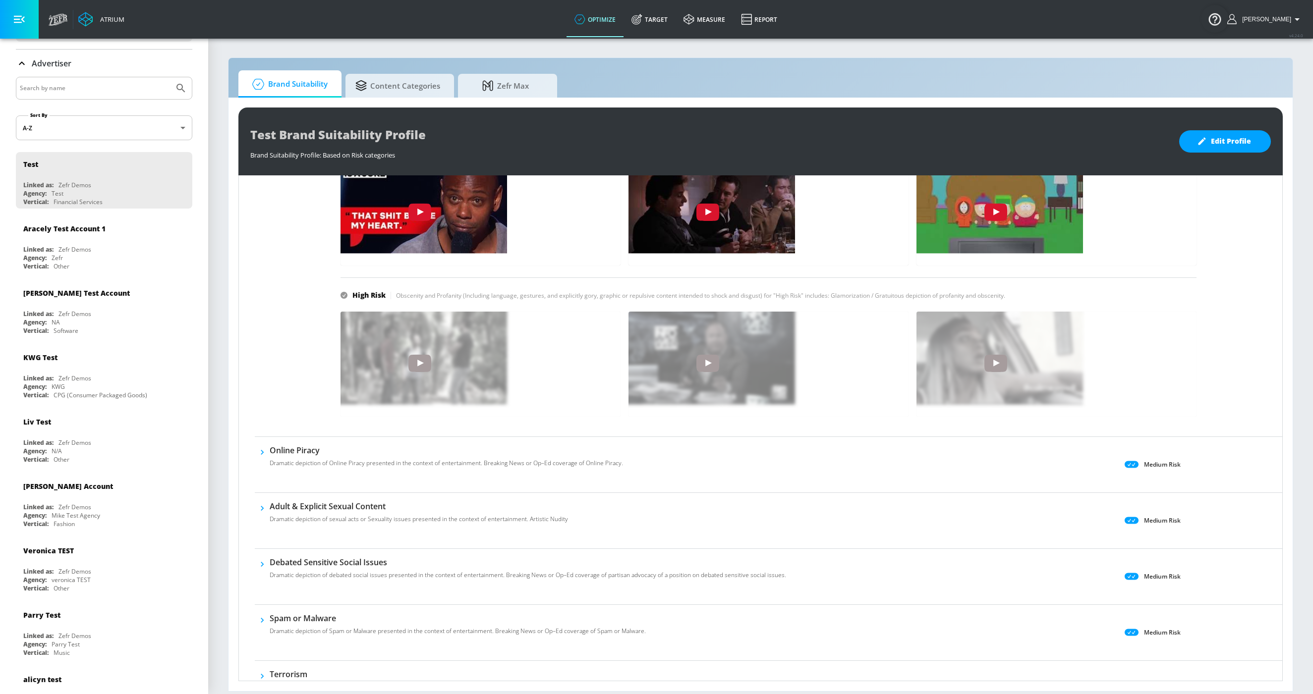
click at [256, 443] on div "Online Piracy Dramatic depiction of Online Piracy presented in the context of e…" at bounding box center [768, 465] width 1027 height 56
drag, startPoint x: 272, startPoint y: 441, endPoint x: 269, endPoint y: 451, distance: 10.5
click at [270, 450] on div "Online Piracy Dramatic depiction of Online Piracy presented in the context of e…" at bounding box center [768, 465] width 1027 height 56
click at [269, 451] on button "button" at bounding box center [262, 452] width 15 height 15
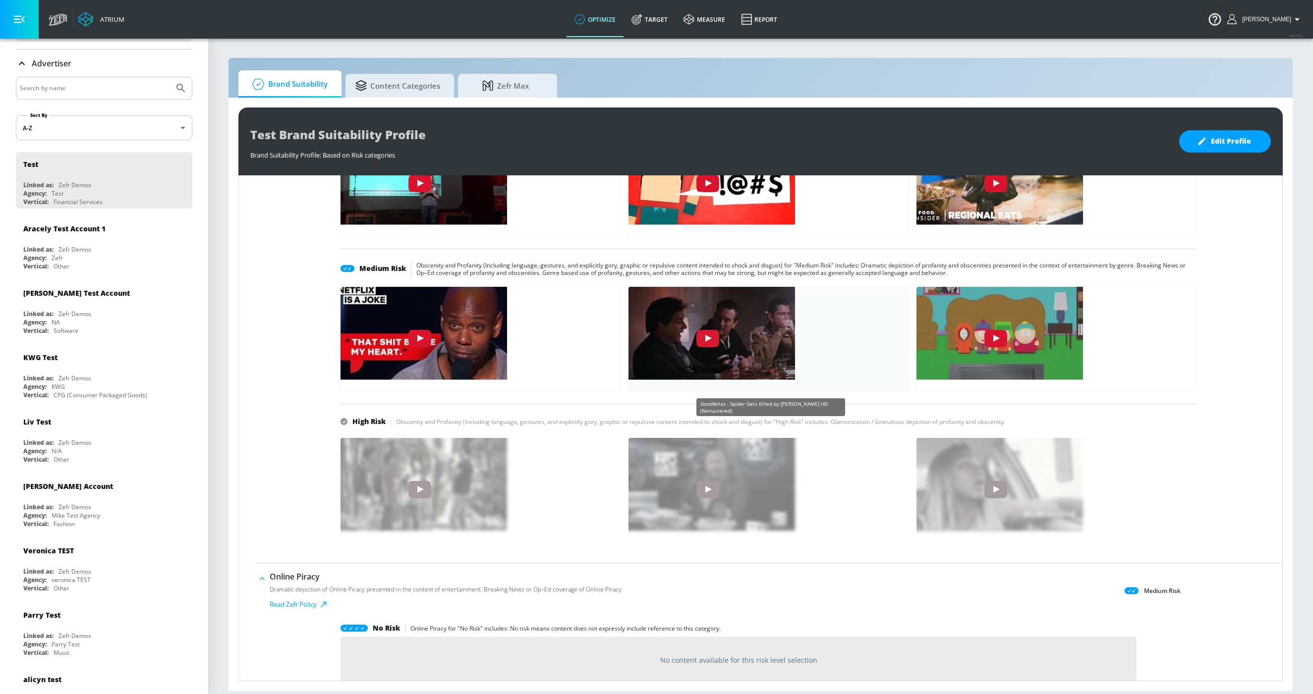
scroll to position [1718, 0]
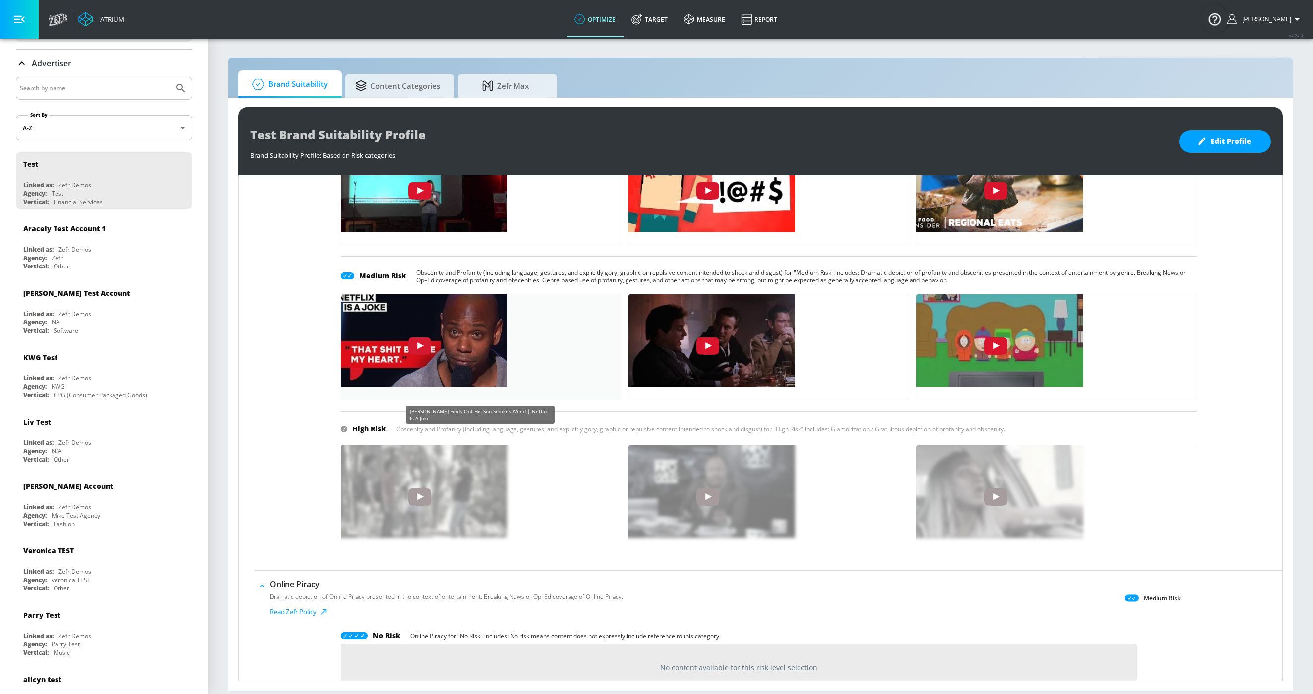
click at [469, 338] on img "HK8Yv5w-iVk" at bounding box center [420, 338] width 174 height 98
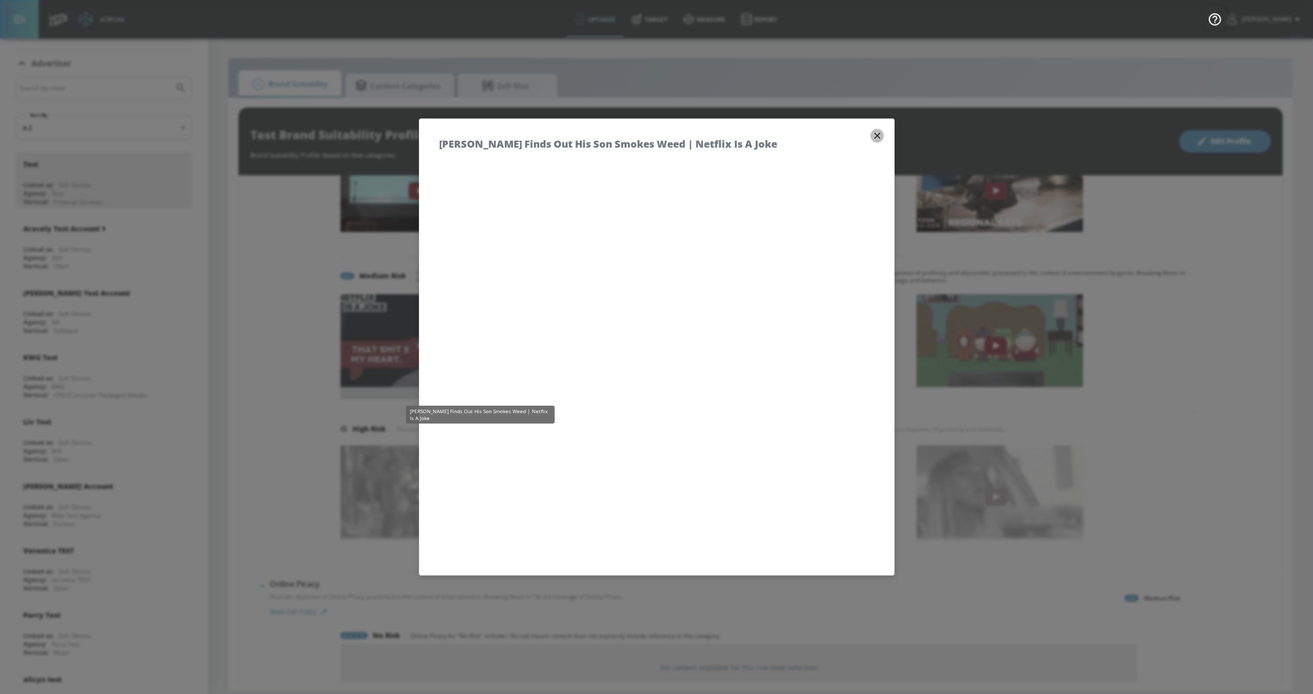
click at [874, 133] on icon "button" at bounding box center [877, 136] width 6 height 6
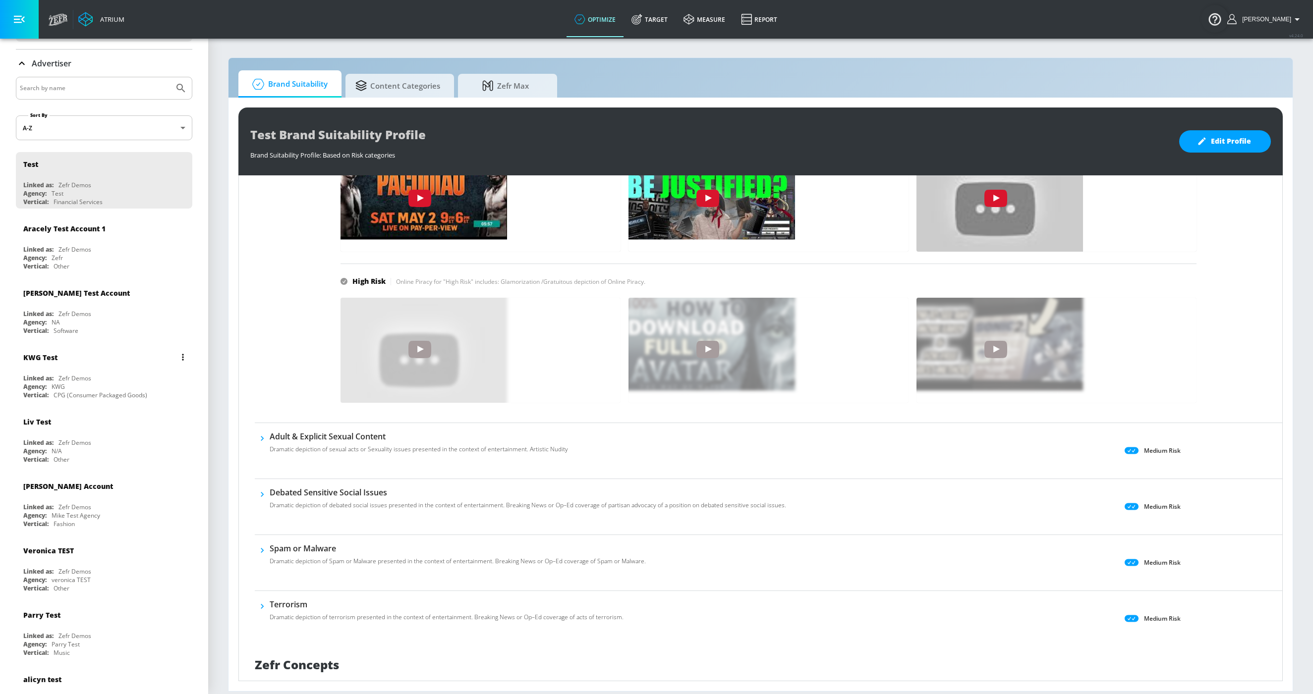
scroll to position [2483, 0]
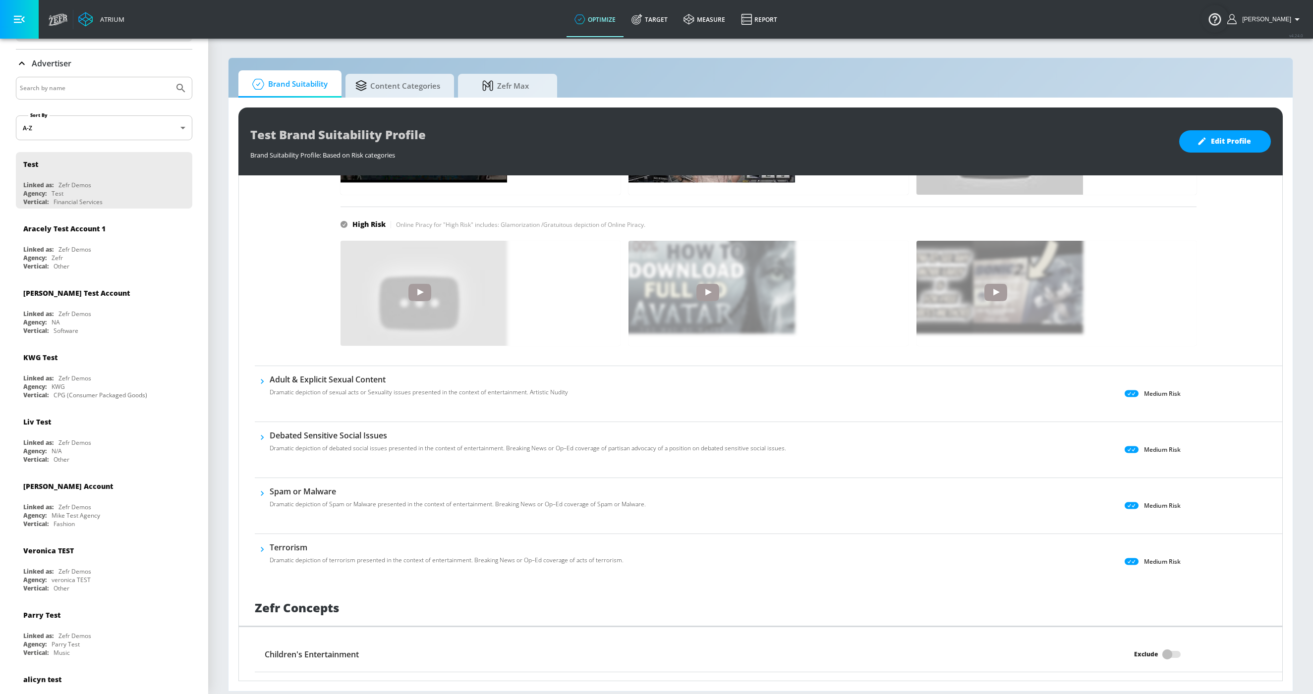
click at [282, 500] on p "Dramatic depiction of Spam or Malware presented in the context of entertainment…" at bounding box center [458, 504] width 376 height 9
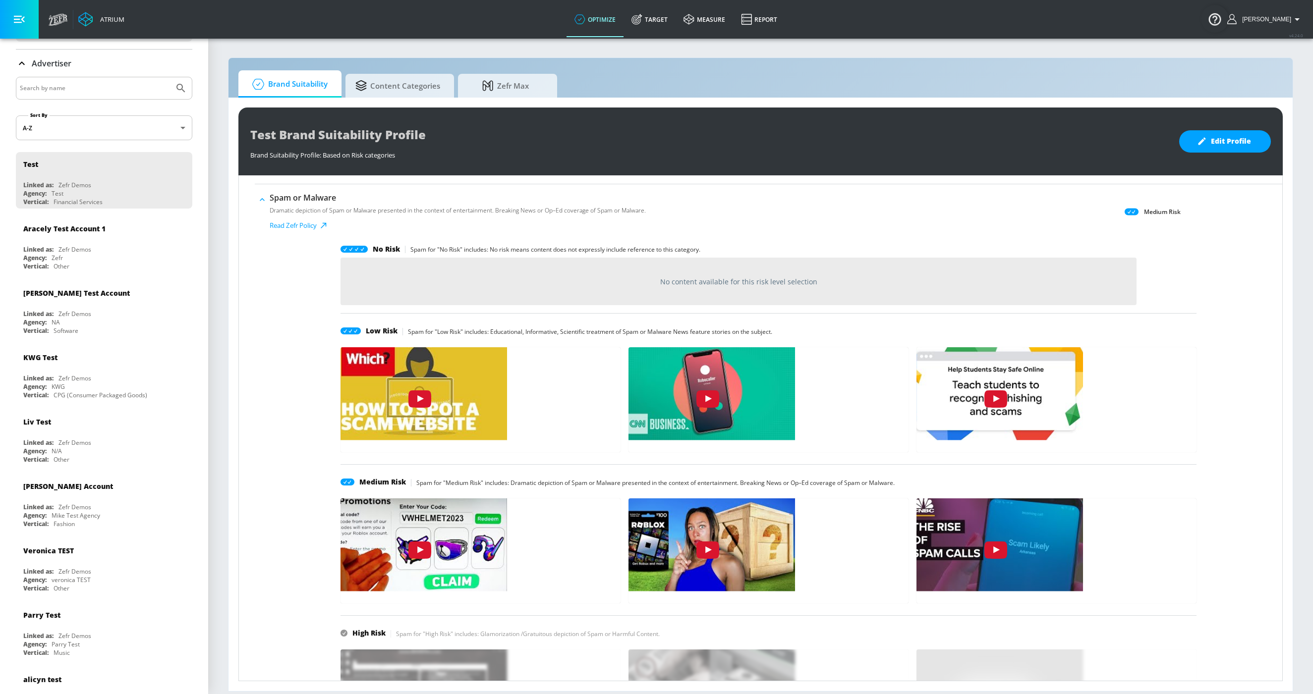
scroll to position [2806, 0]
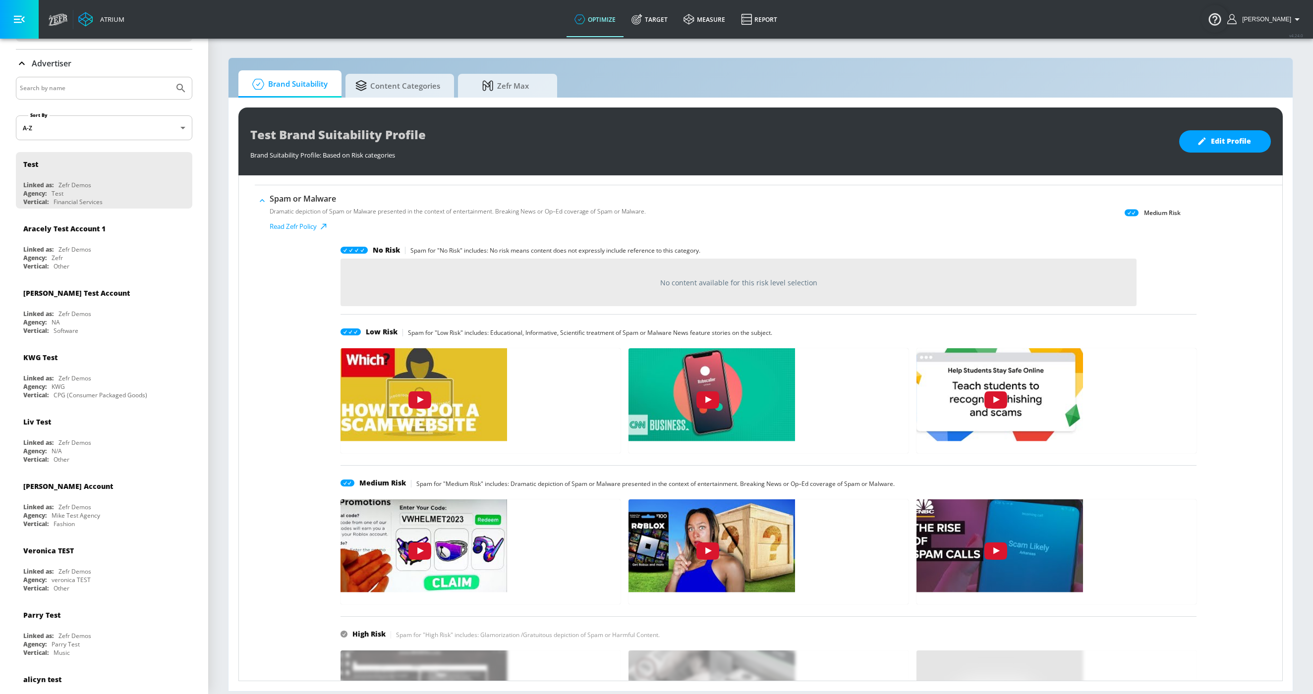
click at [343, 196] on h6 "Spam or Malware" at bounding box center [458, 198] width 376 height 11
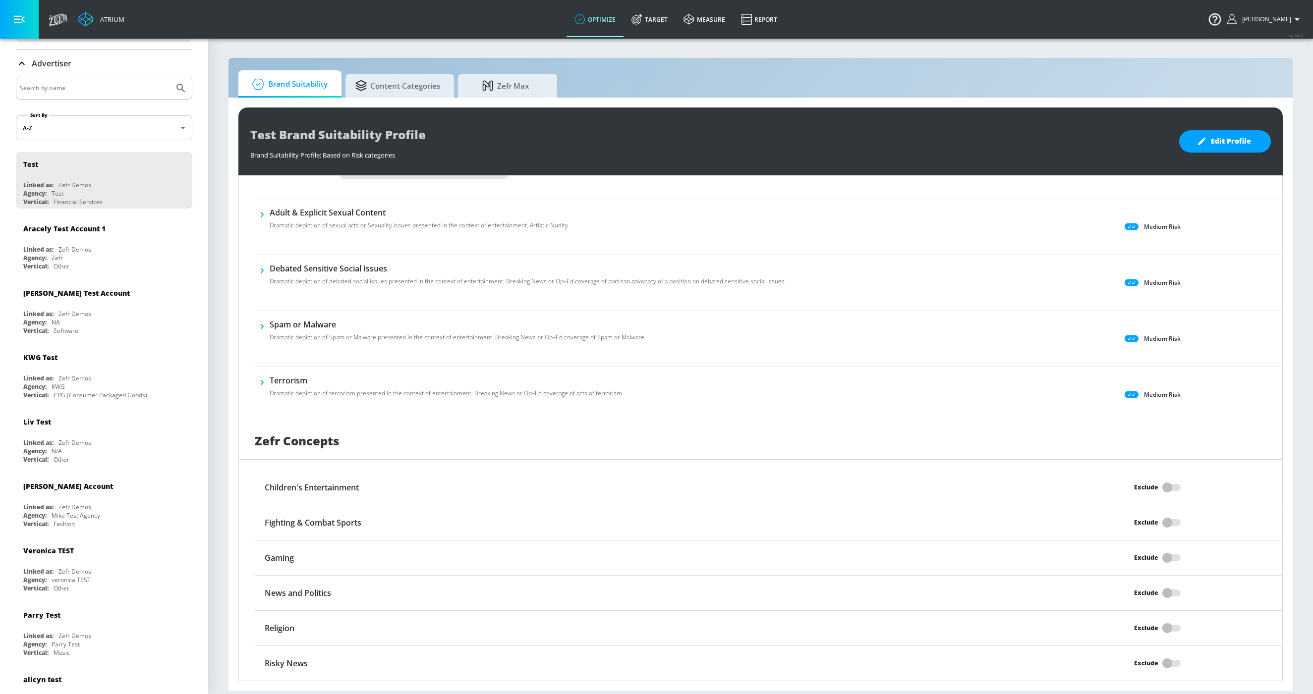
click at [314, 389] on p "Dramatic depiction of terrorism presented in the context of entertainment. Brea…" at bounding box center [447, 393] width 354 height 9
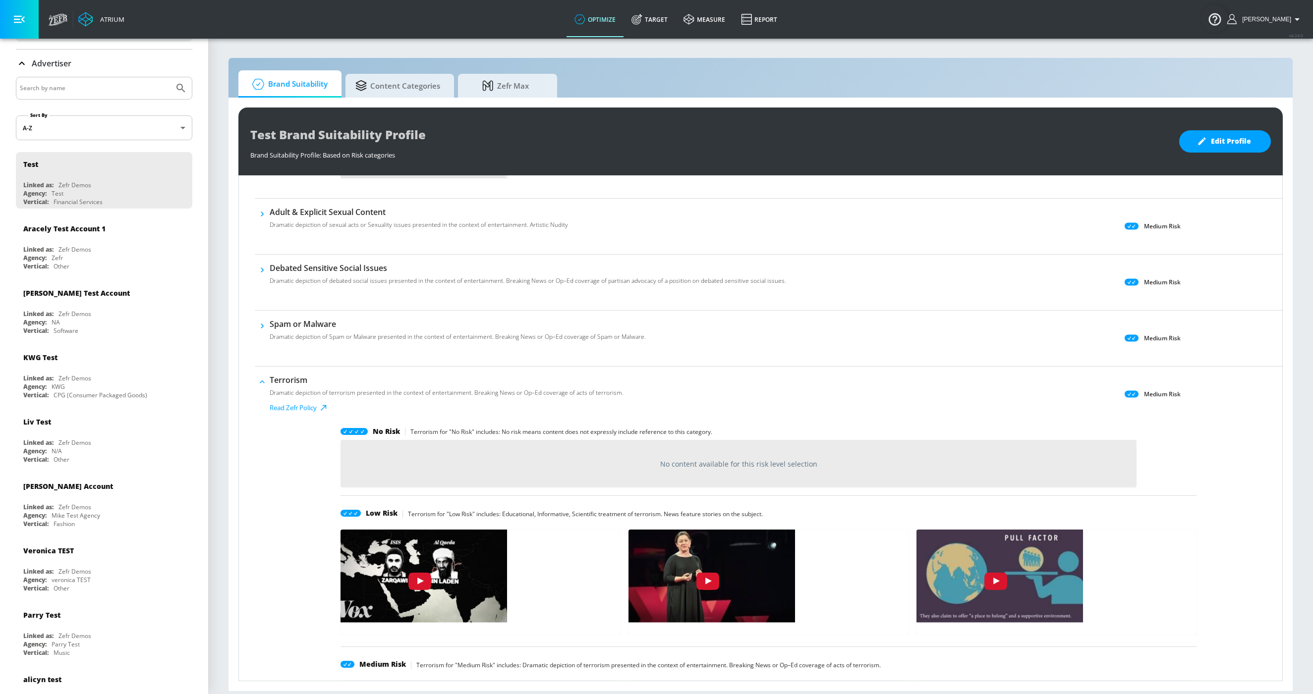
click at [314, 379] on h6 "Terrorism" at bounding box center [447, 380] width 354 height 11
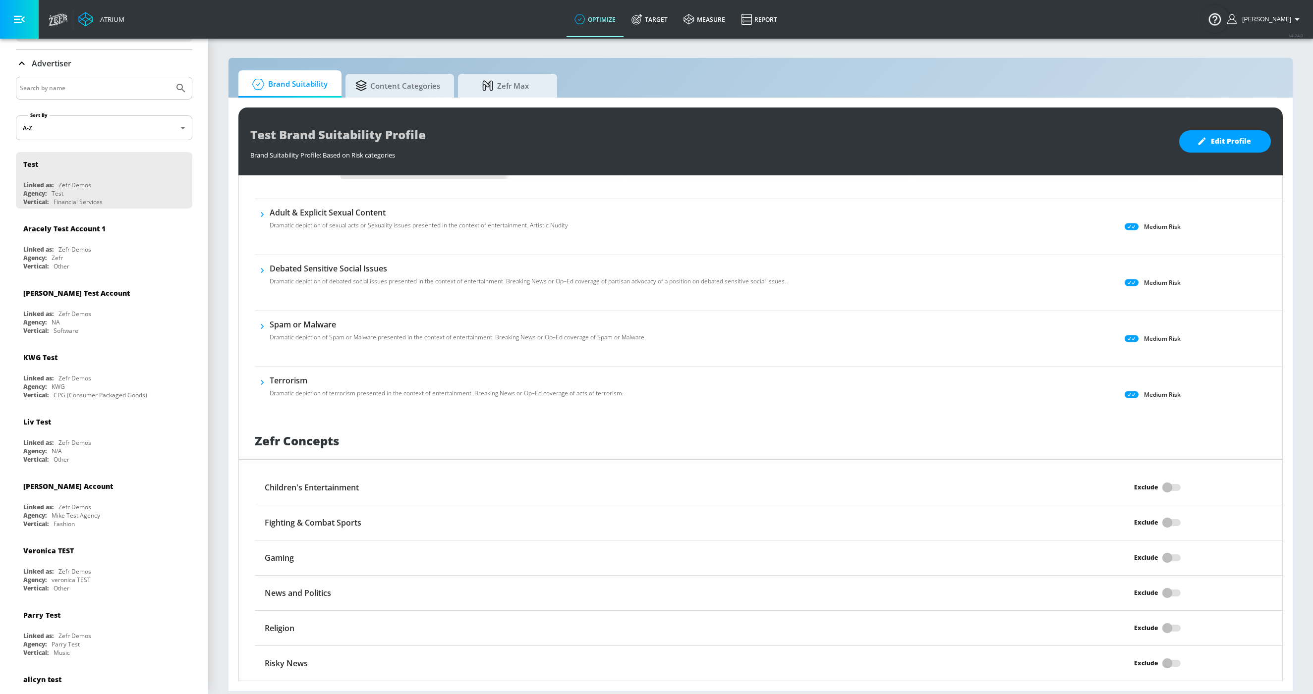
click at [339, 226] on p "Dramatic depiction of sexual acts or Sexuality issues presented in the context …" at bounding box center [419, 225] width 298 height 9
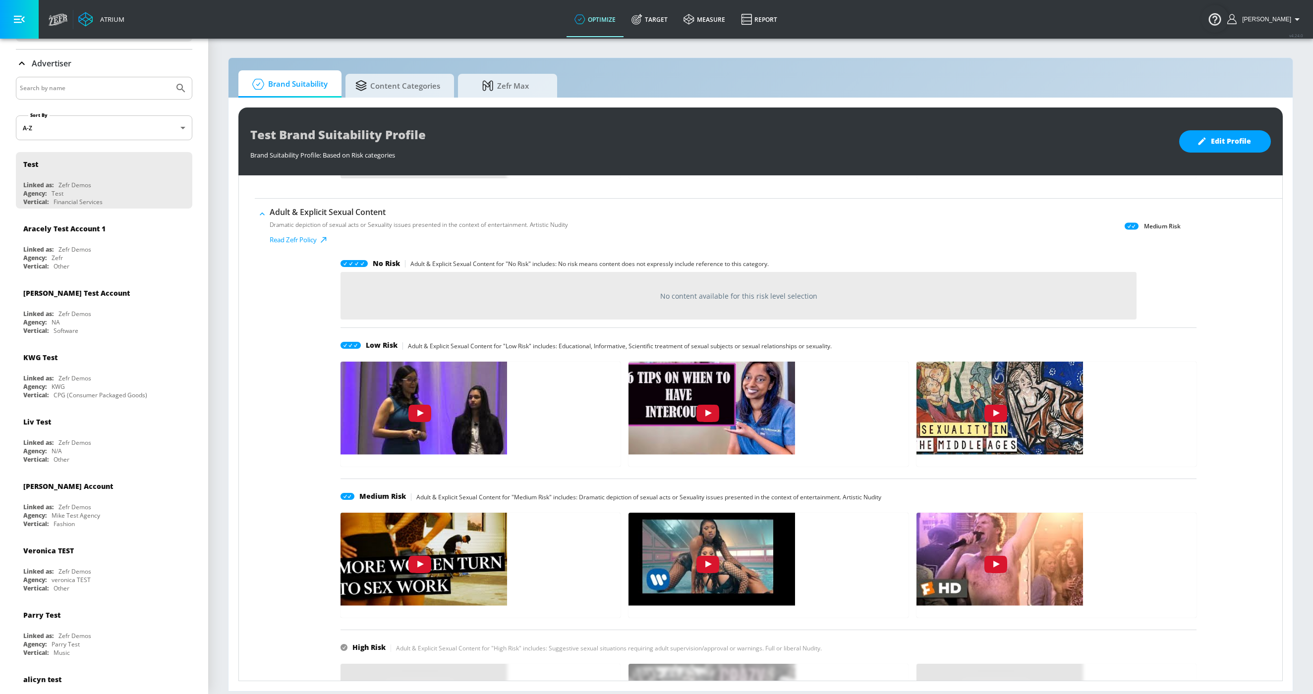
scroll to position [2852, 0]
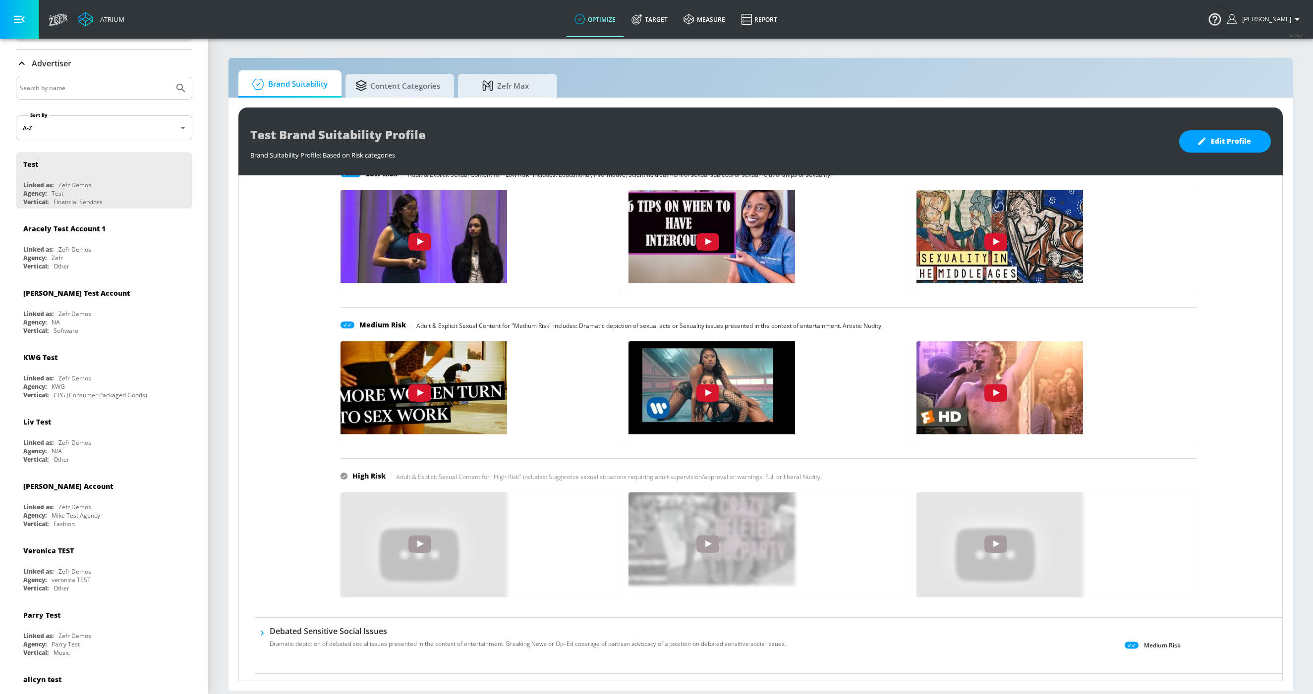
click at [396, 347] on img "MHRJMdhH0ko" at bounding box center [420, 386] width 174 height 98
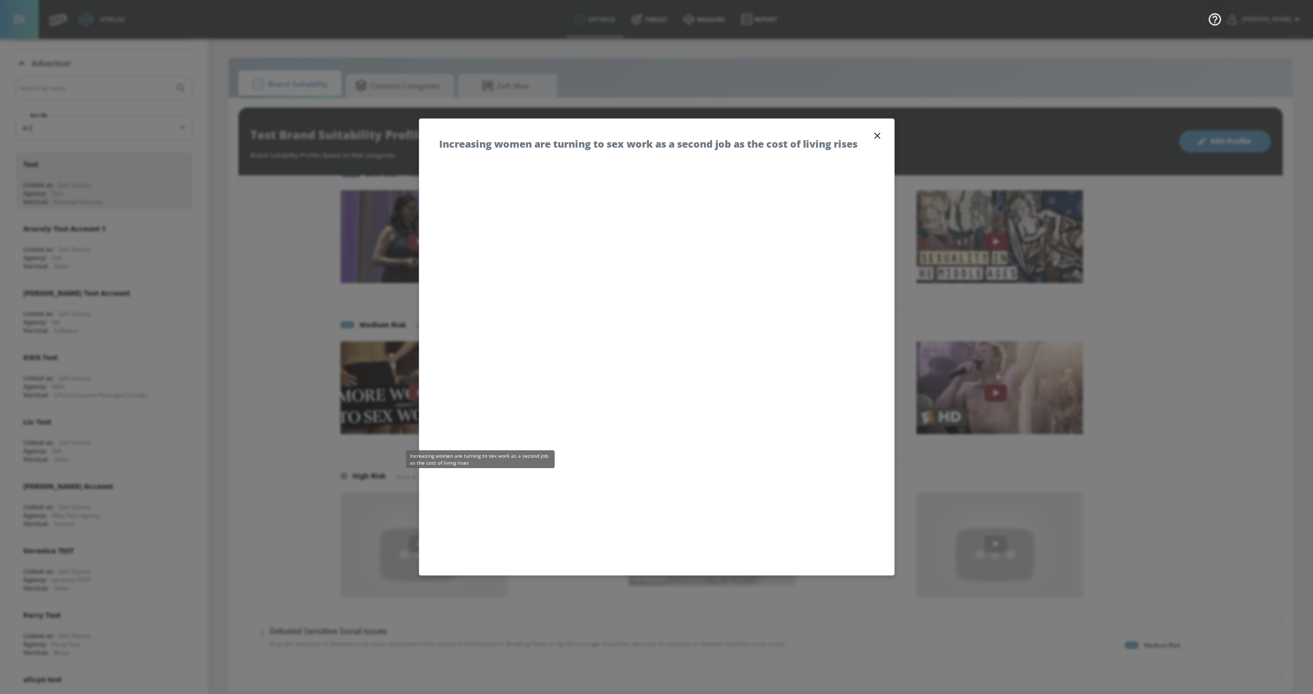
click at [872, 132] on icon "button" at bounding box center [877, 135] width 11 height 11
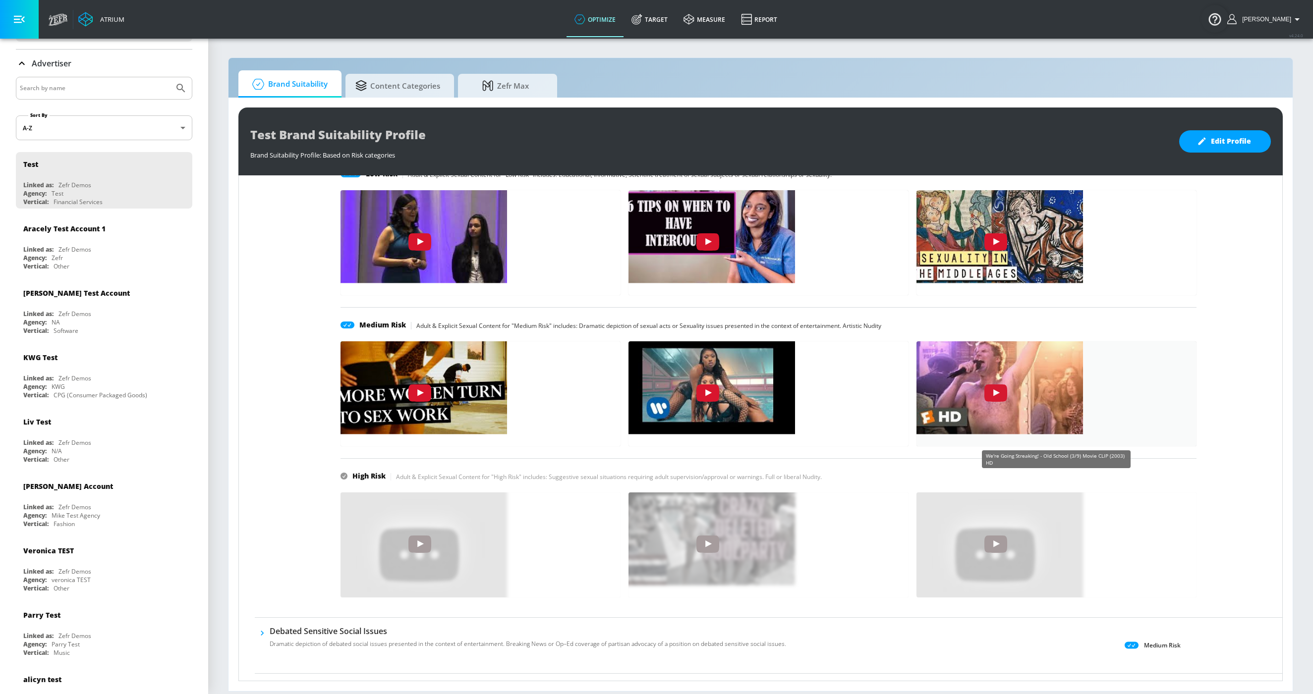
click at [1029, 403] on img "20g3QIUnOgY" at bounding box center [995, 386] width 174 height 98
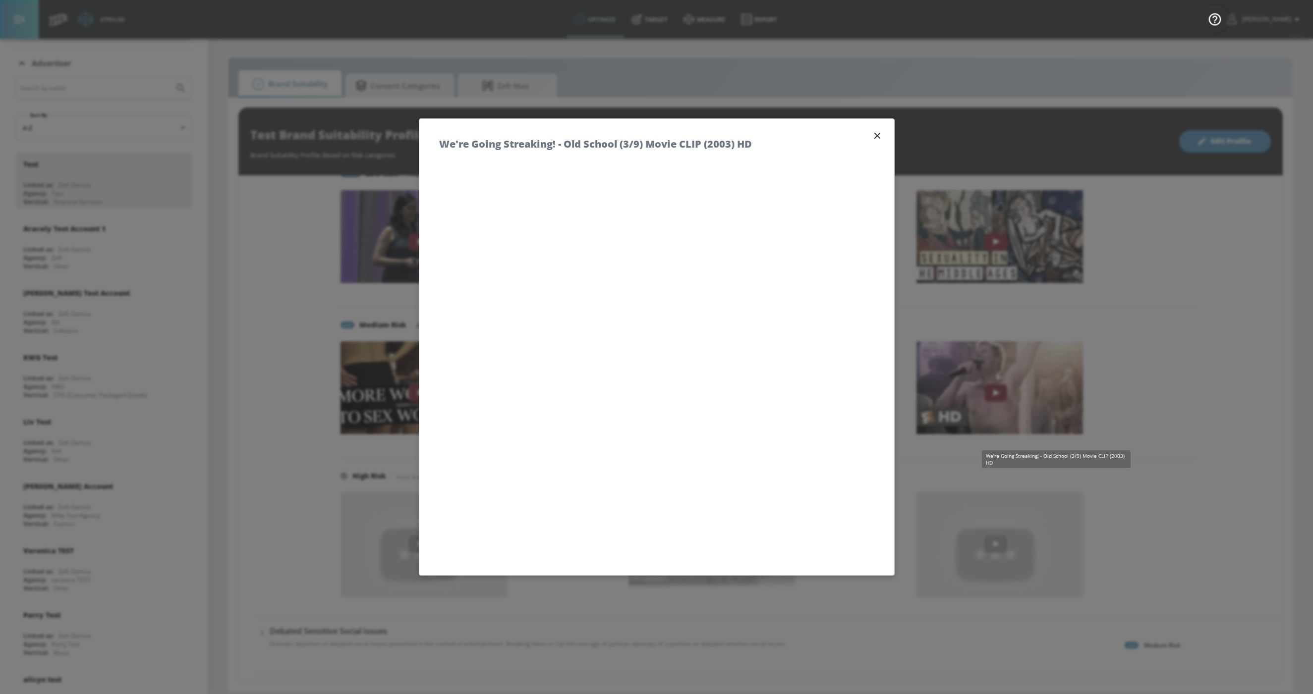
click at [803, 148] on div "We're Going Streaking! - Old School (3/9) Movie CLIP (2003) HD" at bounding box center [656, 139] width 475 height 40
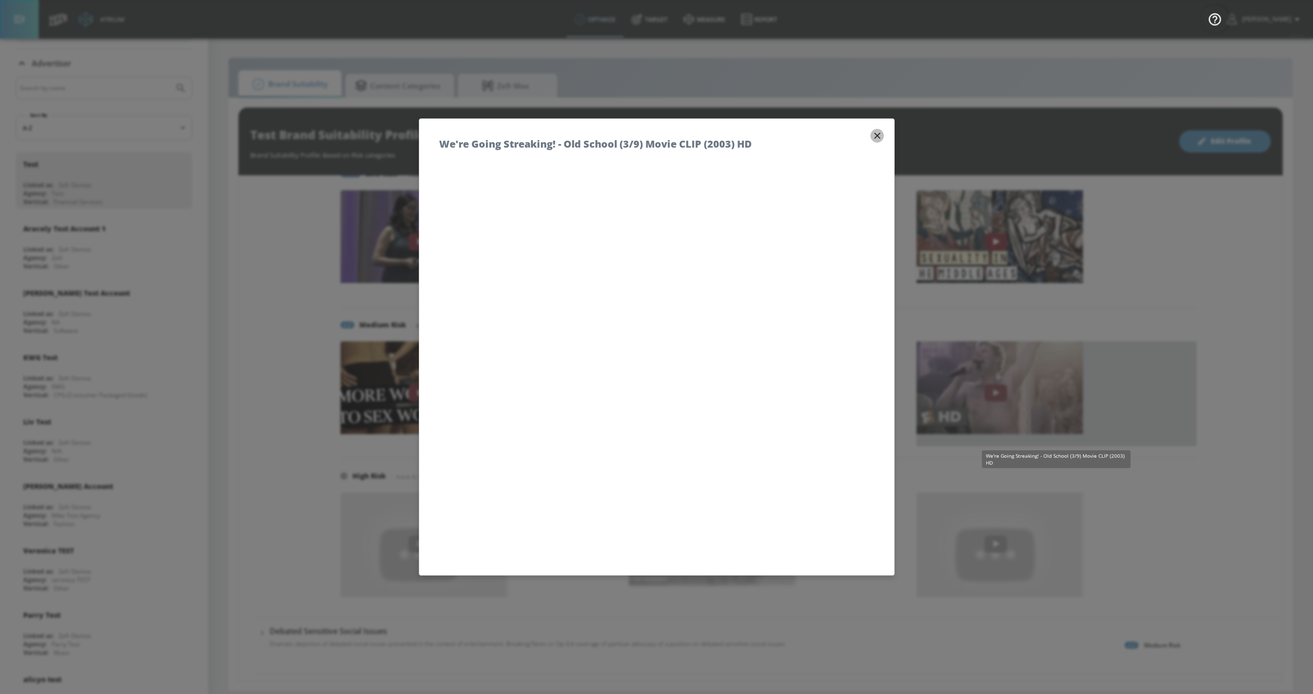
click at [876, 132] on icon "button" at bounding box center [877, 135] width 11 height 11
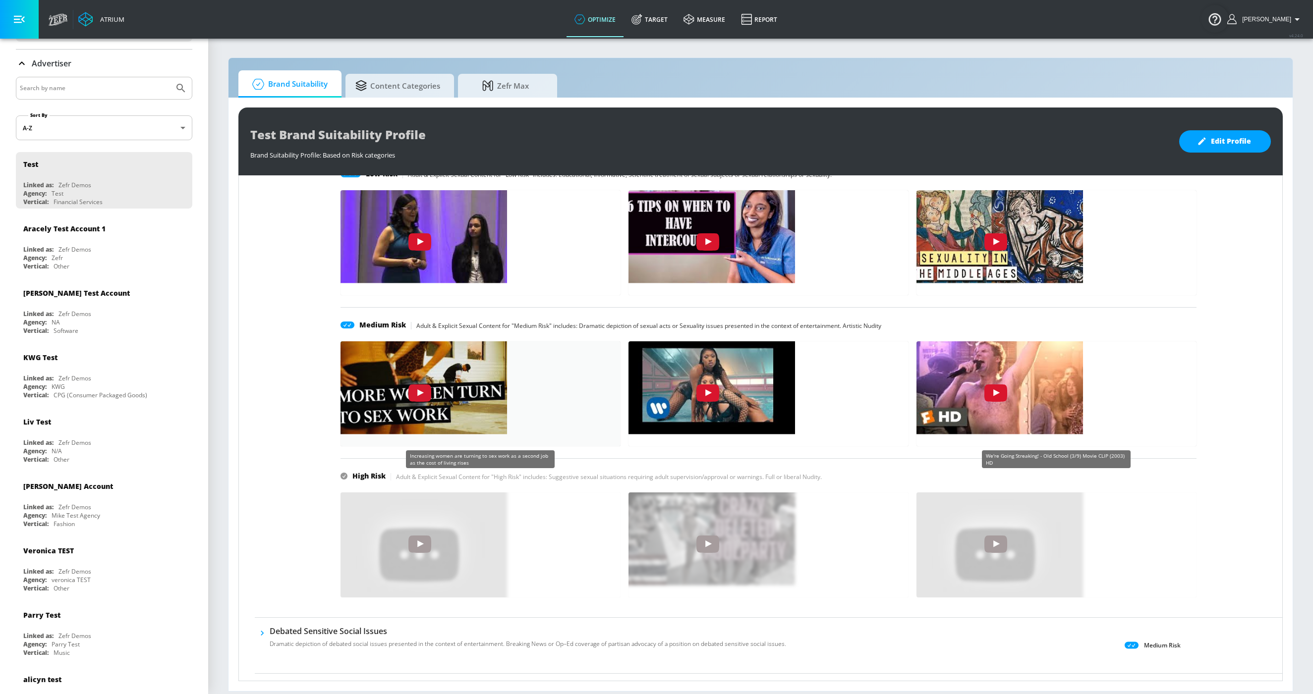
click at [415, 383] on img "MHRJMdhH0ko" at bounding box center [420, 386] width 174 height 98
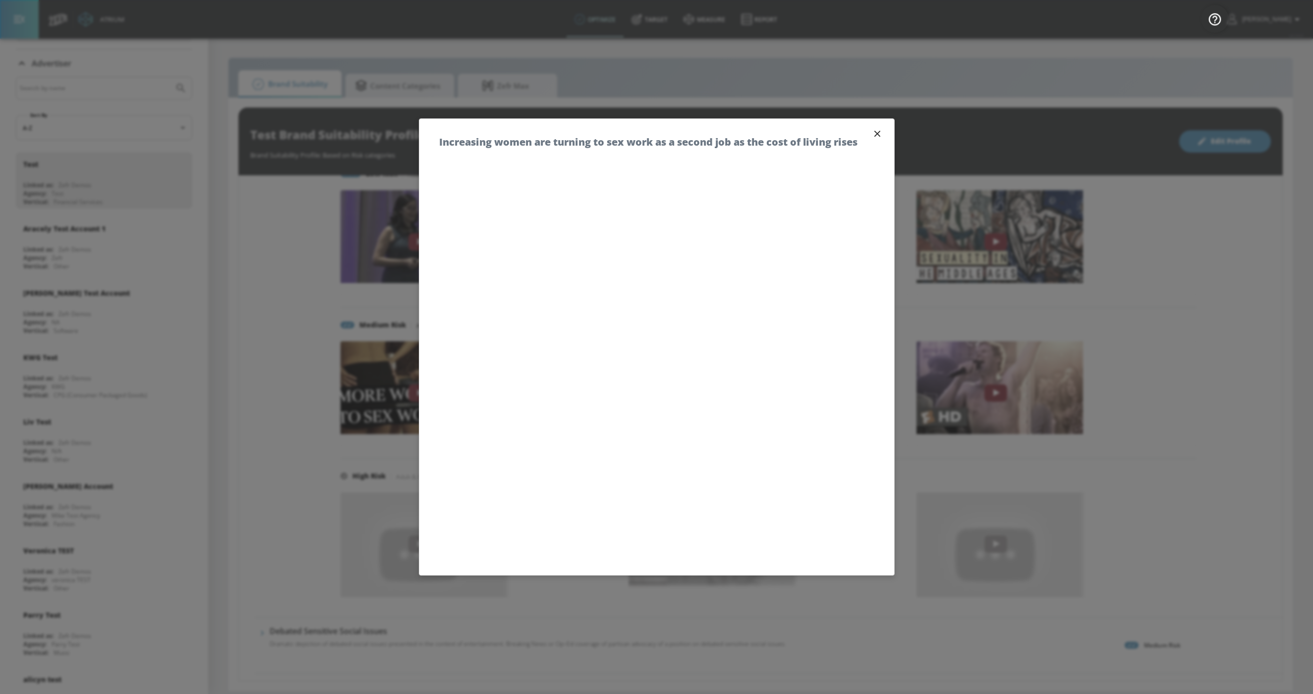
scroll to position [1, 0]
click at [879, 131] on icon "button" at bounding box center [877, 134] width 11 height 11
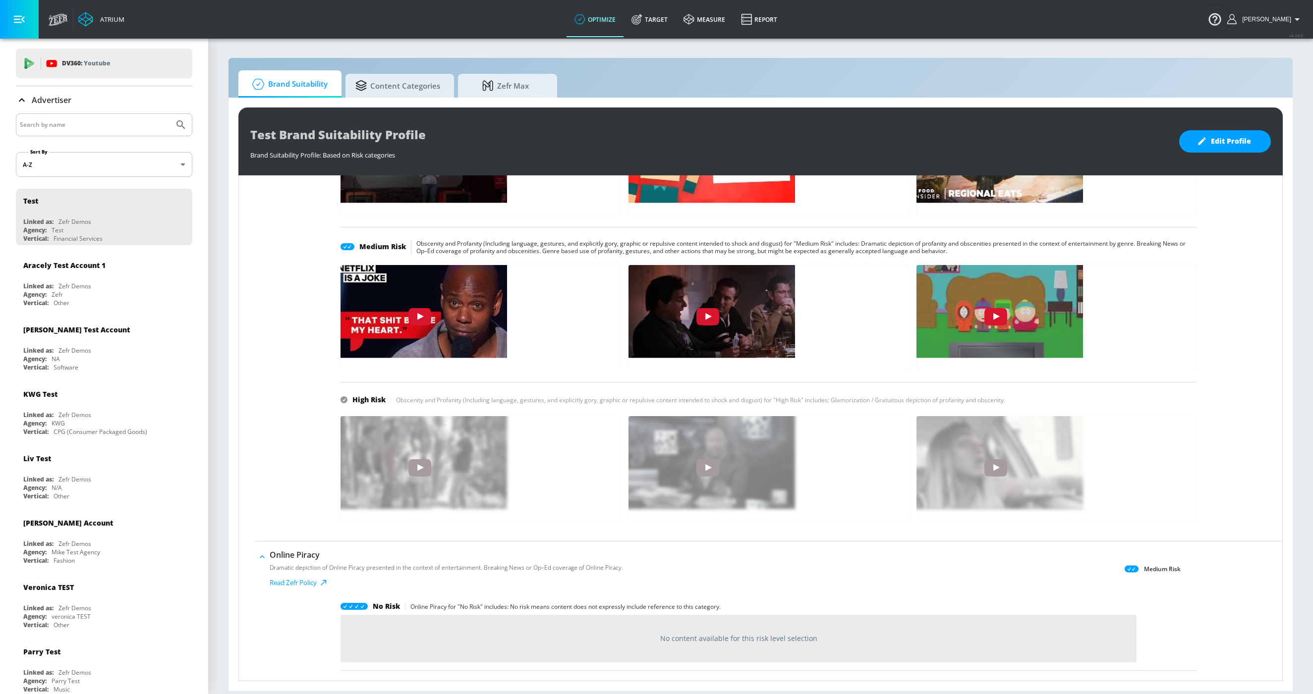
scroll to position [1678, 0]
